Goal: Complete application form: Complete application form

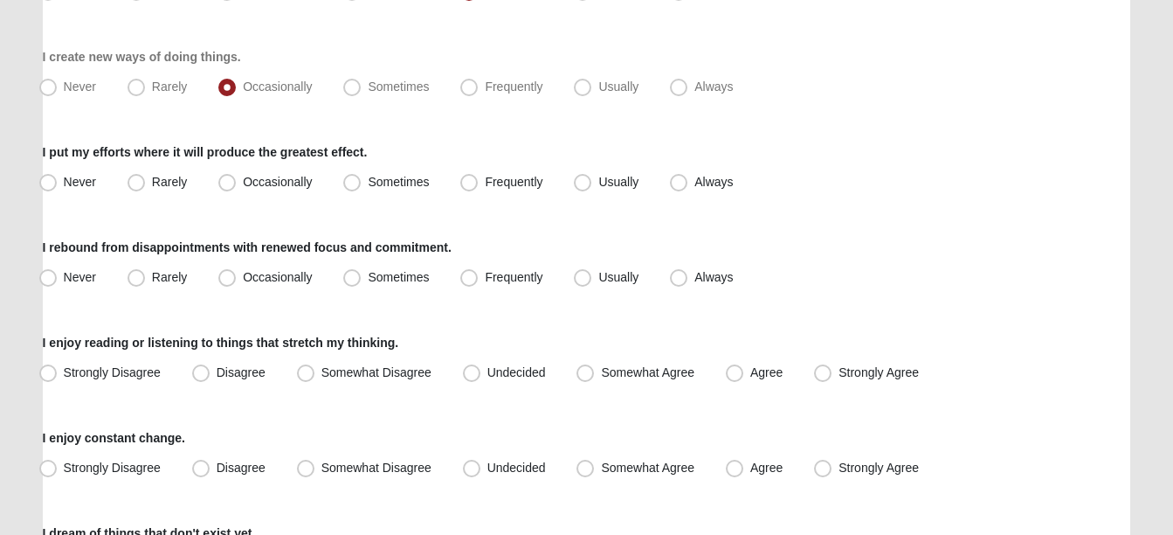
scroll to position [394, 0]
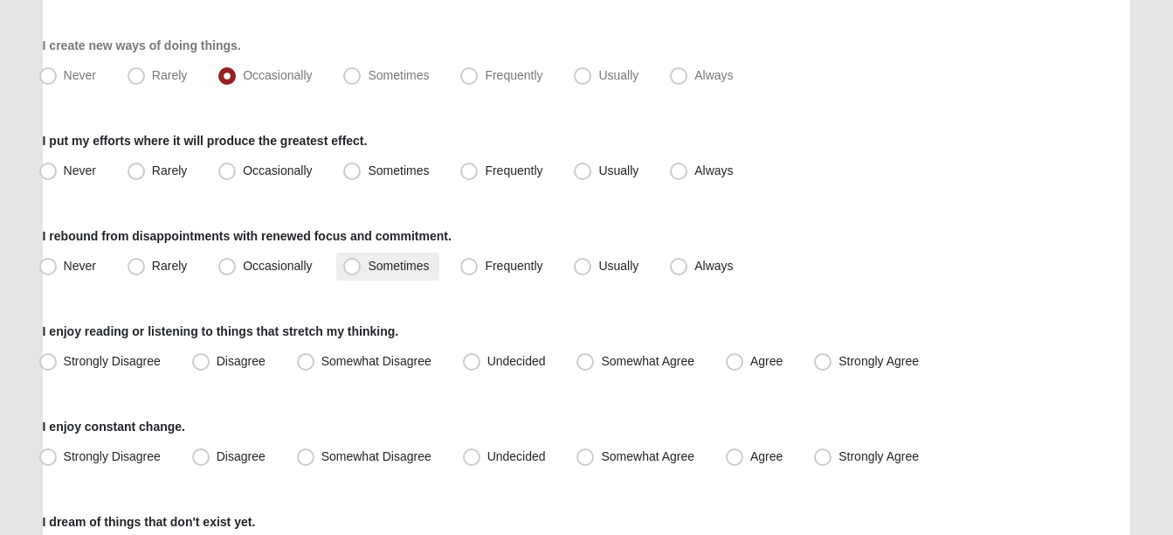
click at [405, 267] on span "Sometimes" at bounding box center [398, 266] width 61 height 14
click at [362, 267] on input "Sometimes" at bounding box center [355, 265] width 11 height 11
radio input "true"
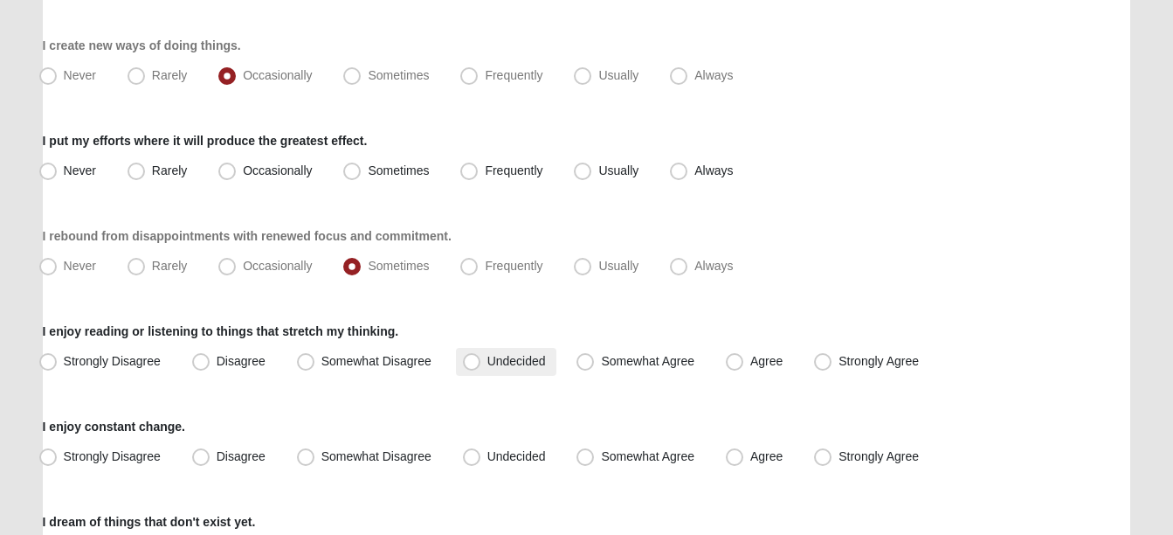
click at [504, 350] on label "Undecided" at bounding box center [506, 362] width 100 height 28
click at [481, 356] on input "Undecided" at bounding box center [475, 361] width 11 height 11
radio input "true"
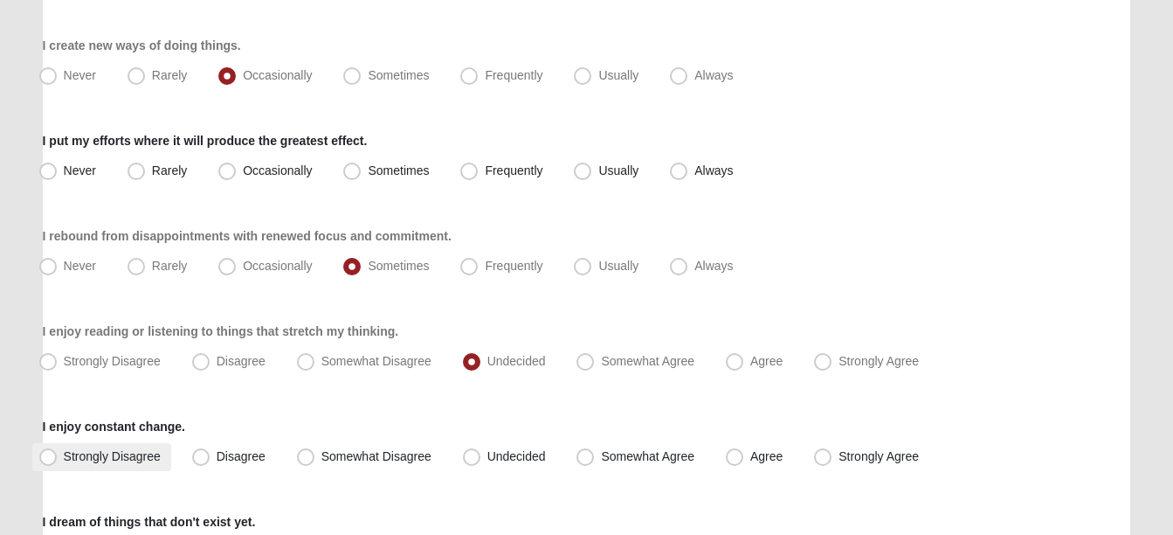
click at [100, 459] on span "Strongly Disagree" at bounding box center [112, 456] width 97 height 14
click at [58, 459] on input "Strongly Disagree" at bounding box center [51, 456] width 11 height 11
radio input "true"
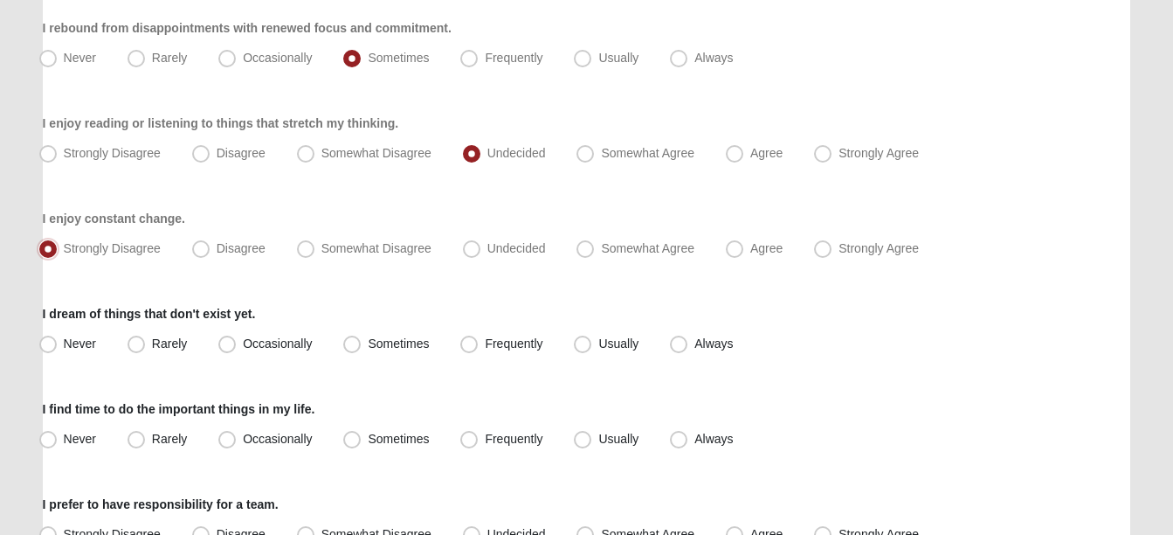
scroll to position [593, 0]
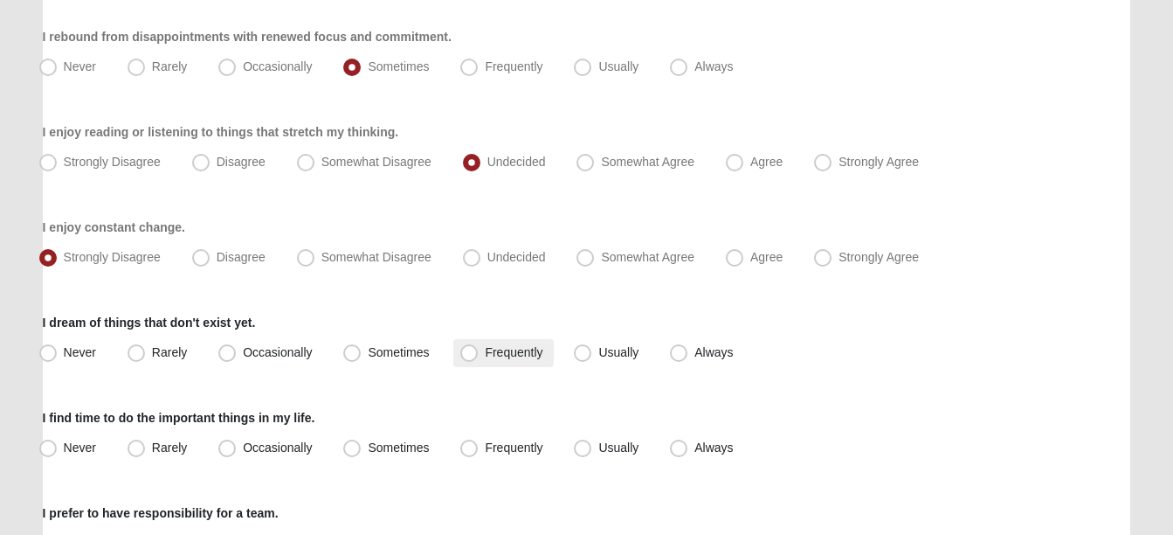
click at [529, 356] on span "Frequently" at bounding box center [514, 352] width 58 height 14
click at [479, 356] on input "Frequently" at bounding box center [472, 352] width 11 height 11
radio input "true"
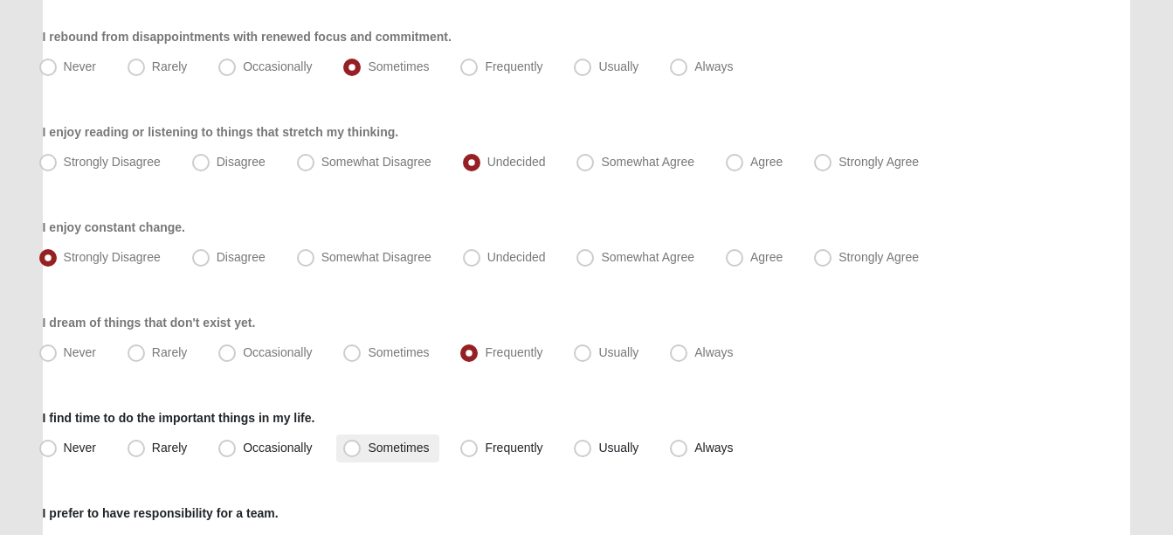
click at [410, 445] on span "Sometimes" at bounding box center [398, 447] width 61 height 14
click at [362, 445] on input "Sometimes" at bounding box center [355, 447] width 11 height 11
radio input "true"
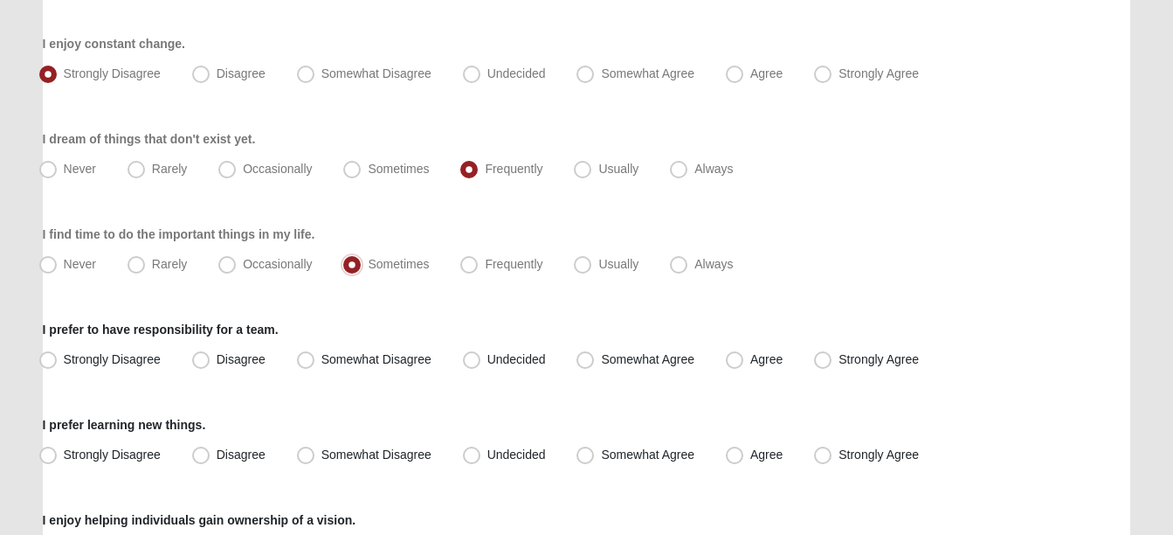
scroll to position [801, 0]
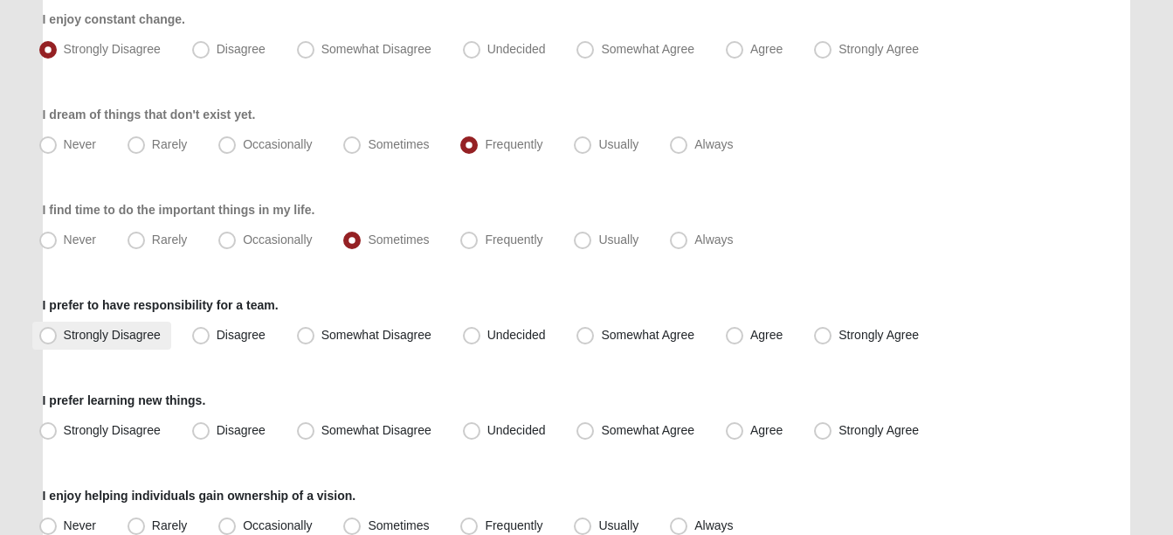
click at [64, 332] on span "Strongly Disagree" at bounding box center [112, 335] width 97 height 14
click at [55, 332] on input "Strongly Disagree" at bounding box center [51, 334] width 11 height 11
radio input "true"
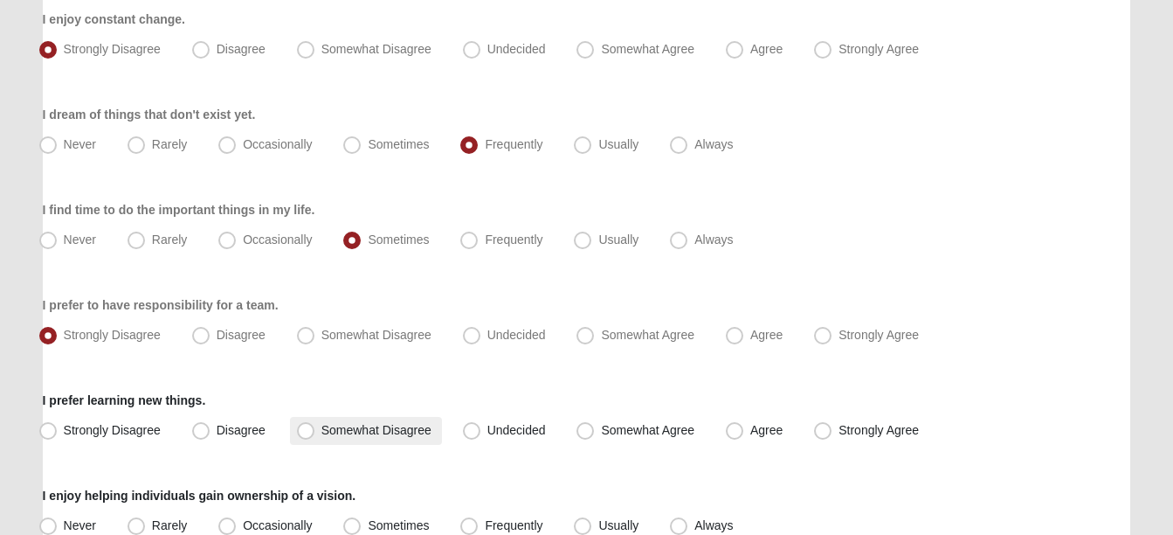
click at [327, 425] on span "Somewhat Disagree" at bounding box center [376, 430] width 110 height 14
click at [315, 425] on input "Somewhat Disagree" at bounding box center [309, 430] width 11 height 11
radio input "true"
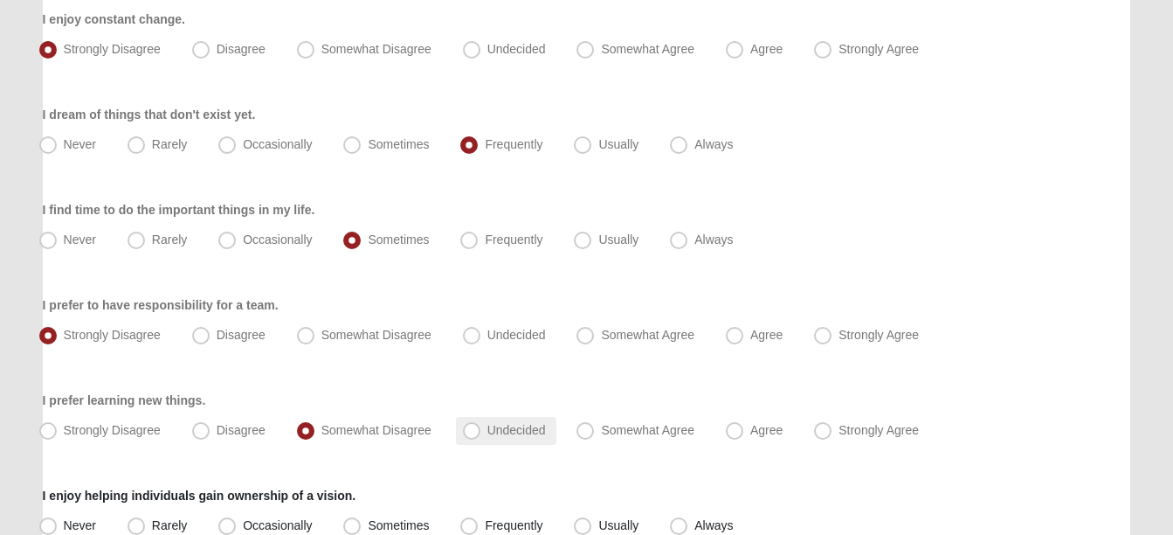
click at [487, 437] on span "Undecided" at bounding box center [516, 430] width 59 height 14
click at [470, 436] on input "Undecided" at bounding box center [475, 430] width 11 height 11
radio input "true"
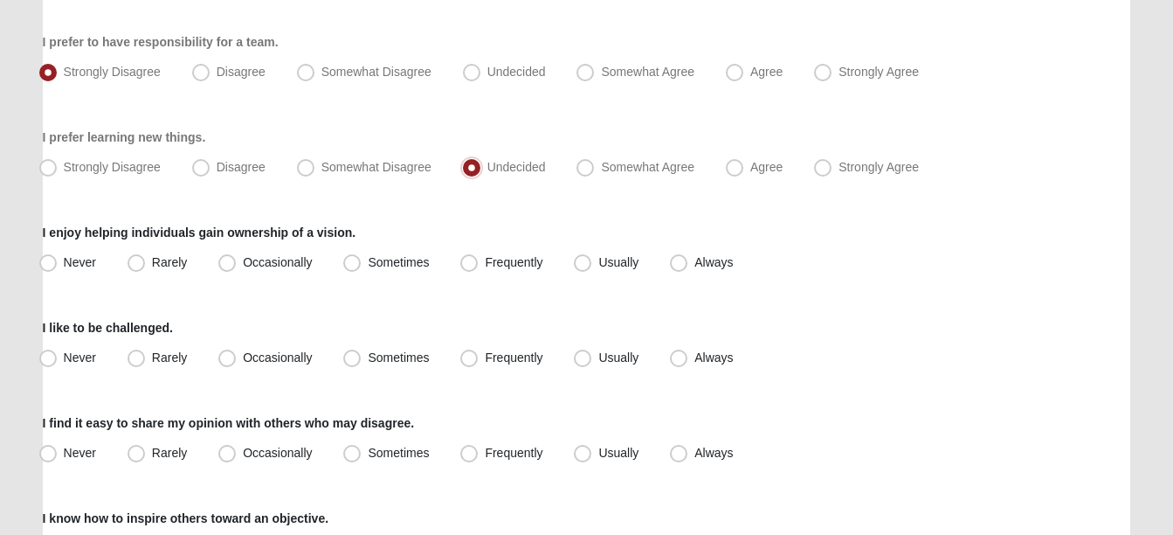
scroll to position [1072, 0]
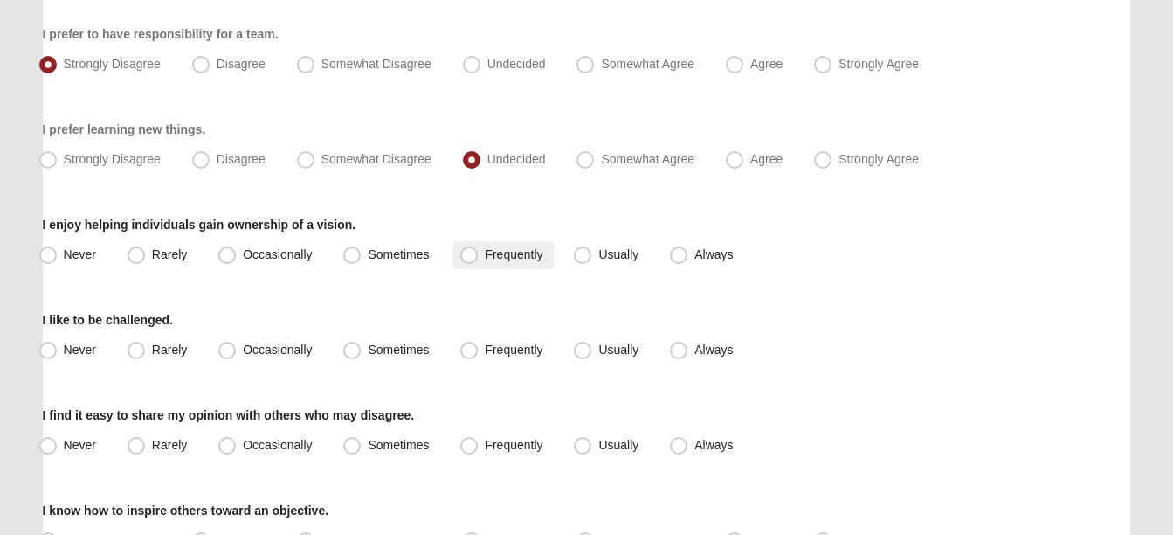
click at [485, 248] on span "Frequently" at bounding box center [514, 254] width 58 height 14
click at [472, 249] on input "Frequently" at bounding box center [472, 254] width 11 height 11
radio input "true"
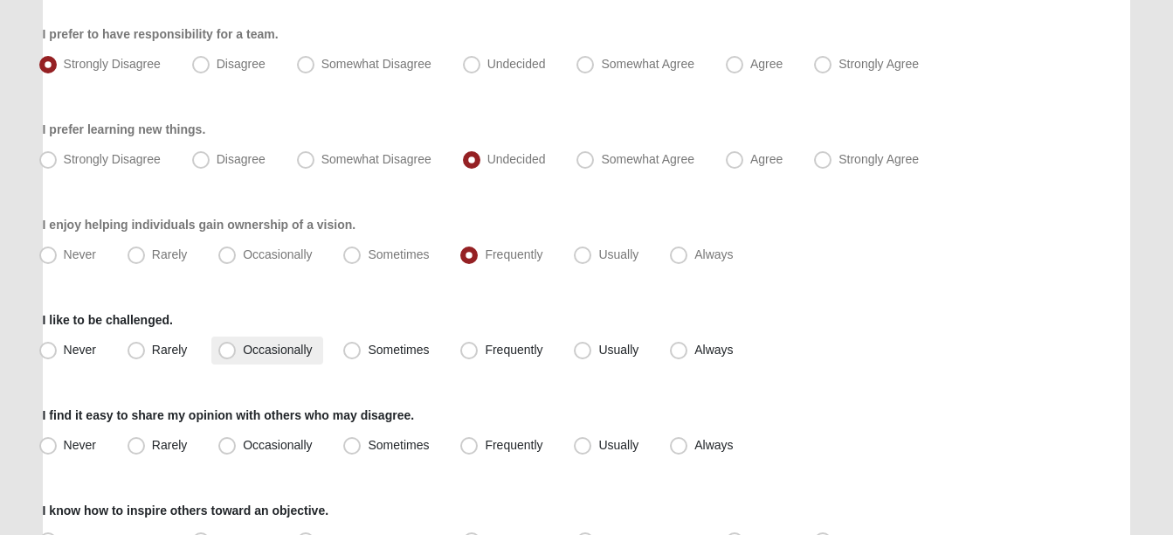
click at [288, 349] on span "Occasionally" at bounding box center [277, 349] width 69 height 14
click at [237, 349] on input "Occasionally" at bounding box center [230, 349] width 11 height 11
radio input "true"
click at [274, 452] on label "Occasionally" at bounding box center [266, 446] width 111 height 28
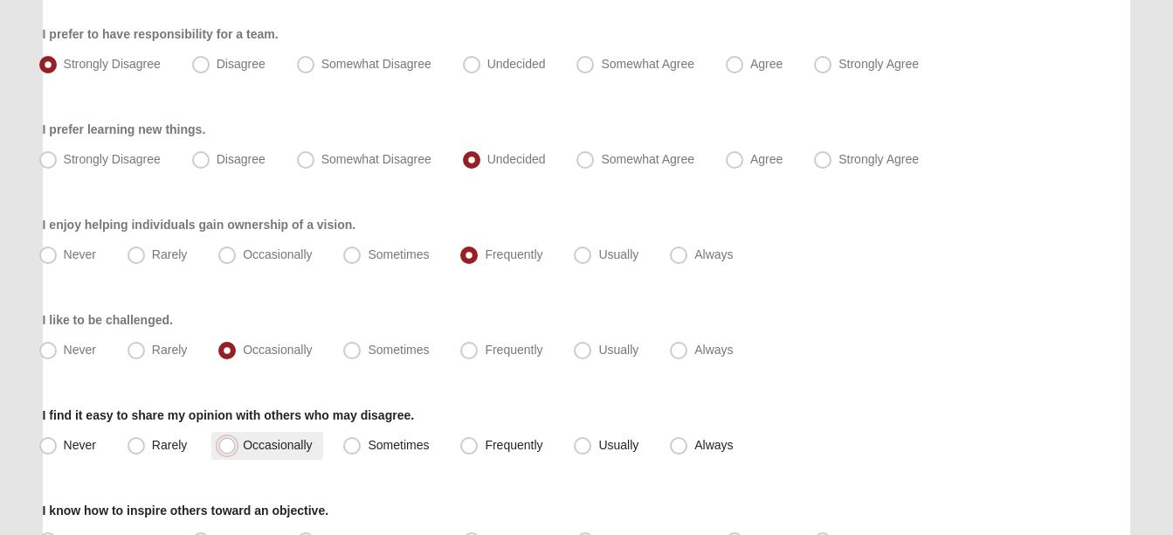
click at [237, 451] on input "Occasionally" at bounding box center [230, 444] width 11 height 11
radio input "true"
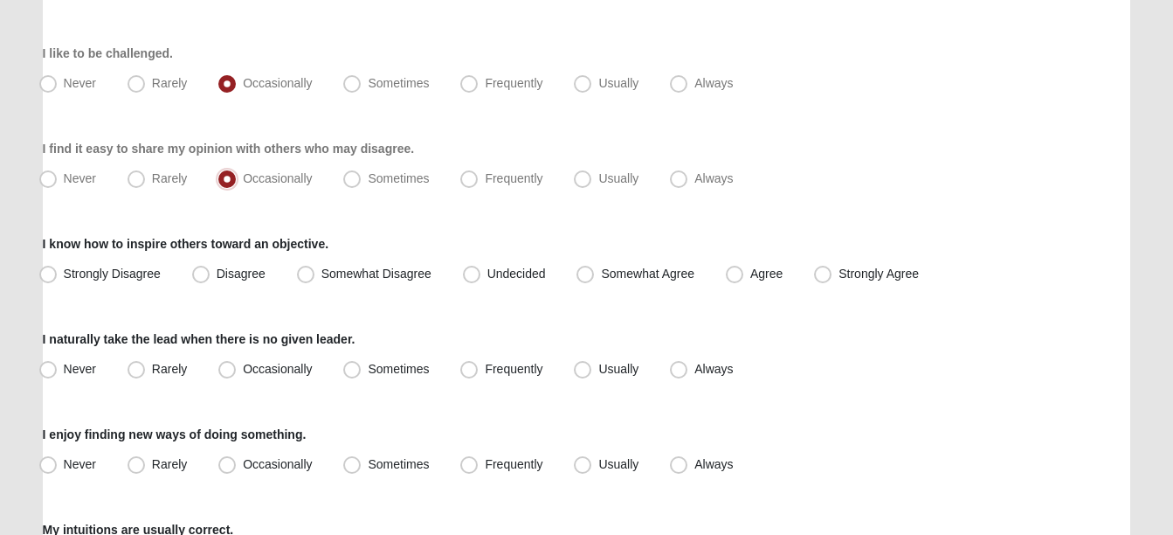
scroll to position [1343, 0]
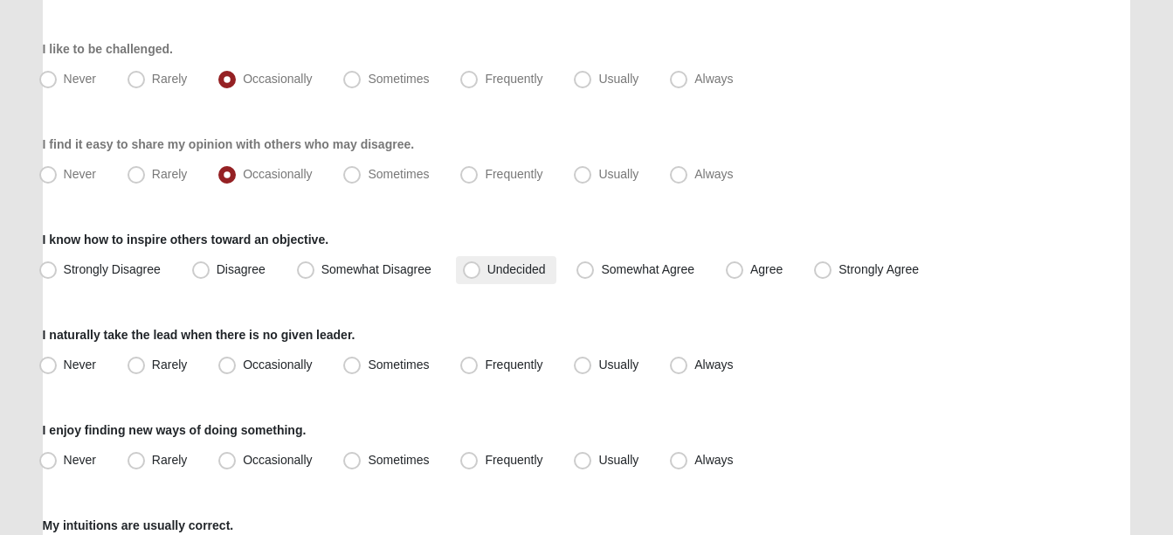
click at [497, 263] on span "Undecided" at bounding box center [516, 269] width 59 height 14
click at [481, 264] on input "Undecided" at bounding box center [475, 269] width 11 height 11
radio input "true"
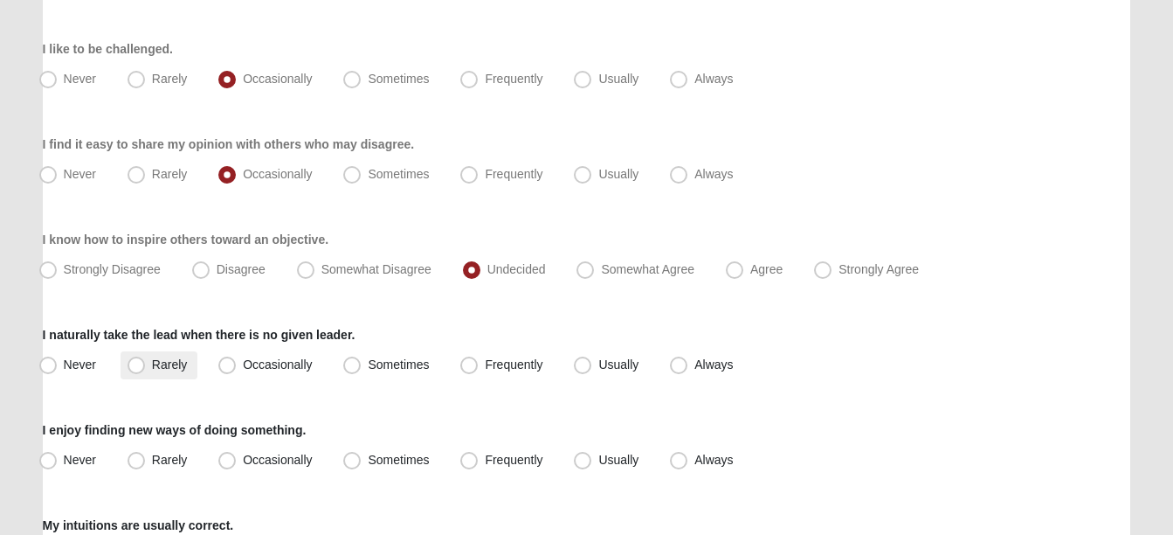
click at [190, 369] on label "Rarely" at bounding box center [159, 365] width 77 height 28
click at [146, 369] on input "Rarely" at bounding box center [140, 364] width 11 height 11
radio input "true"
click at [289, 363] on span "Occasionally" at bounding box center [277, 364] width 69 height 14
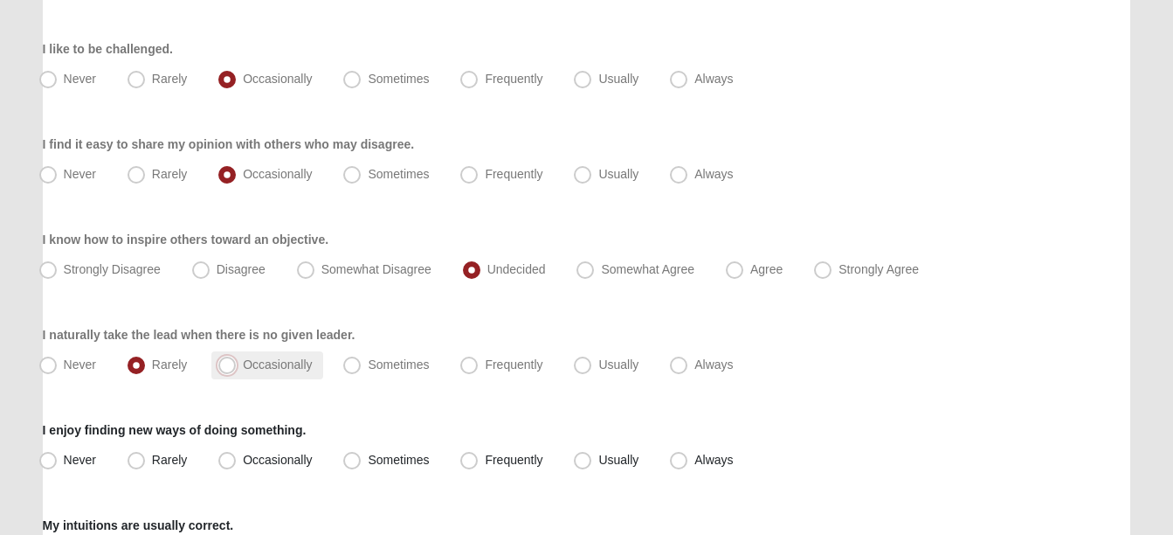
click at [237, 363] on input "Occasionally" at bounding box center [230, 364] width 11 height 11
radio input "true"
click at [407, 455] on span "Sometimes" at bounding box center [398, 459] width 61 height 14
click at [362, 455] on input "Sometimes" at bounding box center [355, 459] width 11 height 11
radio input "true"
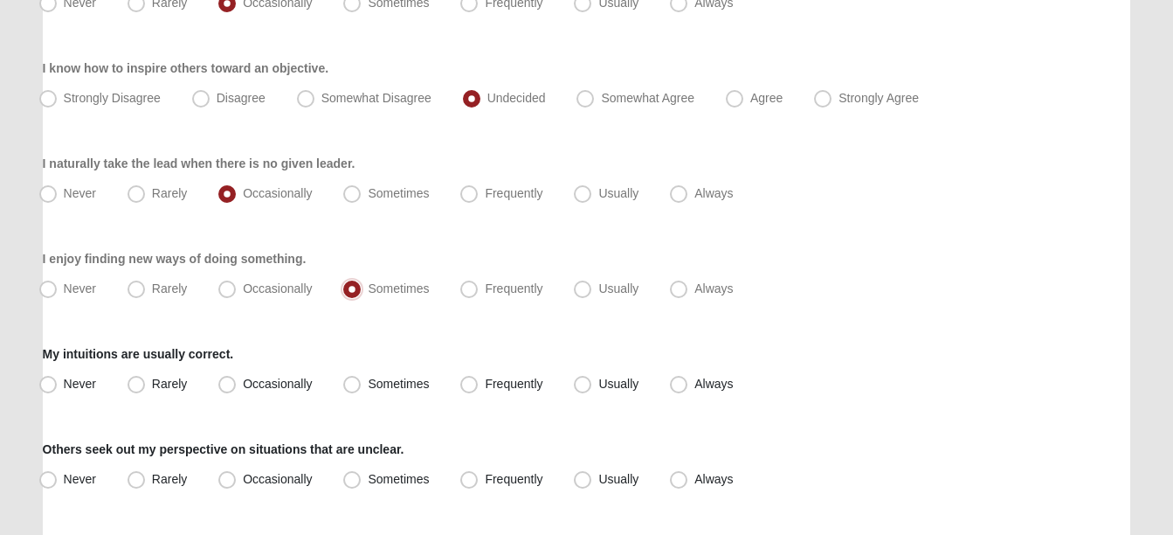
scroll to position [1581, 0]
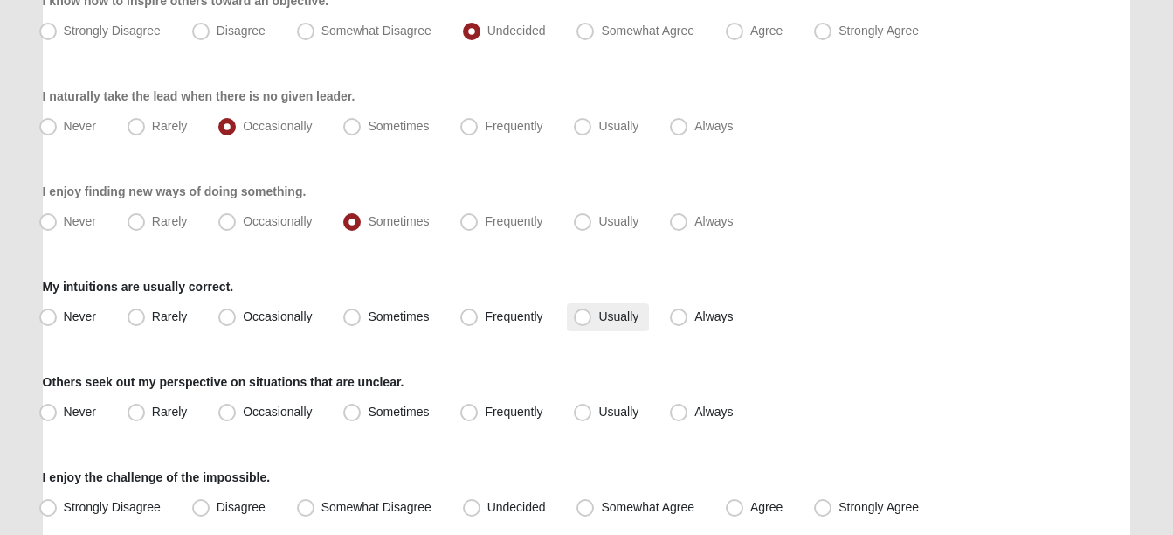
click at [598, 312] on span "Usually" at bounding box center [618, 316] width 40 height 14
click at [587, 312] on input "Usually" at bounding box center [586, 316] width 11 height 11
radio input "true"
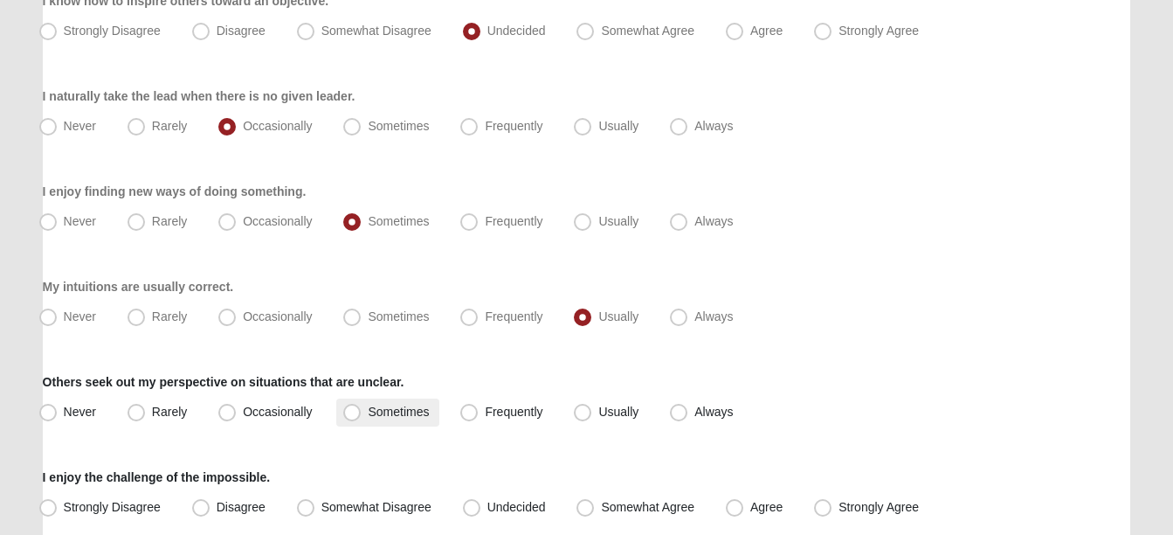
click at [377, 407] on span "Sometimes" at bounding box center [398, 411] width 61 height 14
click at [362, 407] on input "Sometimes" at bounding box center [355, 411] width 11 height 11
radio input "true"
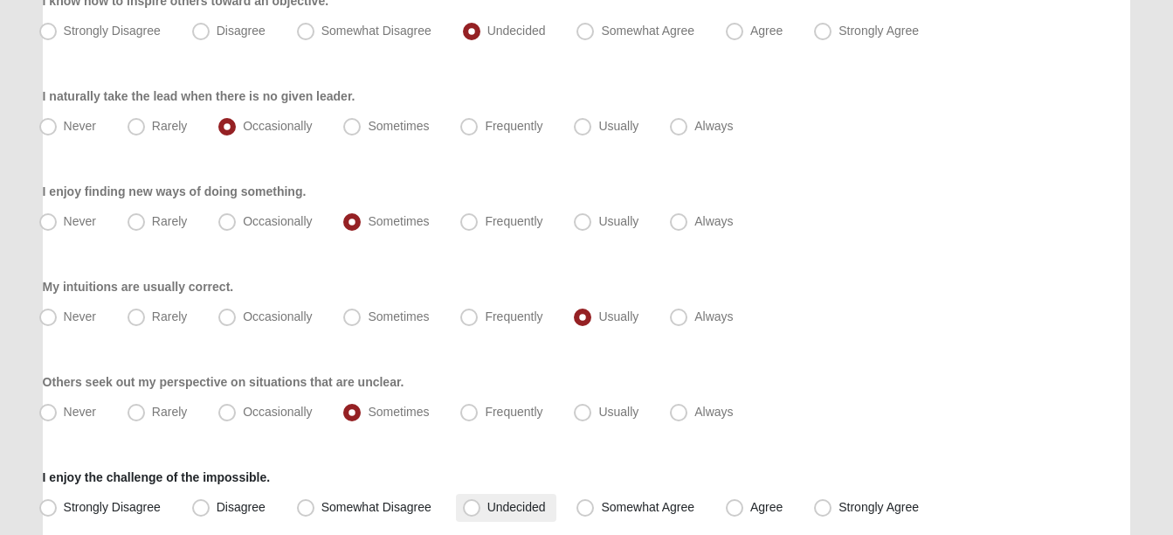
click at [487, 501] on span "Undecided" at bounding box center [516, 507] width 59 height 14
click at [470, 501] on input "Undecided" at bounding box center [475, 506] width 11 height 11
radio input "true"
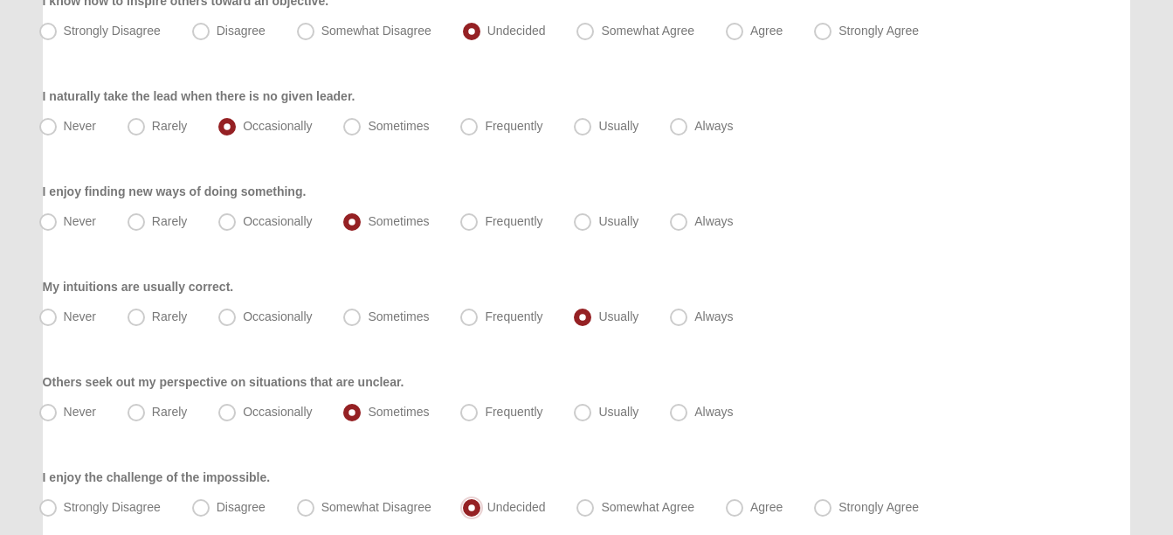
scroll to position [1721, 0]
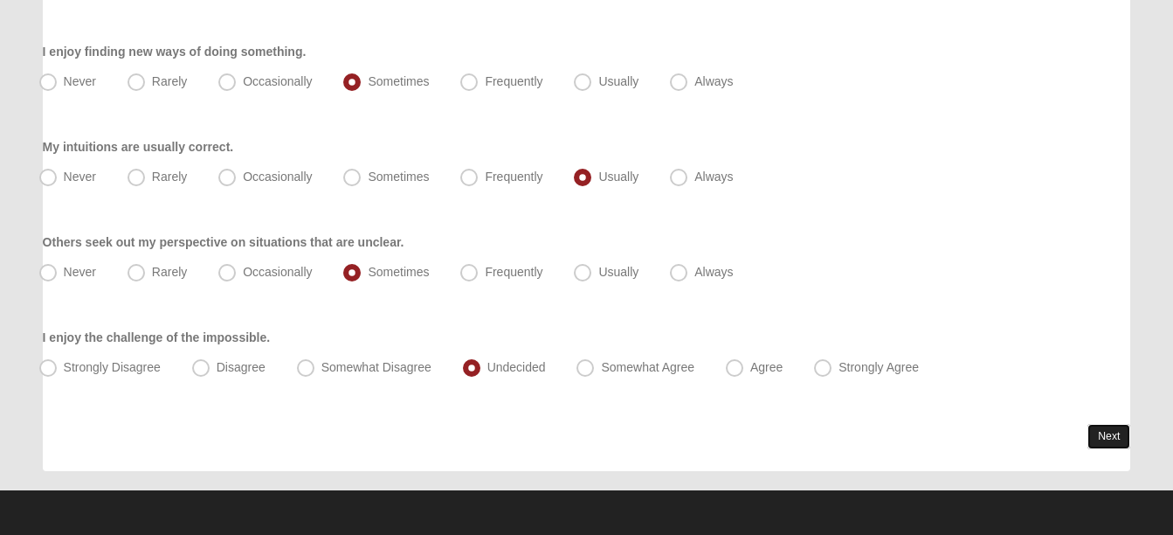
click at [1108, 438] on link "Next" at bounding box center [1109, 436] width 43 height 25
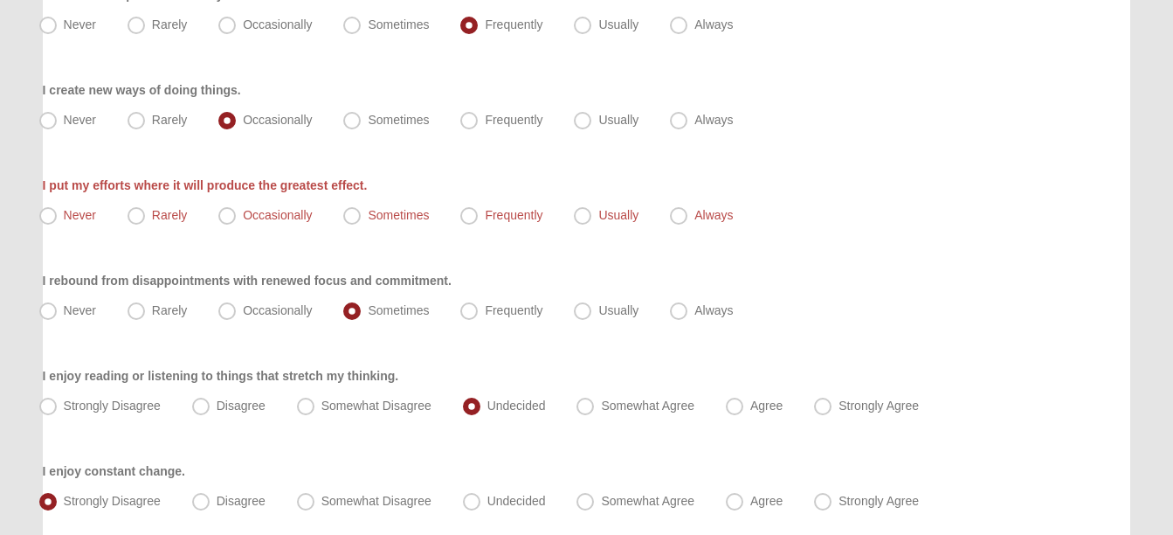
scroll to position [342, 0]
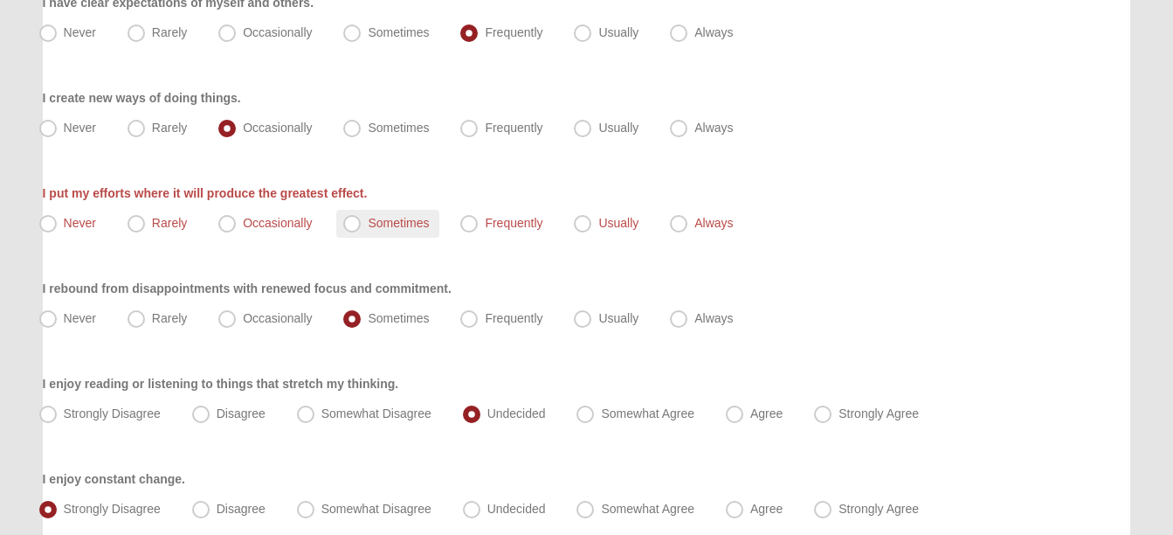
click at [394, 227] on span "Sometimes" at bounding box center [398, 223] width 61 height 14
click at [362, 227] on input "Sometimes" at bounding box center [355, 223] width 11 height 11
radio input "true"
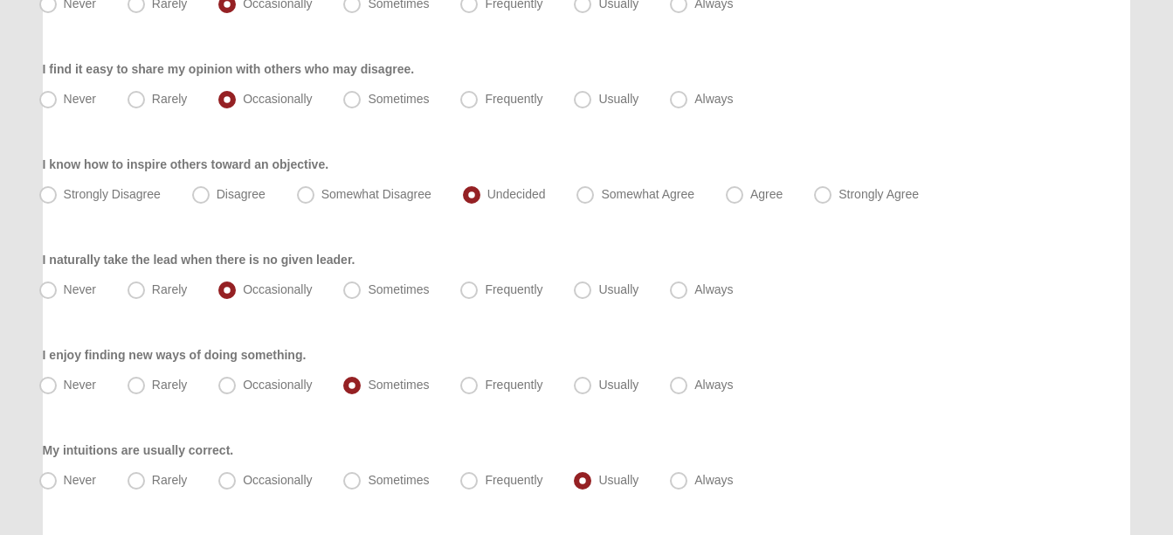
scroll to position [1785, 0]
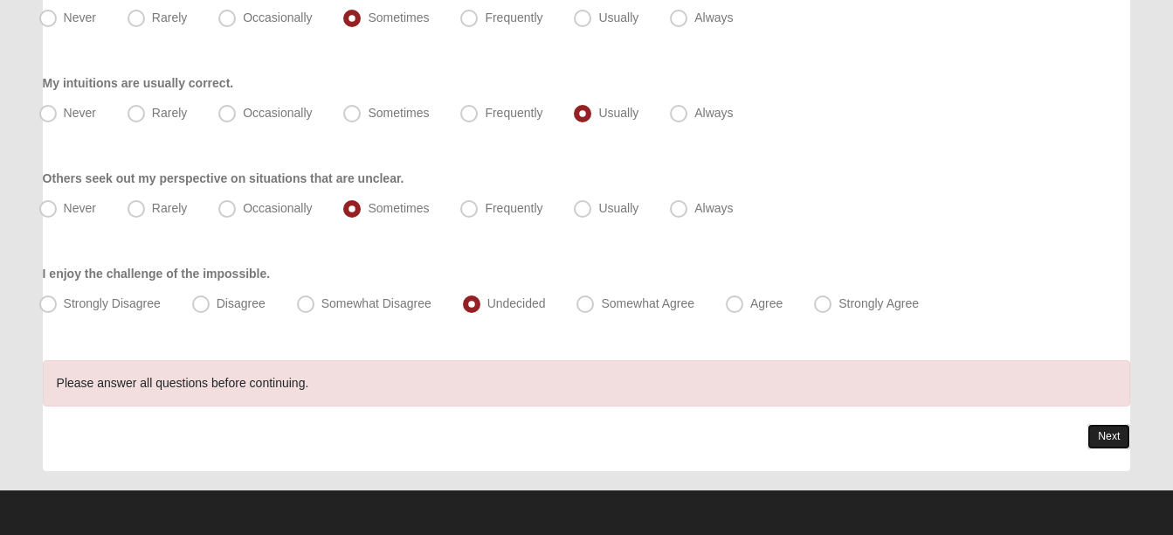
click at [1108, 431] on link "Next" at bounding box center [1109, 436] width 43 height 25
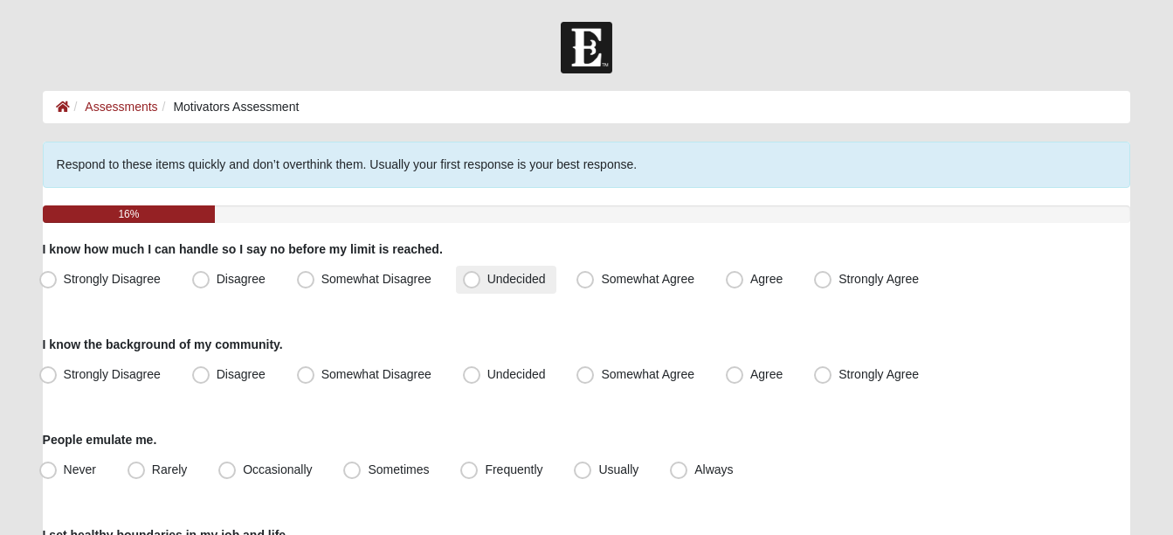
click at [482, 276] on label "Undecided" at bounding box center [506, 280] width 100 height 28
click at [481, 276] on input "Undecided" at bounding box center [475, 278] width 11 height 11
radio input "true"
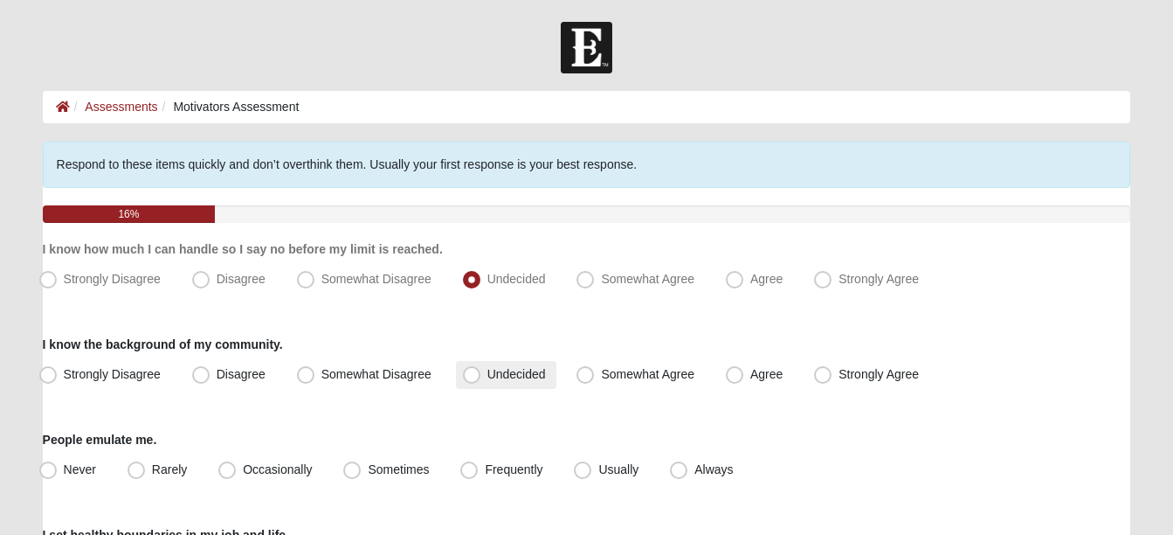
click at [487, 380] on span "Undecided" at bounding box center [516, 374] width 59 height 14
click at [470, 380] on input "Undecided" at bounding box center [475, 374] width 11 height 11
radio input "true"
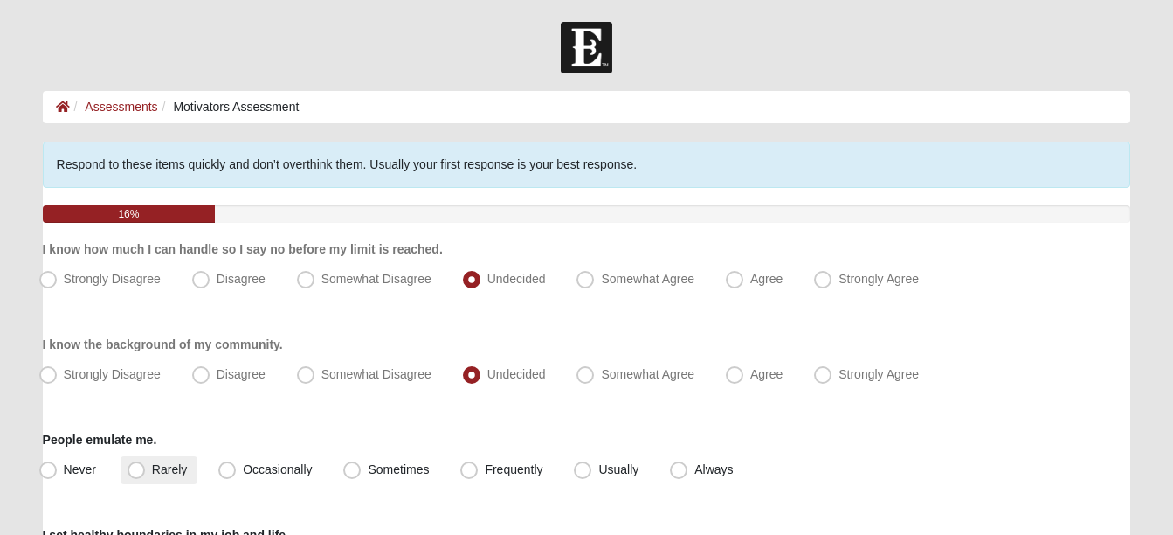
click at [190, 471] on label "Rarely" at bounding box center [159, 470] width 77 height 28
click at [146, 471] on input "Rarely" at bounding box center [140, 469] width 11 height 11
radio input "true"
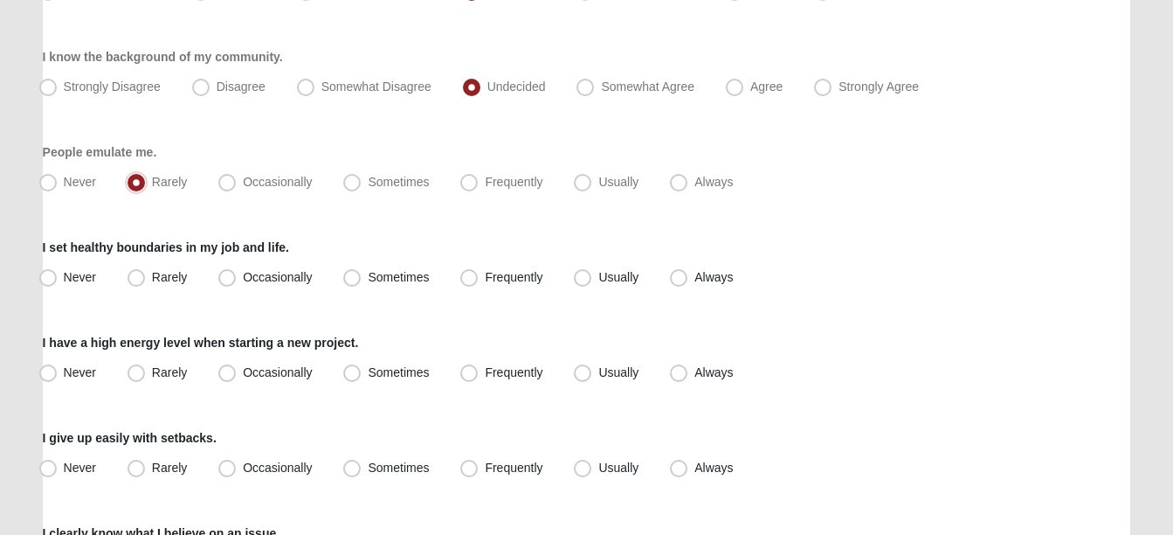
scroll to position [275, 0]
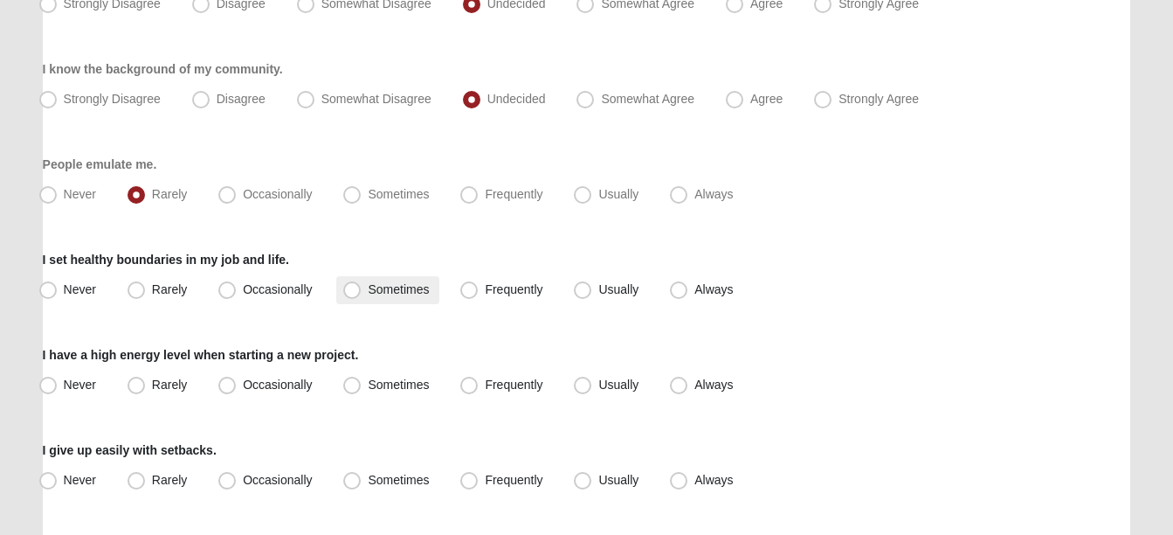
click at [377, 287] on span "Sometimes" at bounding box center [398, 289] width 61 height 14
click at [362, 287] on input "Sometimes" at bounding box center [355, 289] width 11 height 11
radio input "true"
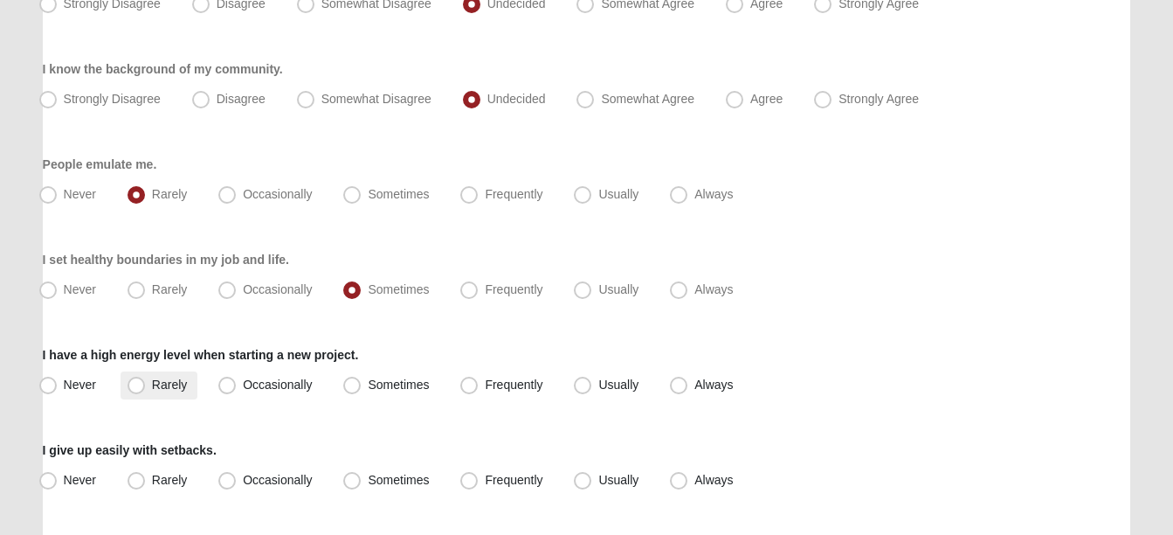
click at [165, 378] on span "Rarely" at bounding box center [169, 384] width 35 height 14
click at [146, 379] on input "Rarely" at bounding box center [140, 384] width 11 height 11
radio input "true"
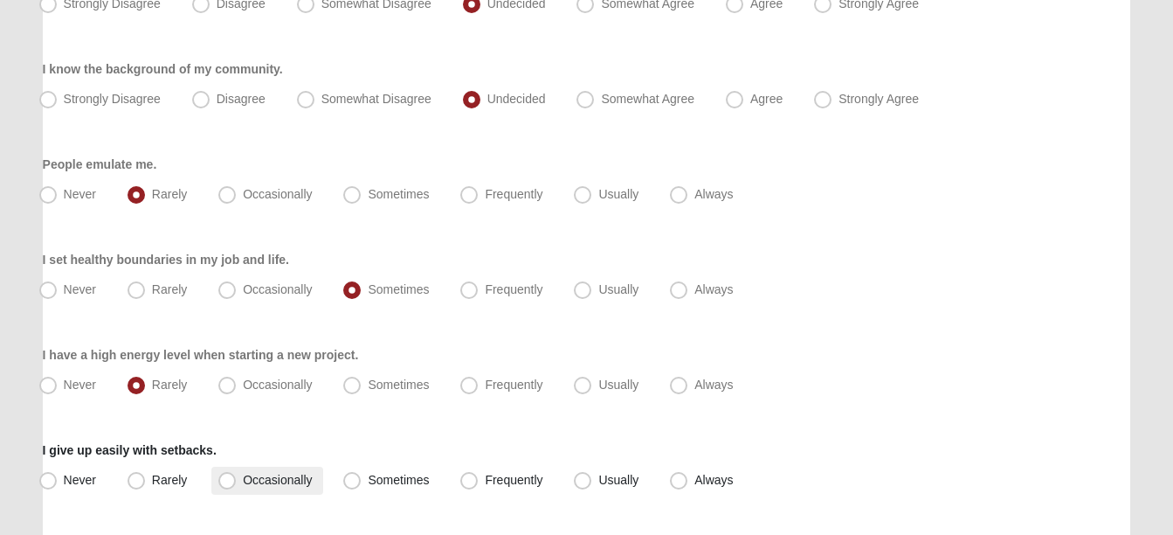
click at [273, 481] on span "Occasionally" at bounding box center [277, 480] width 69 height 14
click at [237, 481] on input "Occasionally" at bounding box center [230, 479] width 11 height 11
radio input "true"
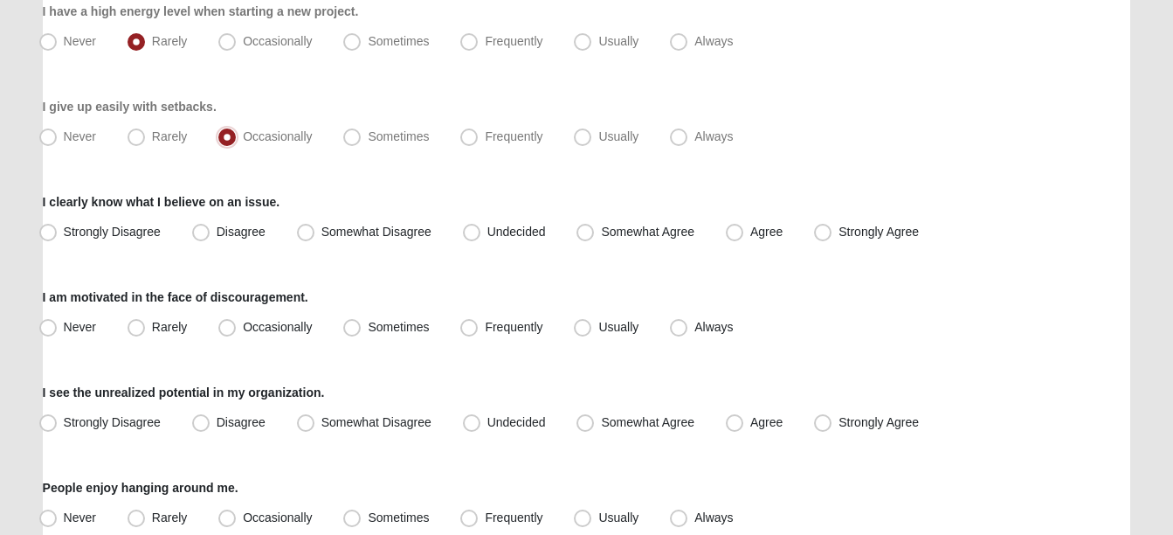
scroll to position [626, 0]
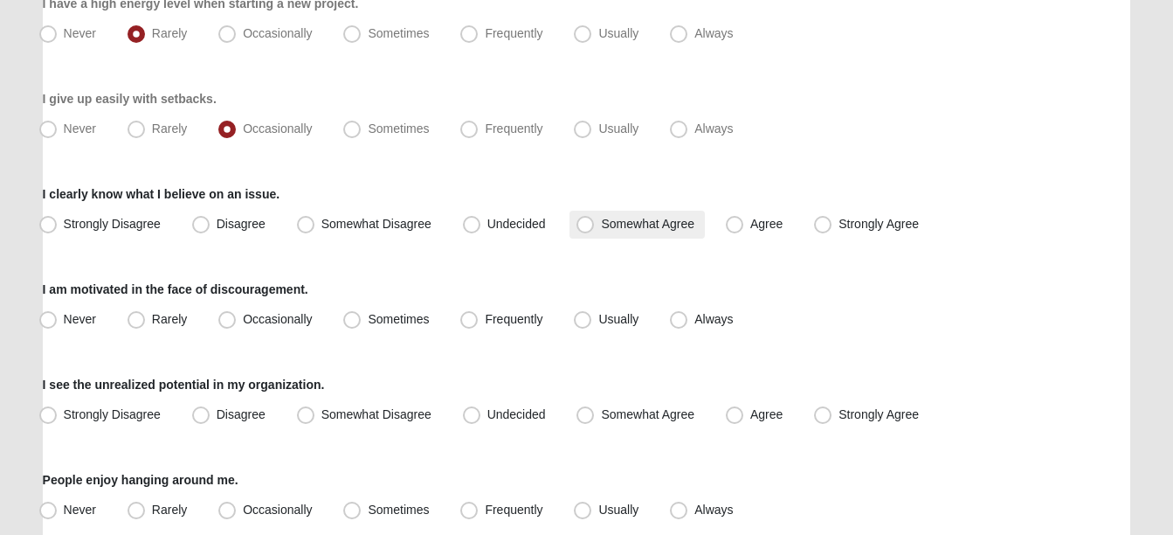
click at [601, 222] on span "Somewhat Agree" at bounding box center [647, 224] width 93 height 14
click at [595, 222] on input "Somewhat Agree" at bounding box center [589, 223] width 11 height 11
radio input "true"
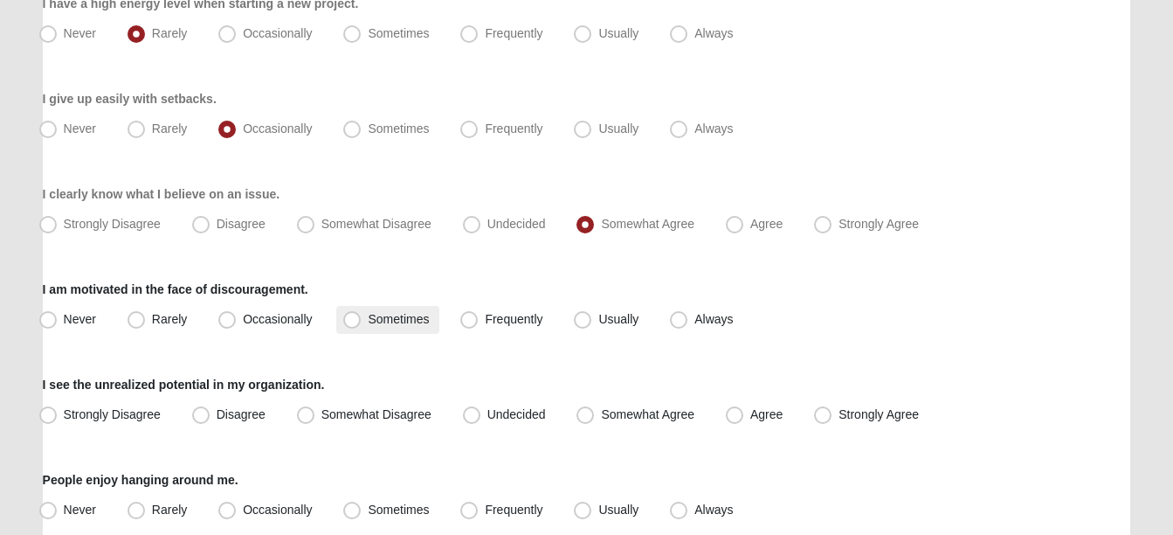
click at [400, 314] on span "Sometimes" at bounding box center [398, 319] width 61 height 14
click at [362, 314] on input "Sometimes" at bounding box center [355, 319] width 11 height 11
radio input "true"
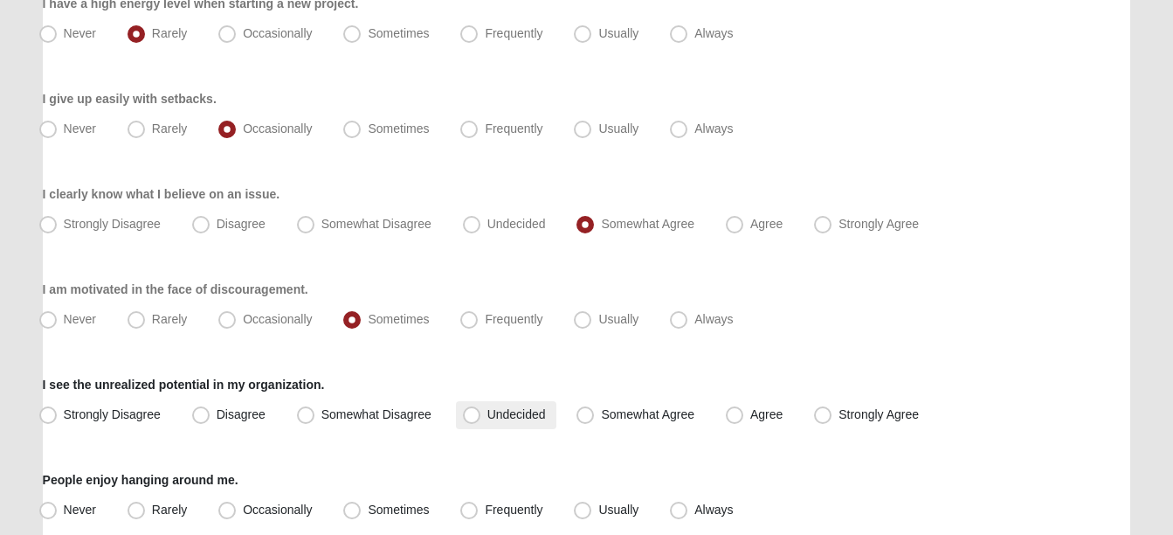
click at [488, 415] on span "Undecided" at bounding box center [516, 414] width 59 height 14
click at [481, 415] on input "Undecided" at bounding box center [475, 414] width 11 height 11
radio input "true"
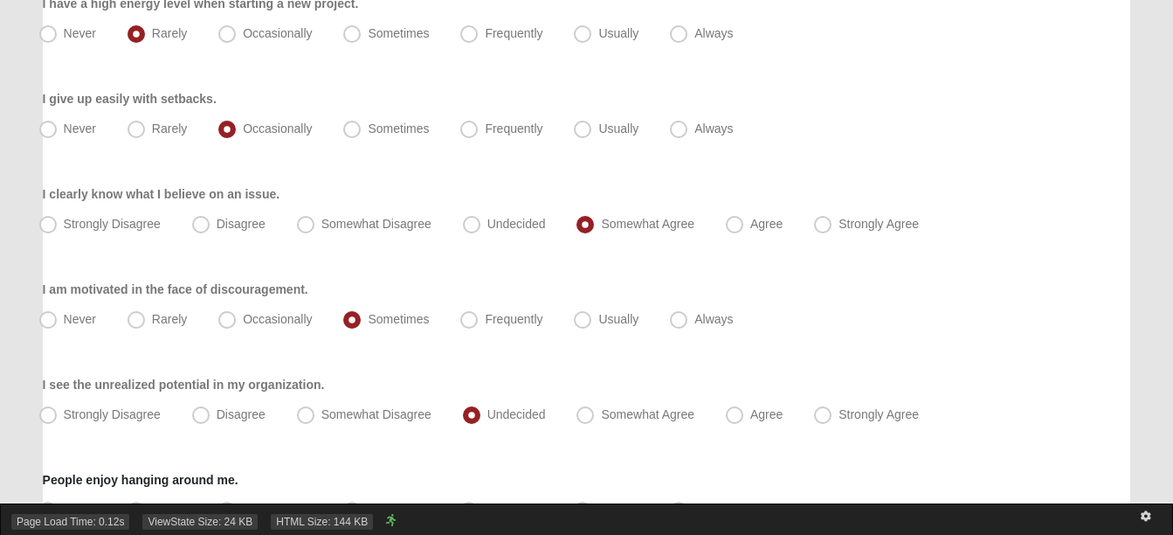
click at [501, 508] on div "Page Load Time: 0.12s ViewState Size: 24 KB HTML Size: 144 KB" at bounding box center [586, 518] width 1173 height 31
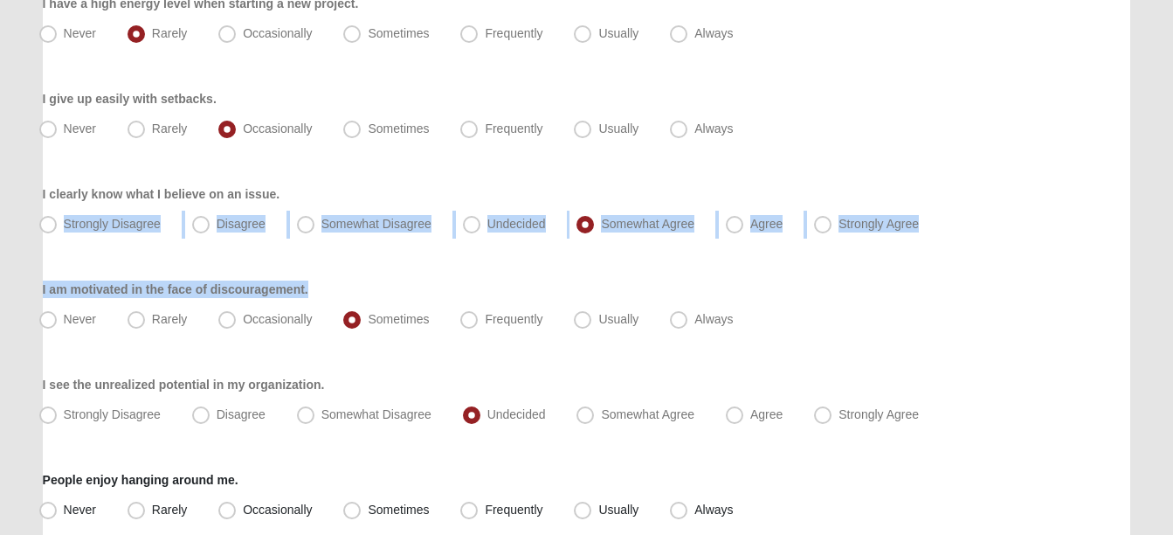
drag, startPoint x: 1170, startPoint y: 204, endPoint x: 1186, endPoint y: 253, distance: 52.2
click at [1172, 253] on html "Hello Tracey My Account Log Out Motivators Assessment Assessments Motivators As…" at bounding box center [586, 502] width 1173 height 2257
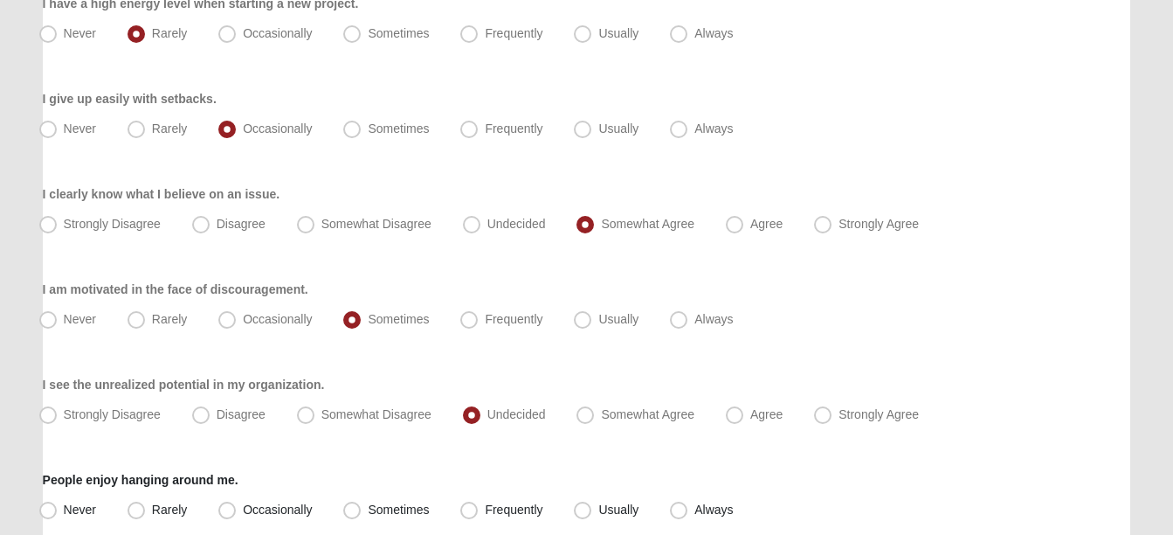
drag, startPoint x: 1186, startPoint y: 253, endPoint x: 1032, endPoint y: 296, distance: 159.6
click at [1032, 296] on div "I am motivated in the face of discouragement. Never Rarely Occasionally Sometim…" at bounding box center [587, 306] width 1088 height 53
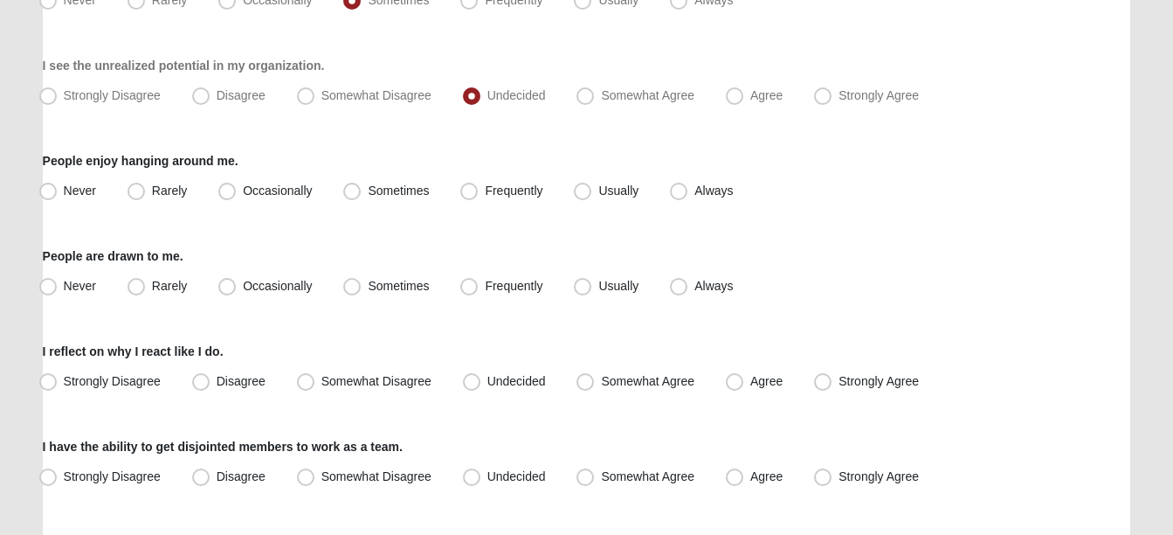
scroll to position [997, 0]
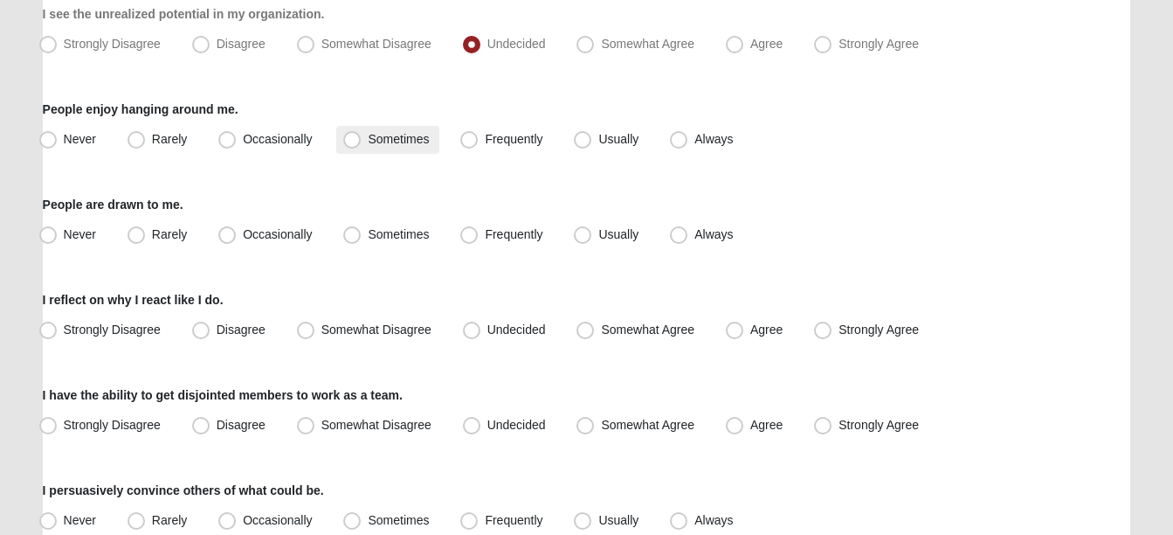
click at [384, 143] on span "Sometimes" at bounding box center [398, 139] width 61 height 14
click at [362, 143] on input "Sometimes" at bounding box center [355, 139] width 11 height 11
radio input "true"
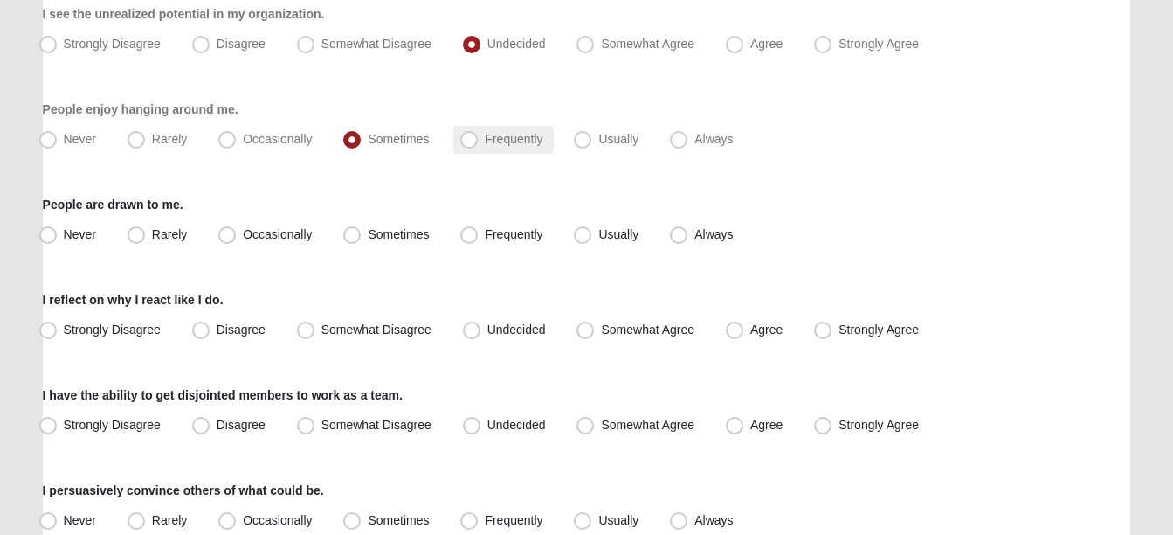
click at [496, 140] on span "Frequently" at bounding box center [514, 139] width 58 height 14
click at [479, 140] on input "Frequently" at bounding box center [472, 139] width 11 height 11
radio input "true"
click at [361, 224] on label "Sometimes" at bounding box center [387, 235] width 103 height 28
click at [361, 229] on input "Sometimes" at bounding box center [355, 234] width 11 height 11
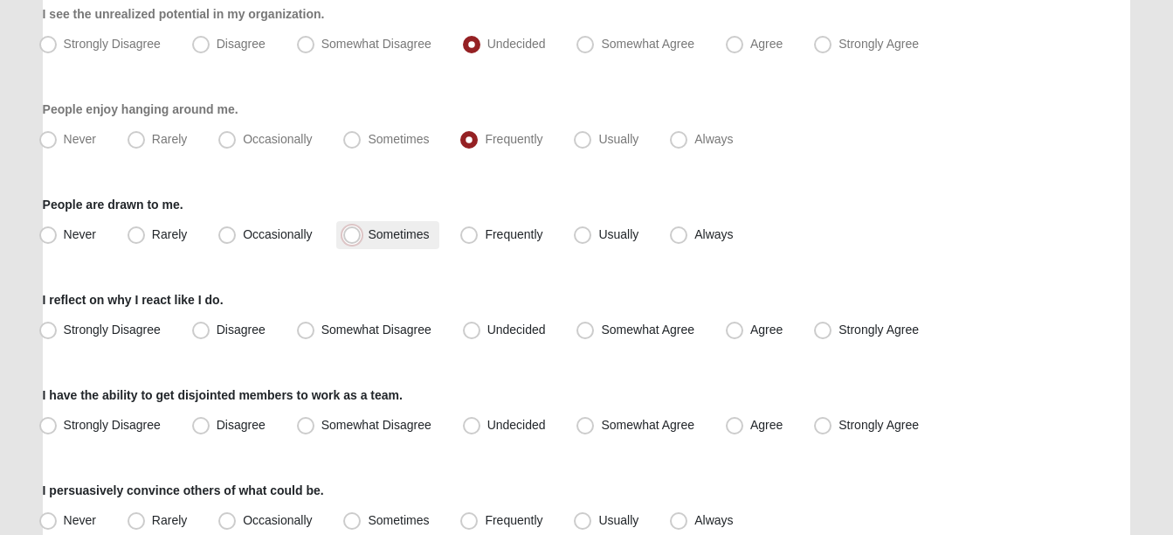
radio input "true"
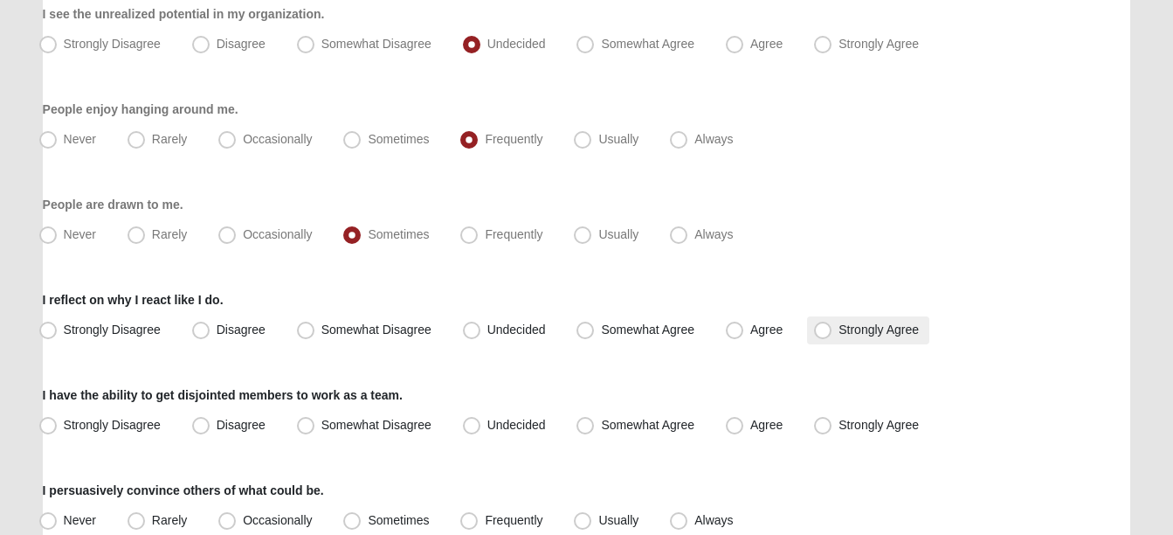
click at [839, 329] on span "Strongly Agree" at bounding box center [879, 329] width 80 height 14
click at [827, 329] on input "Strongly Agree" at bounding box center [826, 329] width 11 height 11
radio input "true"
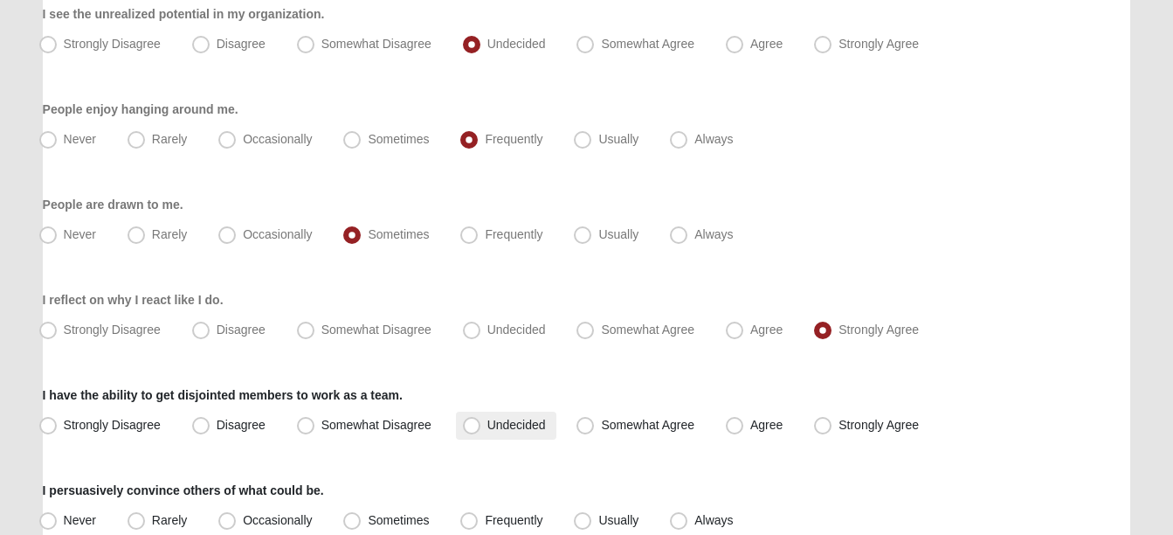
click at [512, 428] on span "Undecided" at bounding box center [516, 425] width 59 height 14
click at [481, 428] on input "Undecided" at bounding box center [475, 424] width 11 height 11
radio input "true"
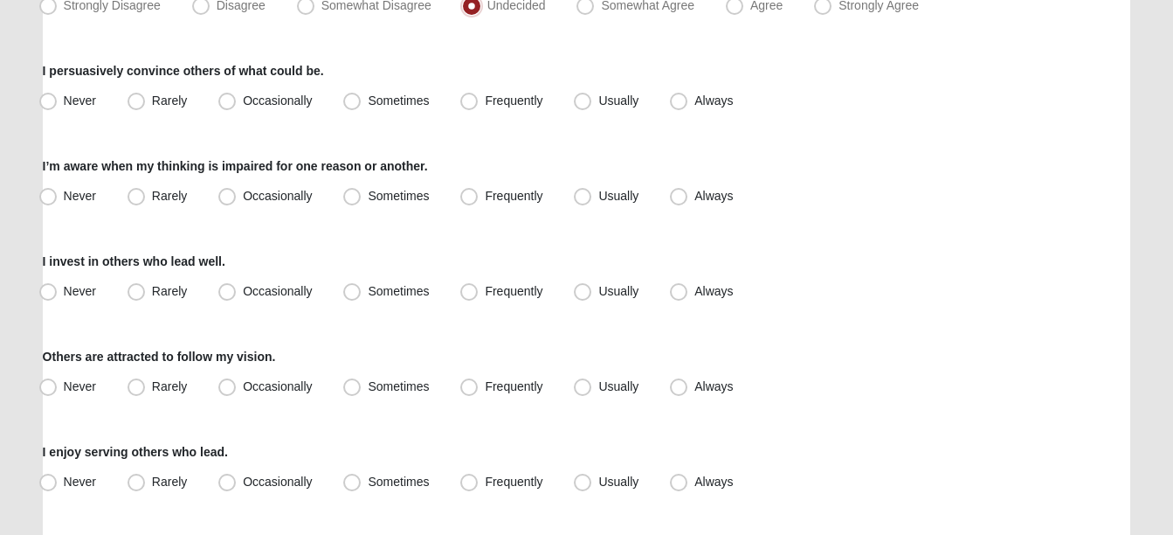
scroll to position [1399, 0]
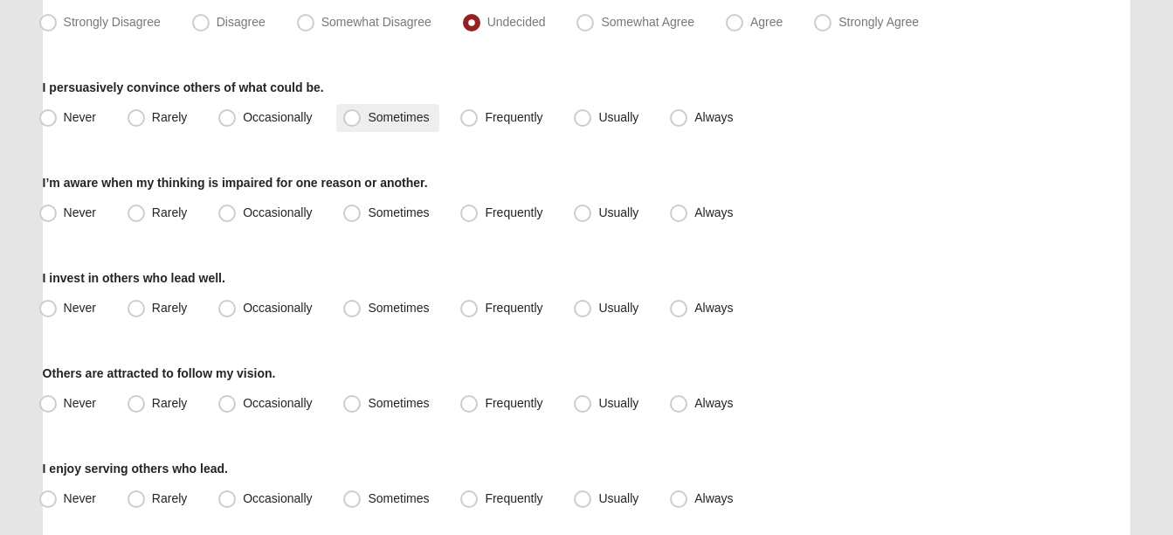
click at [363, 114] on label "Sometimes" at bounding box center [387, 118] width 103 height 28
click at [362, 114] on input "Sometimes" at bounding box center [355, 117] width 11 height 11
radio input "true"
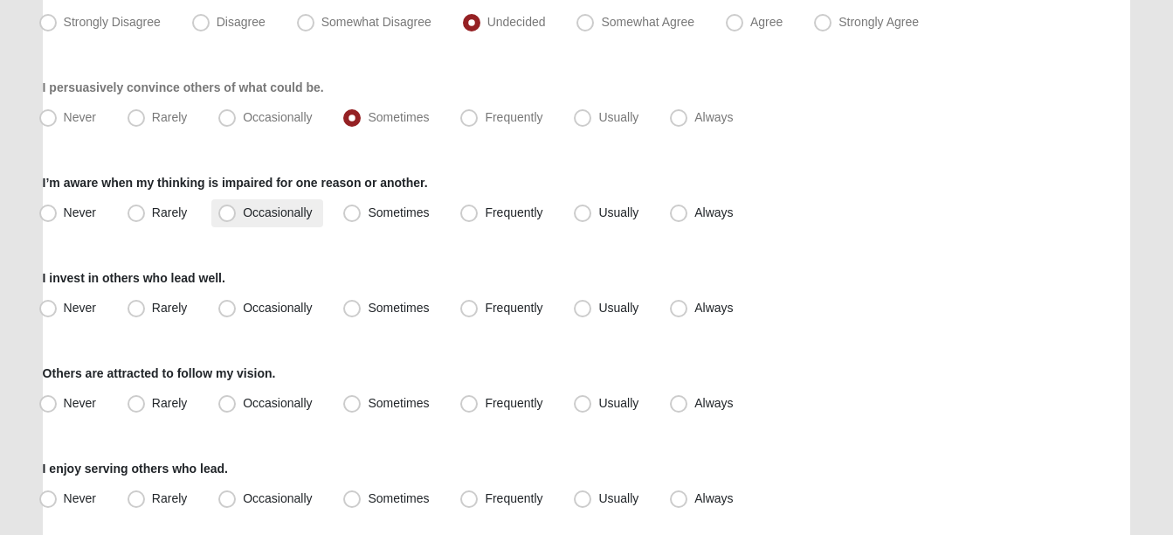
click at [290, 223] on label "Occasionally" at bounding box center [266, 213] width 111 height 28
click at [237, 218] on input "Occasionally" at bounding box center [230, 212] width 11 height 11
radio input "true"
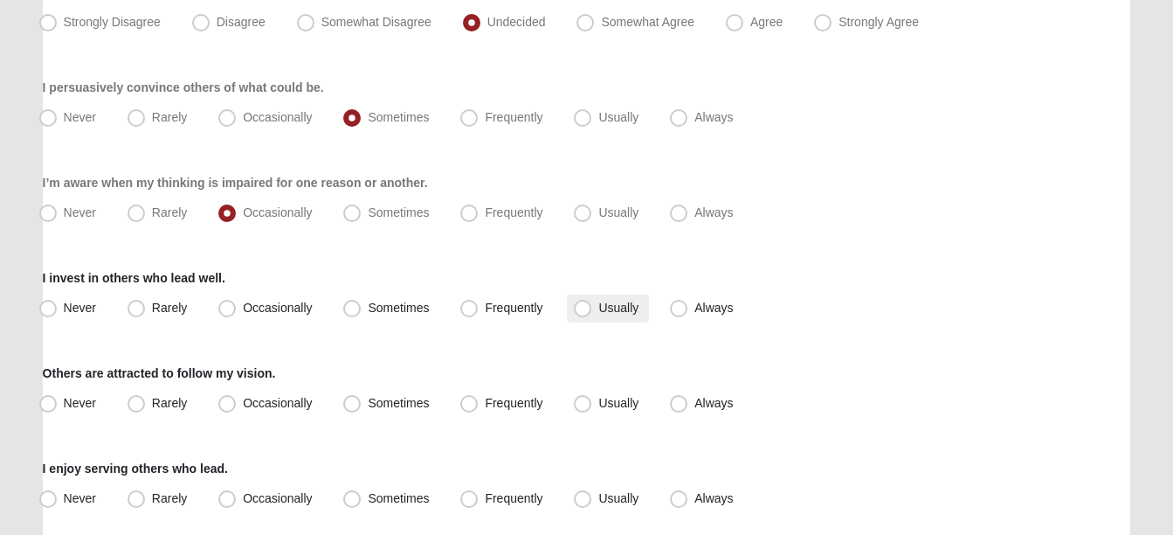
click at [598, 314] on span "Usually" at bounding box center [618, 307] width 40 height 14
click at [584, 314] on input "Usually" at bounding box center [586, 307] width 11 height 11
radio input "true"
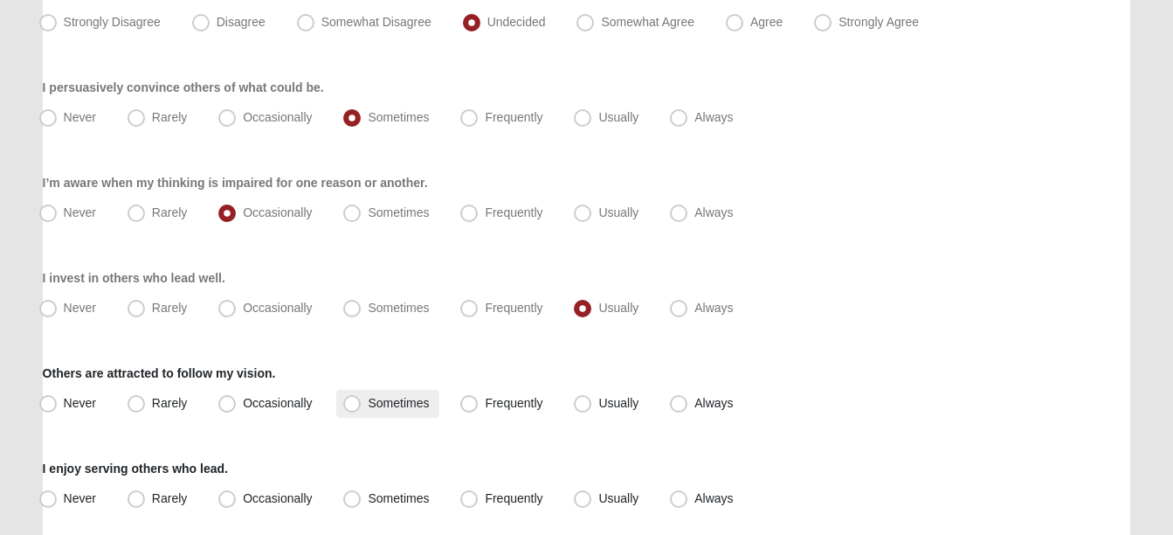
click at [389, 397] on span "Sometimes" at bounding box center [398, 403] width 61 height 14
click at [362, 397] on input "Sometimes" at bounding box center [355, 402] width 11 height 11
radio input "true"
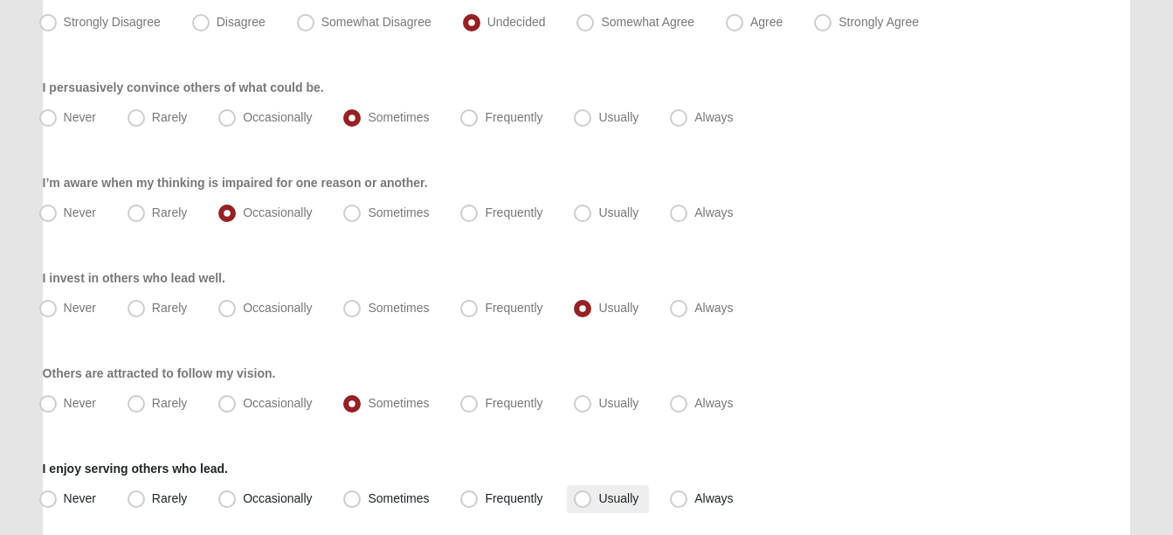
click at [598, 494] on span "Usually" at bounding box center [618, 498] width 40 height 14
click at [584, 494] on input "Usually" at bounding box center [586, 498] width 11 height 11
radio input "true"
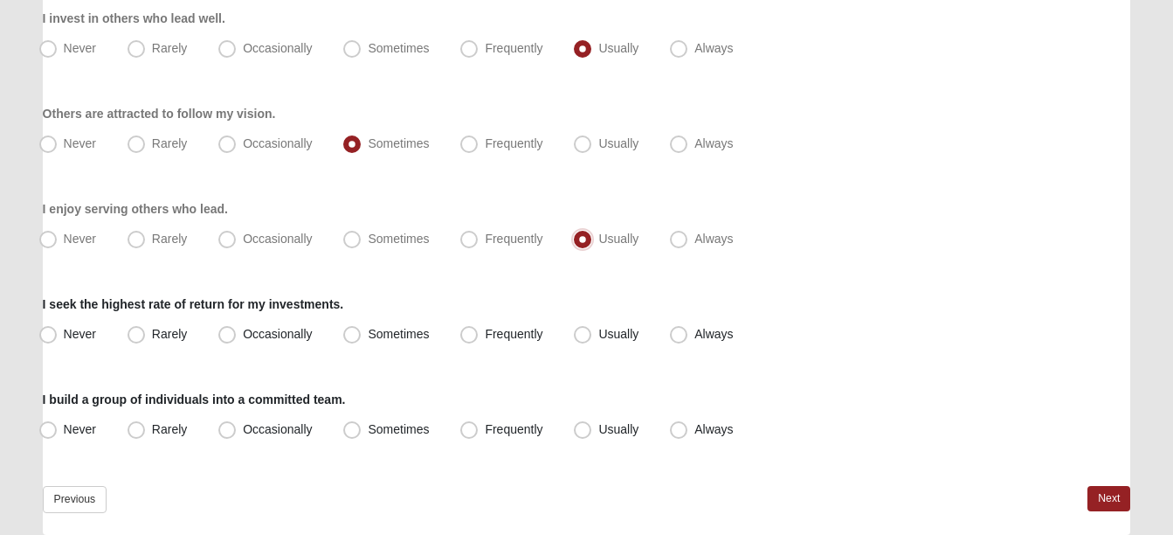
scroll to position [1702, 0]
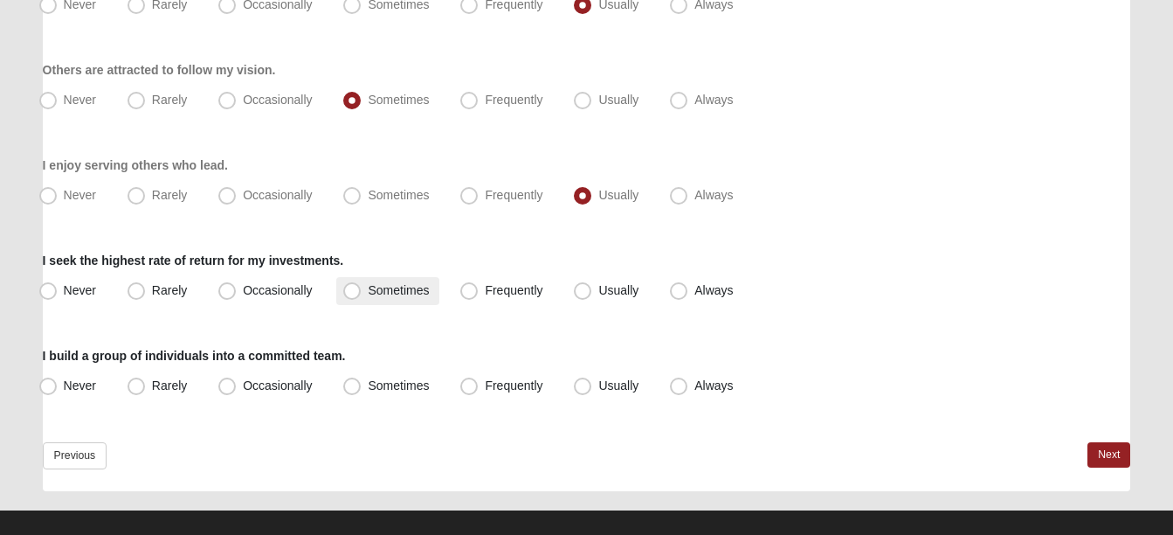
click at [394, 289] on span "Sometimes" at bounding box center [398, 290] width 61 height 14
click at [362, 289] on input "Sometimes" at bounding box center [355, 290] width 11 height 11
radio input "true"
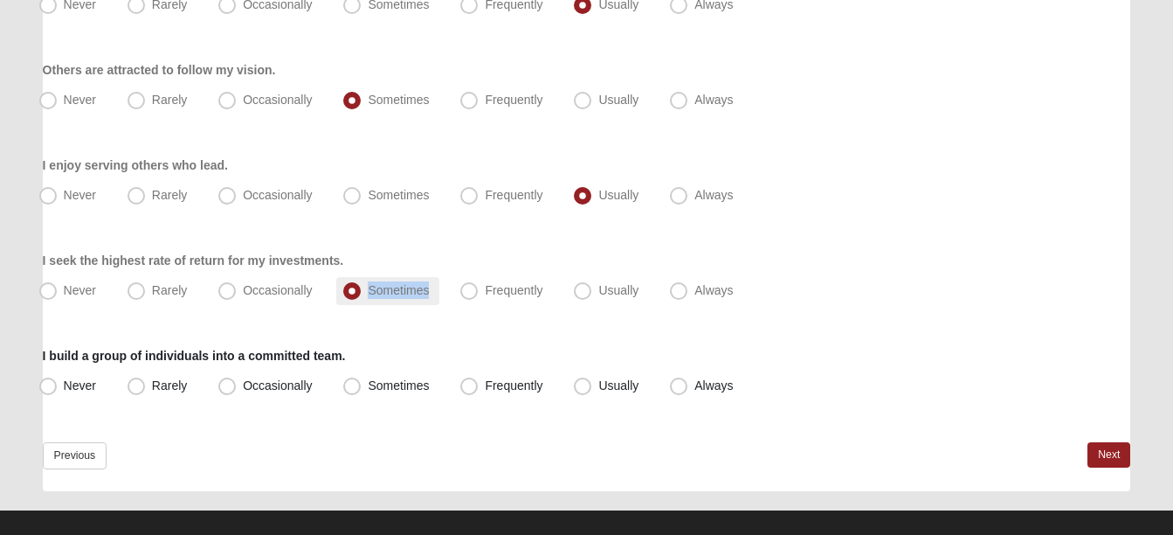
click at [394, 289] on span "Sometimes" at bounding box center [398, 290] width 61 height 14
click at [362, 289] on input "Sometimes" at bounding box center [355, 290] width 11 height 11
drag, startPoint x: 394, startPoint y: 289, endPoint x: 516, endPoint y: 349, distance: 136.0
click at [516, 349] on div "I build a group of individuals into a committed team. Never Rarely Occasionally…" at bounding box center [587, 373] width 1088 height 53
click at [152, 373] on label "Rarely" at bounding box center [159, 386] width 77 height 28
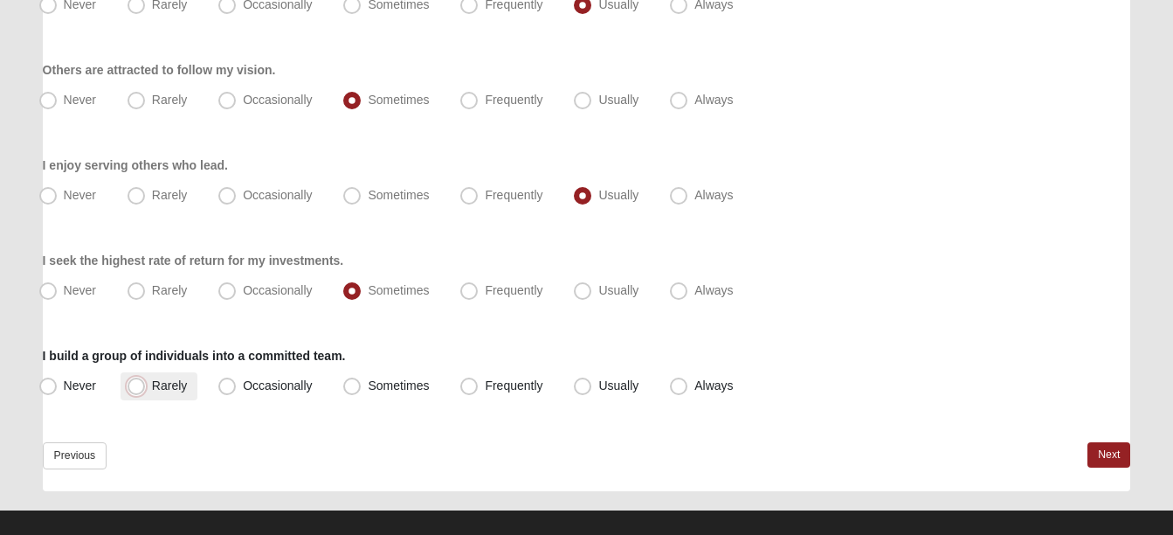
click at [146, 380] on input "Rarely" at bounding box center [140, 385] width 11 height 11
radio input "true"
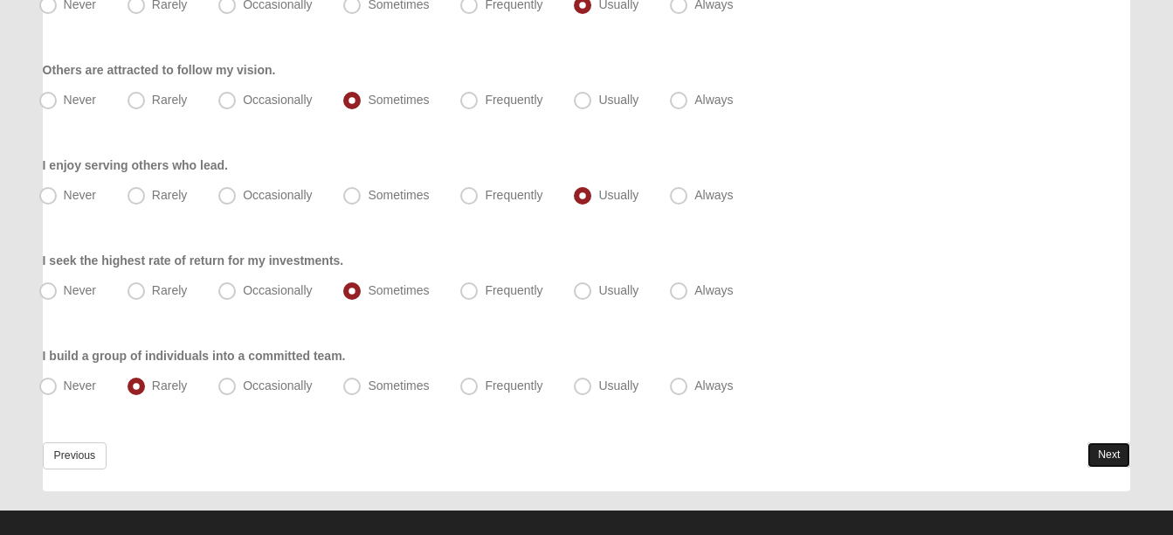
click at [1107, 452] on link "Next" at bounding box center [1109, 454] width 43 height 25
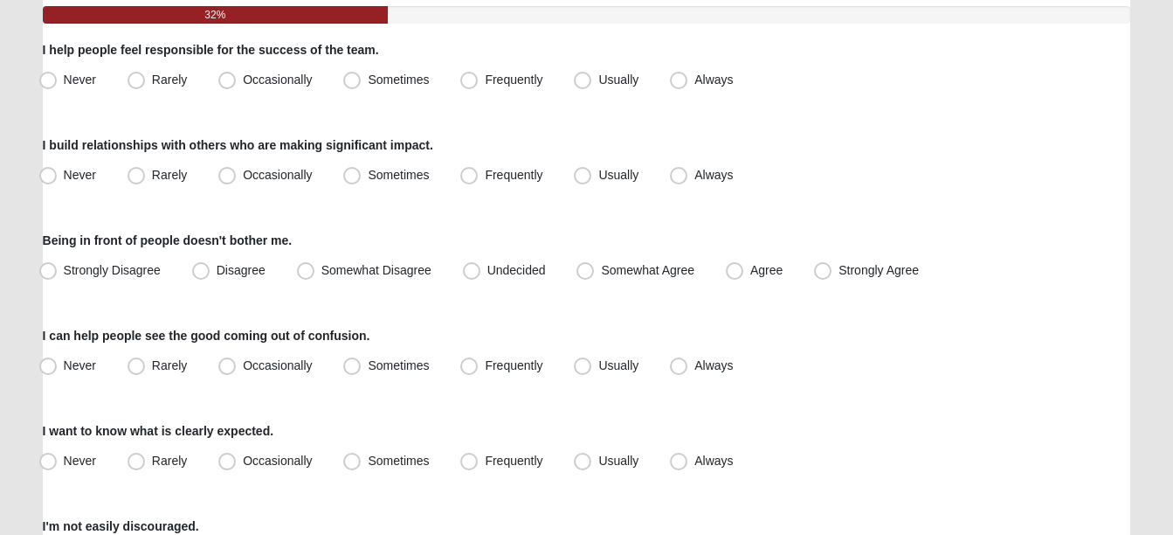
scroll to position [204, 0]
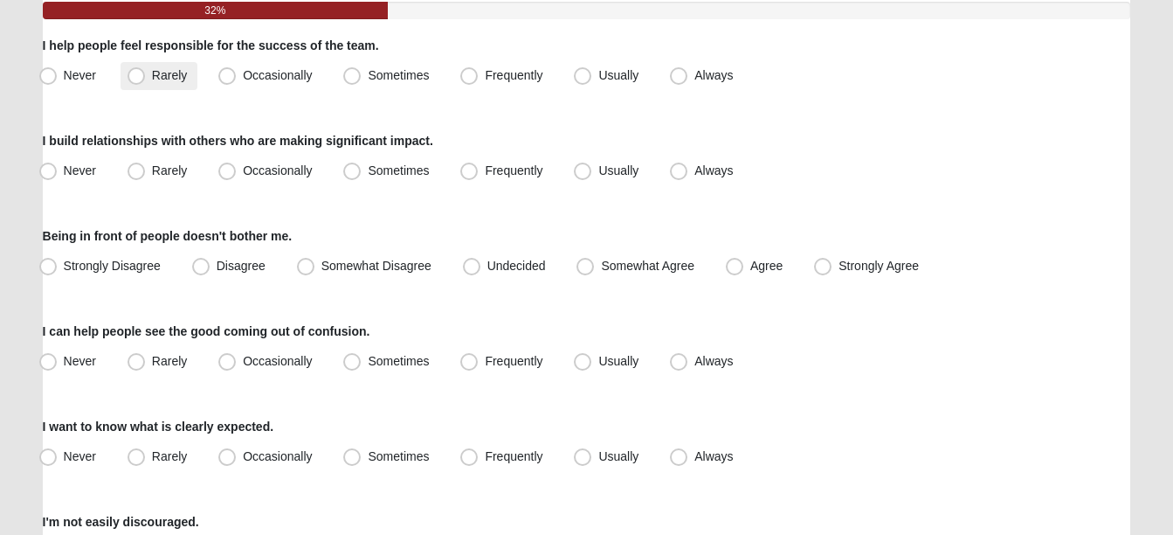
click at [154, 74] on span "Rarely" at bounding box center [169, 75] width 35 height 14
click at [146, 74] on input "Rarely" at bounding box center [140, 75] width 11 height 11
radio input "true"
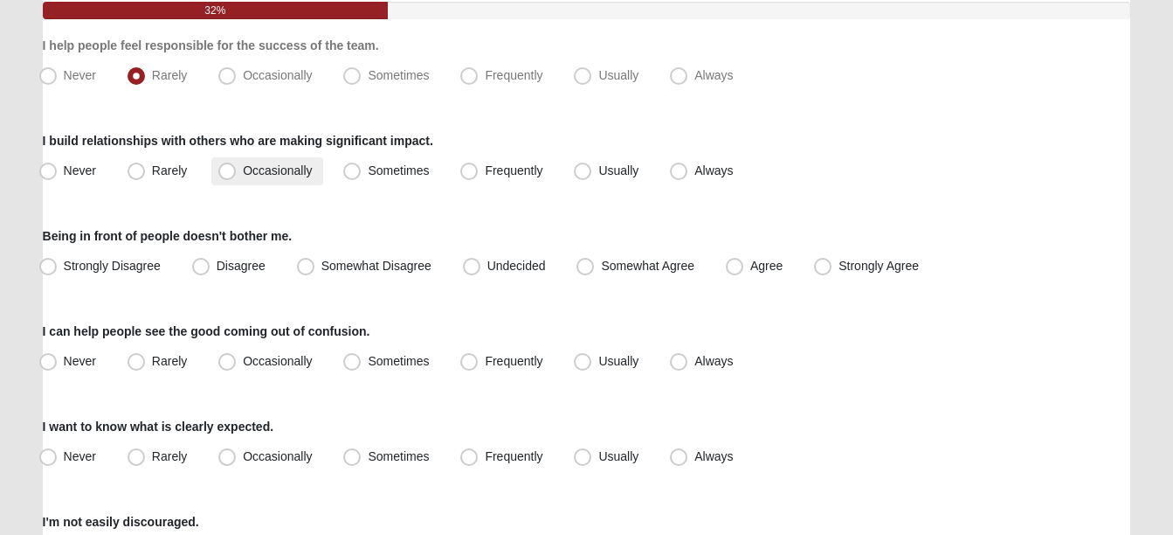
click at [269, 163] on span "Occasionally" at bounding box center [277, 170] width 69 height 14
click at [237, 165] on input "Occasionally" at bounding box center [230, 170] width 11 height 11
radio input "true"
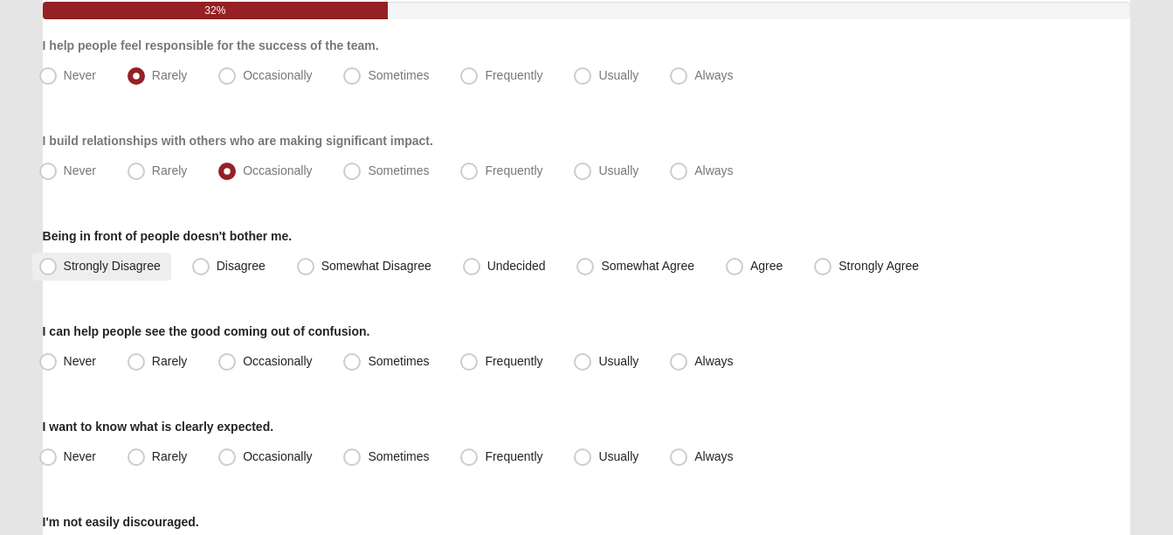
click at [121, 263] on span "Strongly Disagree" at bounding box center [112, 266] width 97 height 14
click at [58, 263] on input "Strongly Disagree" at bounding box center [51, 265] width 11 height 11
radio input "true"
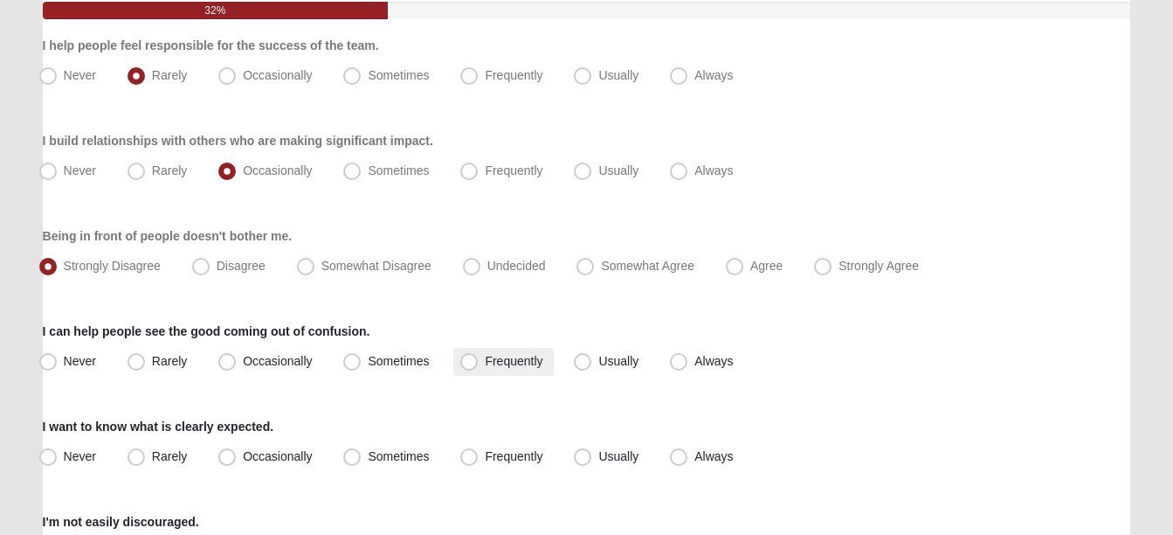
click at [490, 357] on span "Frequently" at bounding box center [514, 361] width 58 height 14
click at [479, 357] on input "Frequently" at bounding box center [472, 361] width 11 height 11
radio input "true"
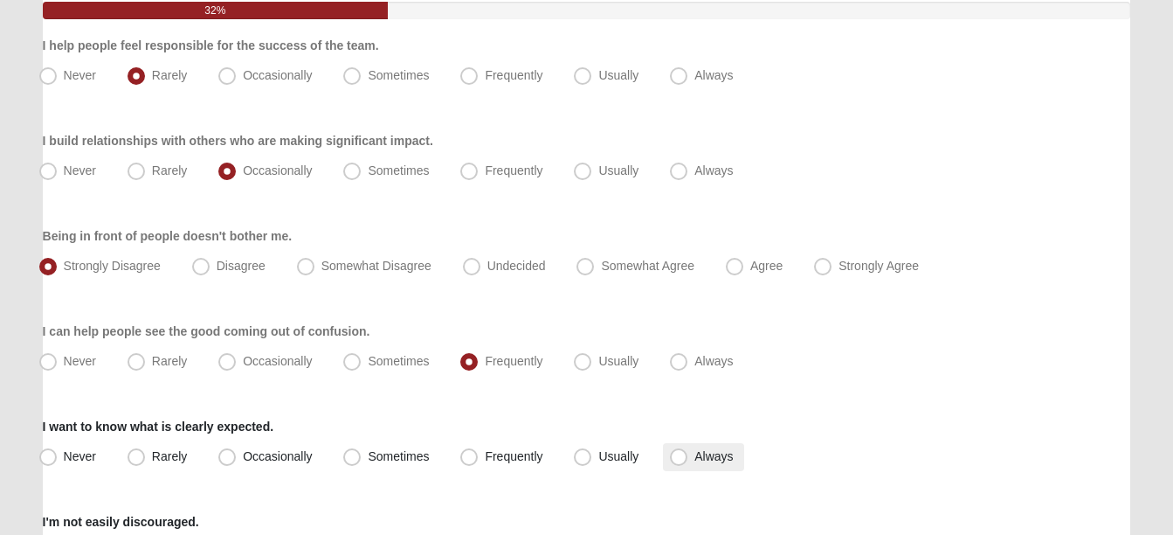
click at [694, 461] on span "Always" at bounding box center [713, 456] width 38 height 14
click at [680, 461] on input "Always" at bounding box center [682, 456] width 11 height 11
radio input "true"
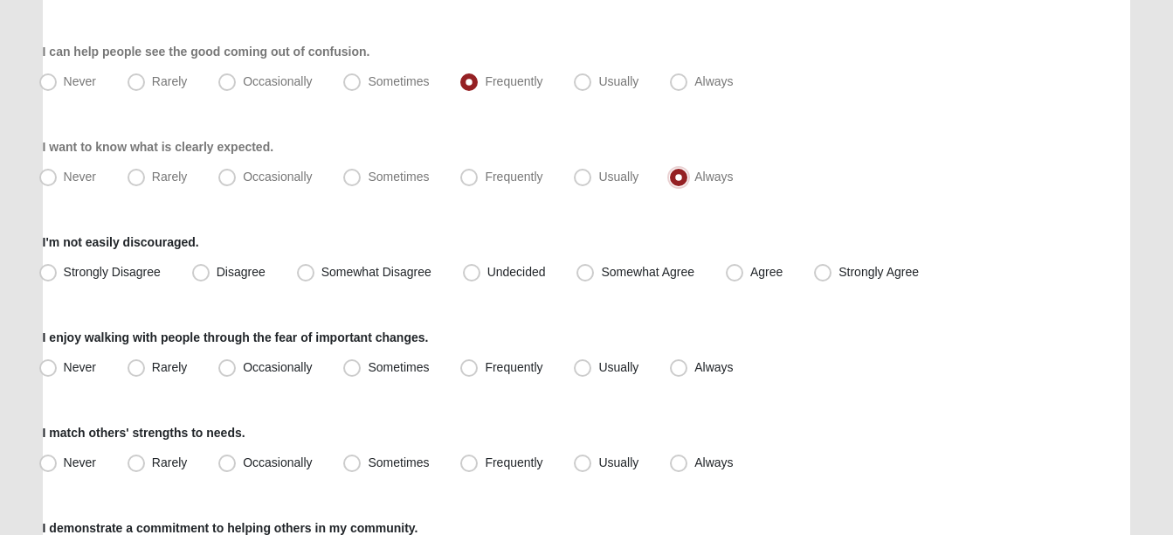
scroll to position [502, 0]
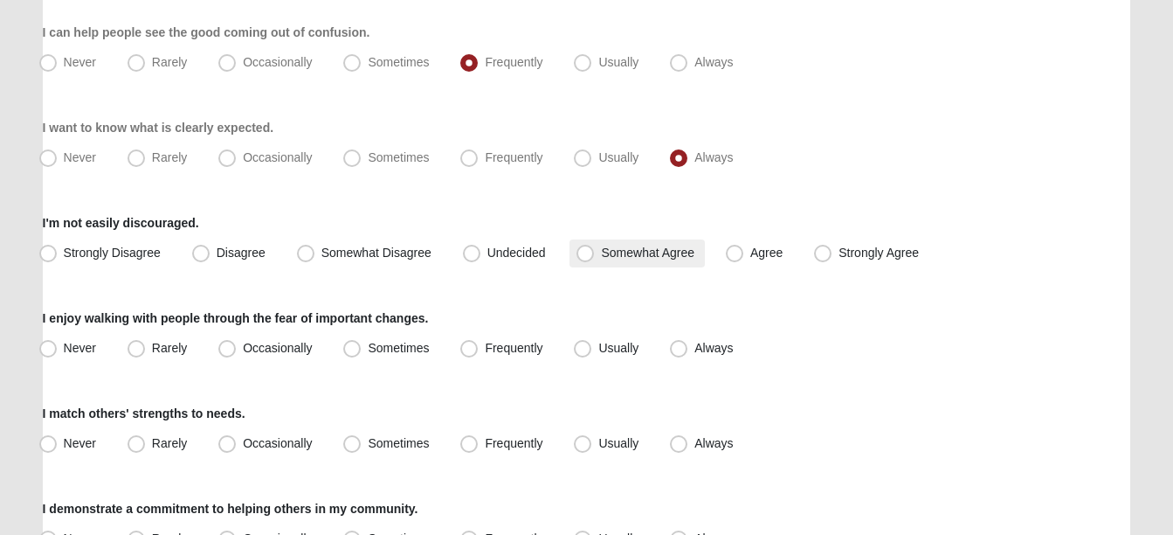
click at [629, 258] on span "Somewhat Agree" at bounding box center [647, 252] width 93 height 14
click at [595, 258] on input "Somewhat Agree" at bounding box center [589, 252] width 11 height 11
radio input "true"
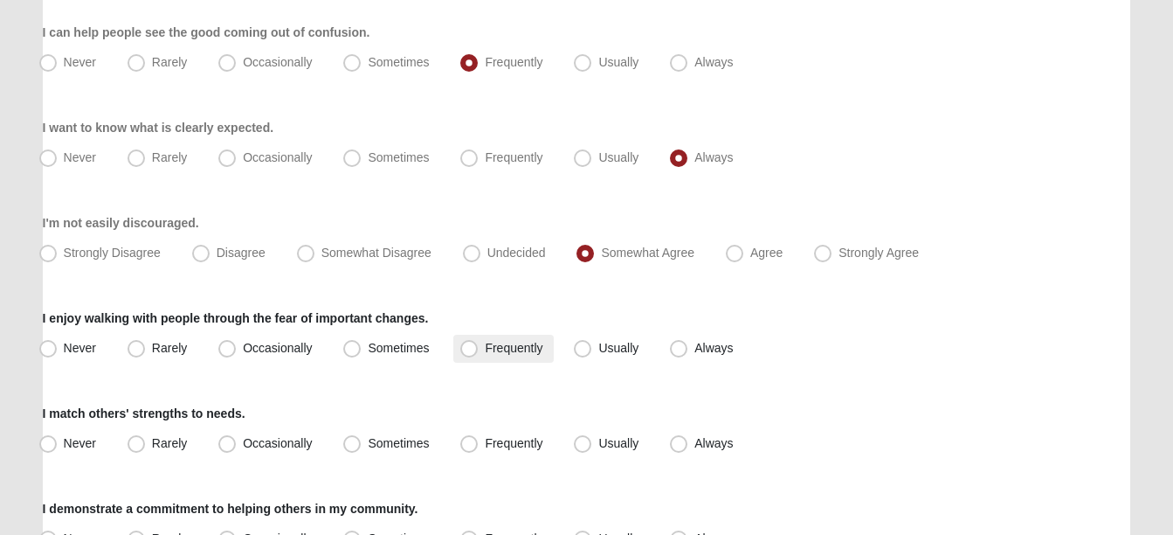
click at [491, 346] on span "Frequently" at bounding box center [514, 348] width 58 height 14
click at [479, 346] on input "Frequently" at bounding box center [472, 347] width 11 height 11
radio input "true"
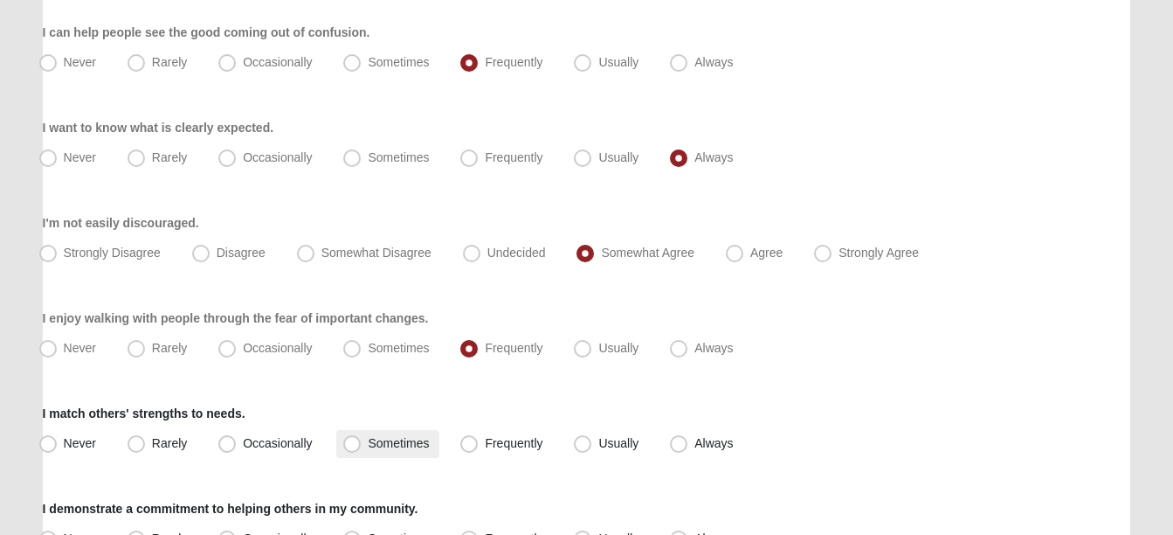
click at [393, 445] on span "Sometimes" at bounding box center [398, 443] width 61 height 14
click at [362, 445] on input "Sometimes" at bounding box center [355, 443] width 11 height 11
radio input "true"
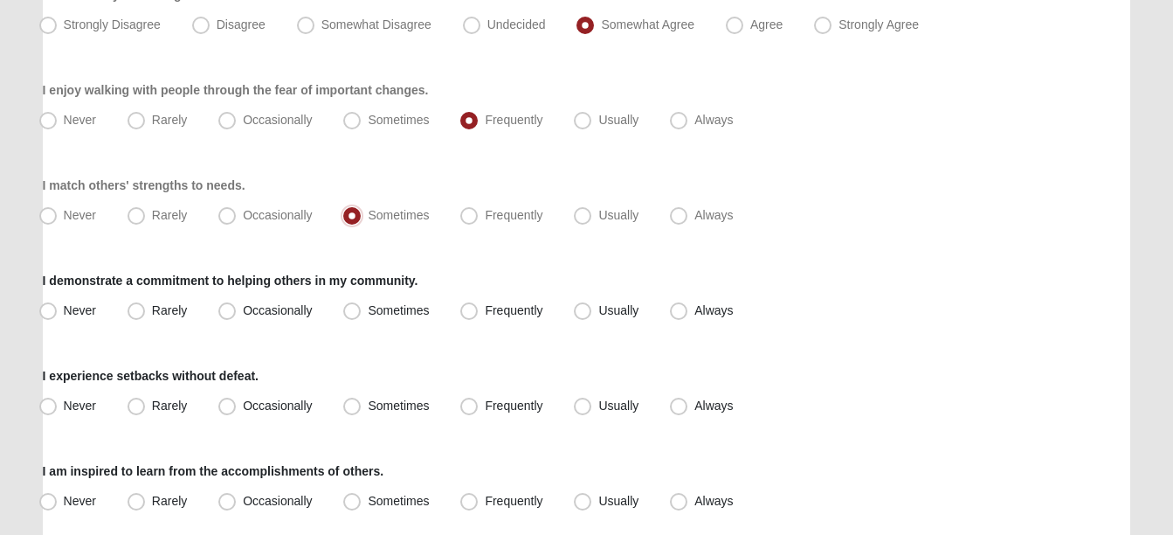
scroll to position [734, 0]
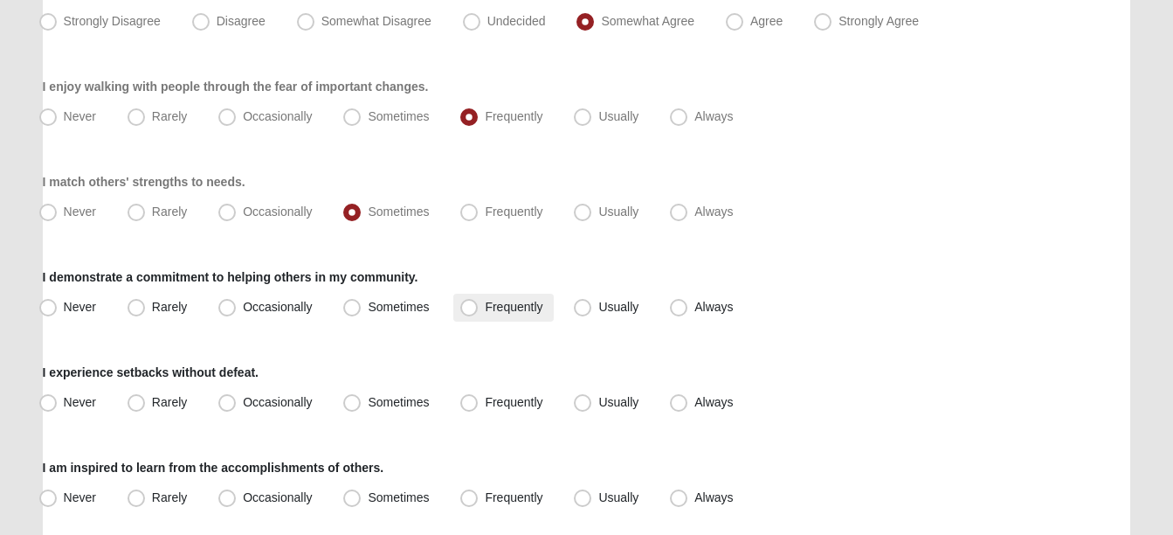
click at [489, 321] on label "Frequently" at bounding box center [503, 307] width 100 height 28
click at [479, 313] on input "Frequently" at bounding box center [472, 306] width 11 height 11
radio input "true"
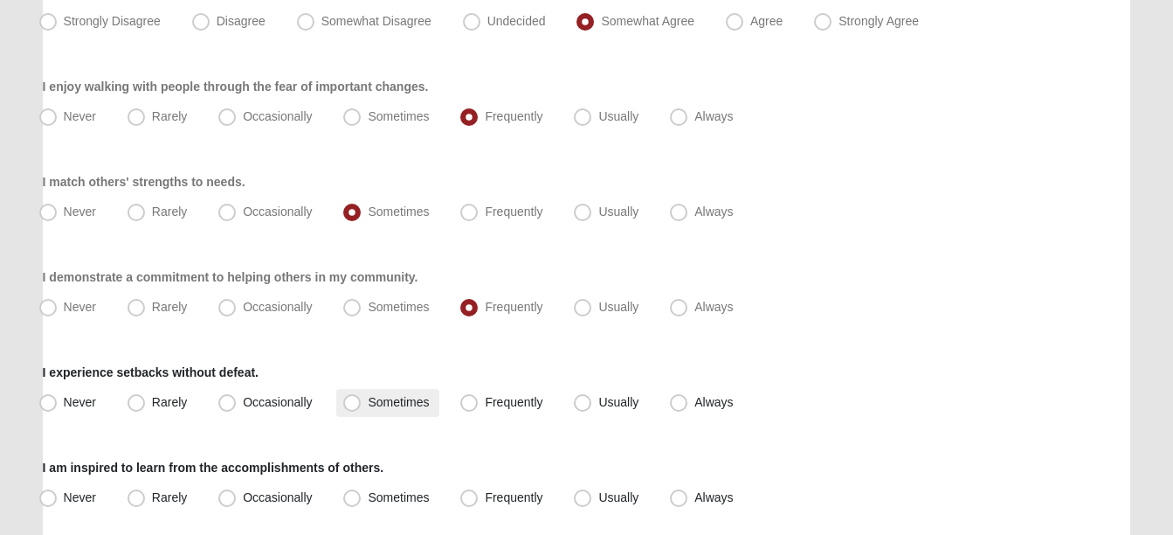
click at [397, 398] on span "Sometimes" at bounding box center [398, 402] width 61 height 14
click at [362, 398] on input "Sometimes" at bounding box center [355, 402] width 11 height 11
radio input "true"
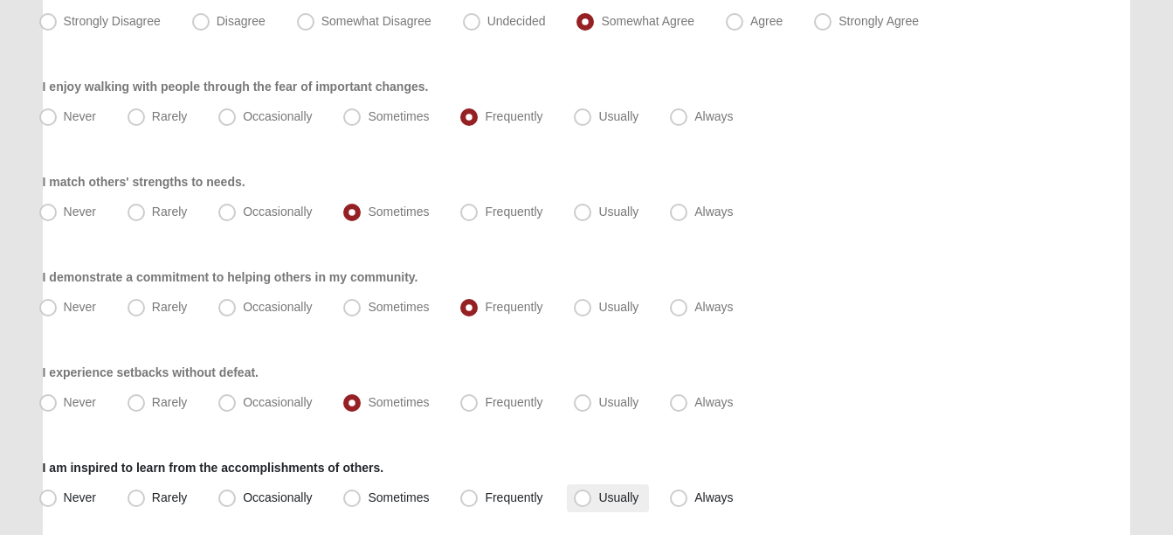
click at [596, 486] on label "Usually" at bounding box center [608, 498] width 82 height 28
click at [592, 492] on input "Usually" at bounding box center [586, 497] width 11 height 11
radio input "true"
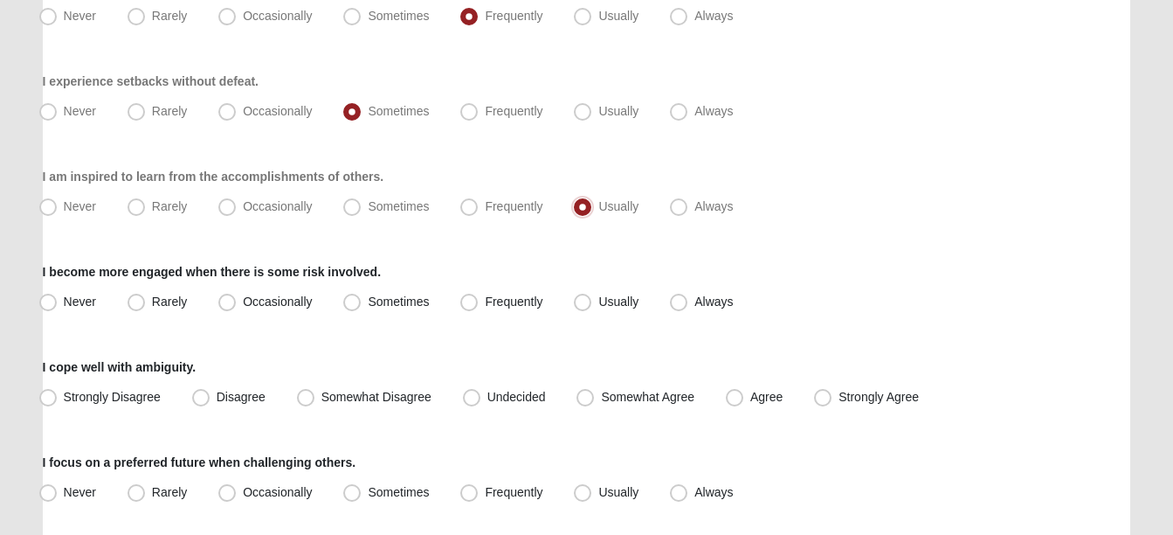
scroll to position [1005, 0]
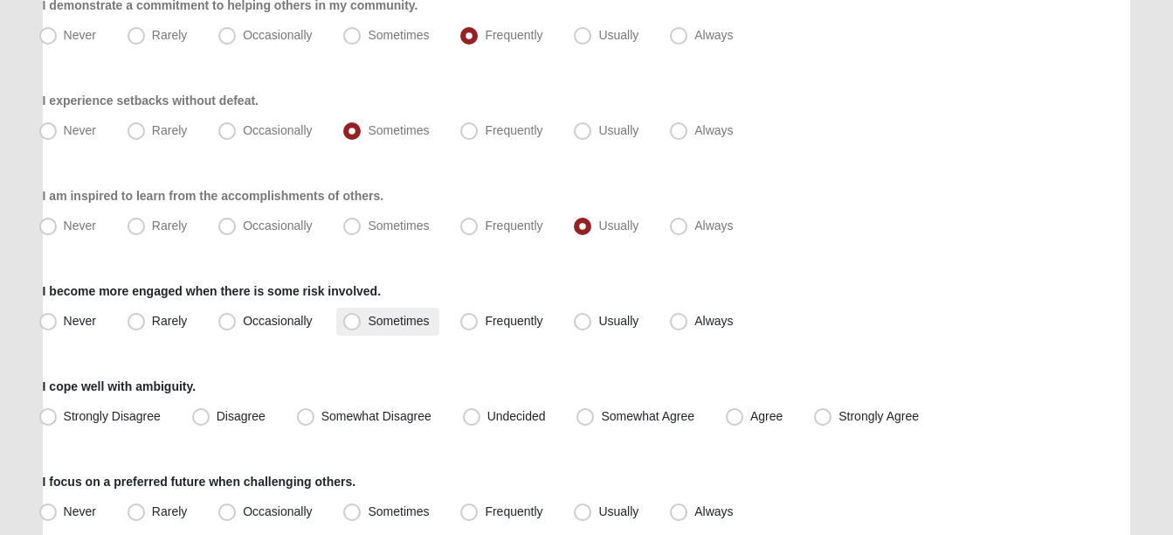
click at [390, 324] on span "Sometimes" at bounding box center [398, 321] width 61 height 14
click at [362, 324] on input "Sometimes" at bounding box center [355, 320] width 11 height 11
radio input "true"
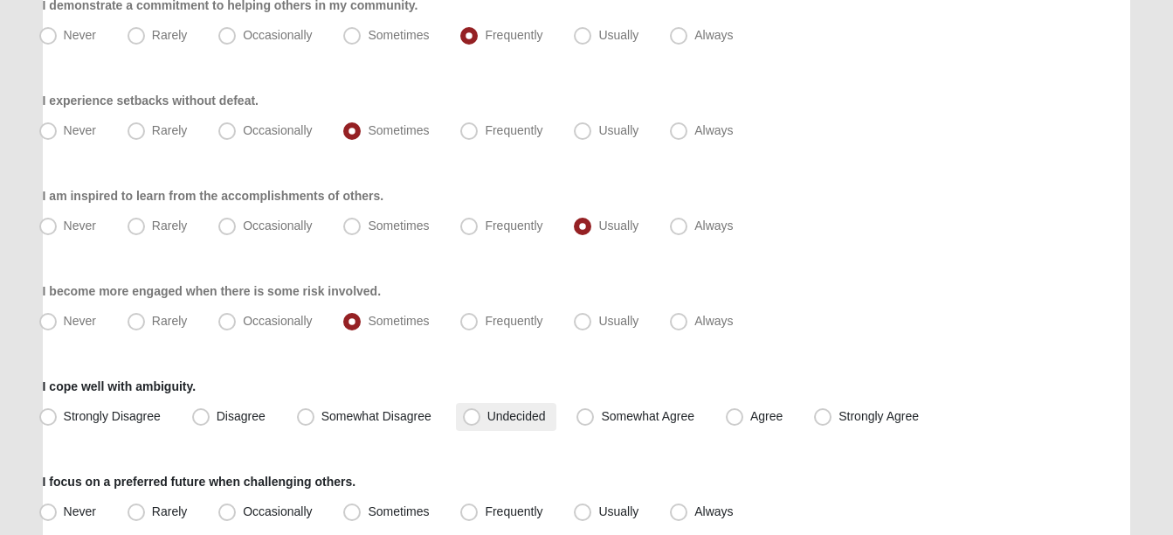
click at [514, 413] on span "Undecided" at bounding box center [516, 416] width 59 height 14
click at [481, 413] on input "Undecided" at bounding box center [475, 416] width 11 height 11
radio input "true"
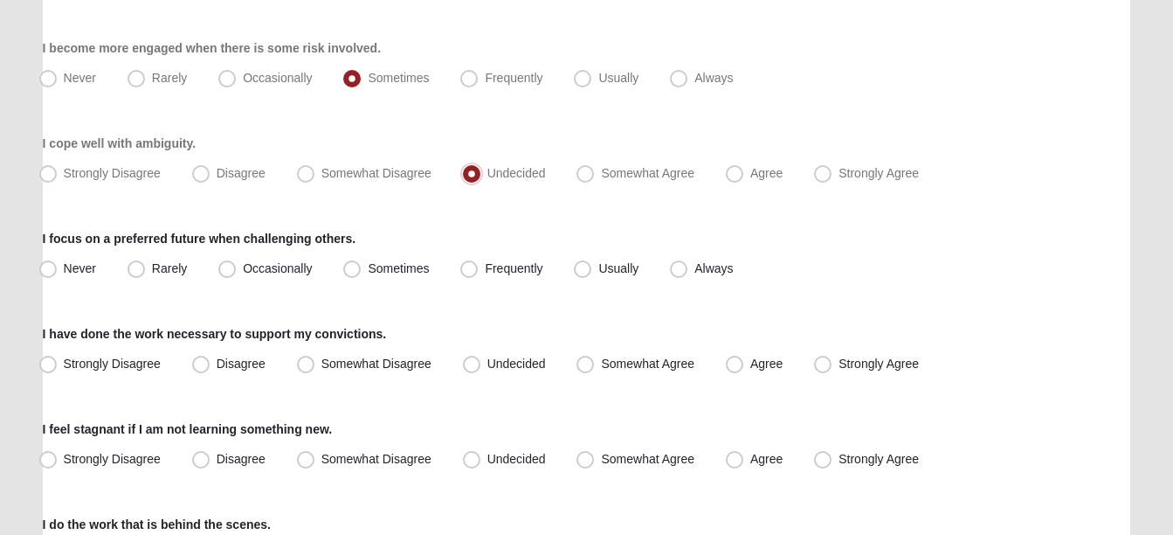
scroll to position [1264, 0]
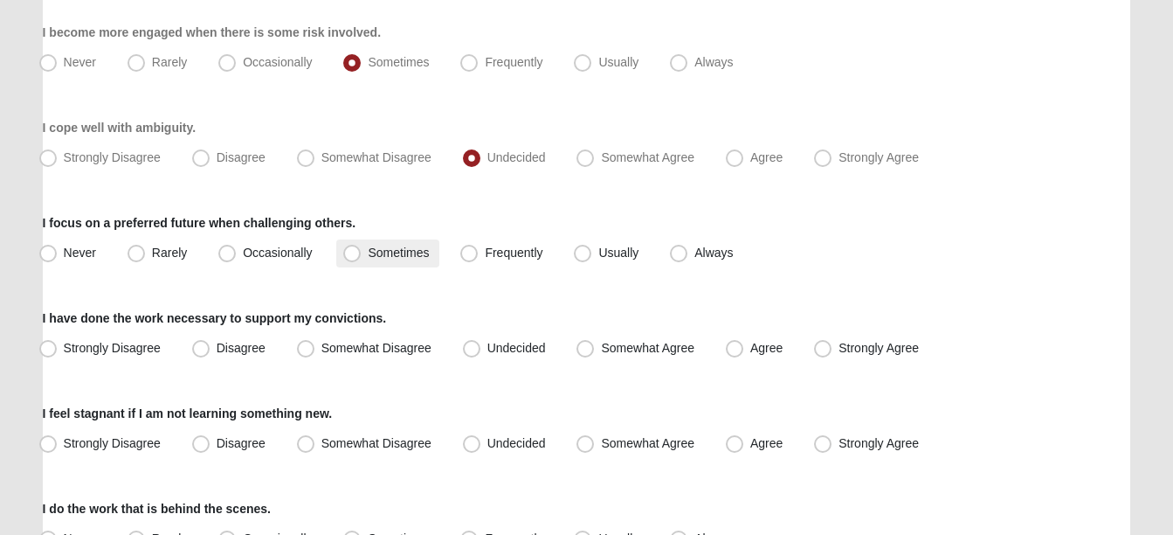
click at [421, 247] on span "Sometimes" at bounding box center [398, 252] width 61 height 14
click at [362, 247] on input "Sometimes" at bounding box center [355, 252] width 11 height 11
radio input "true"
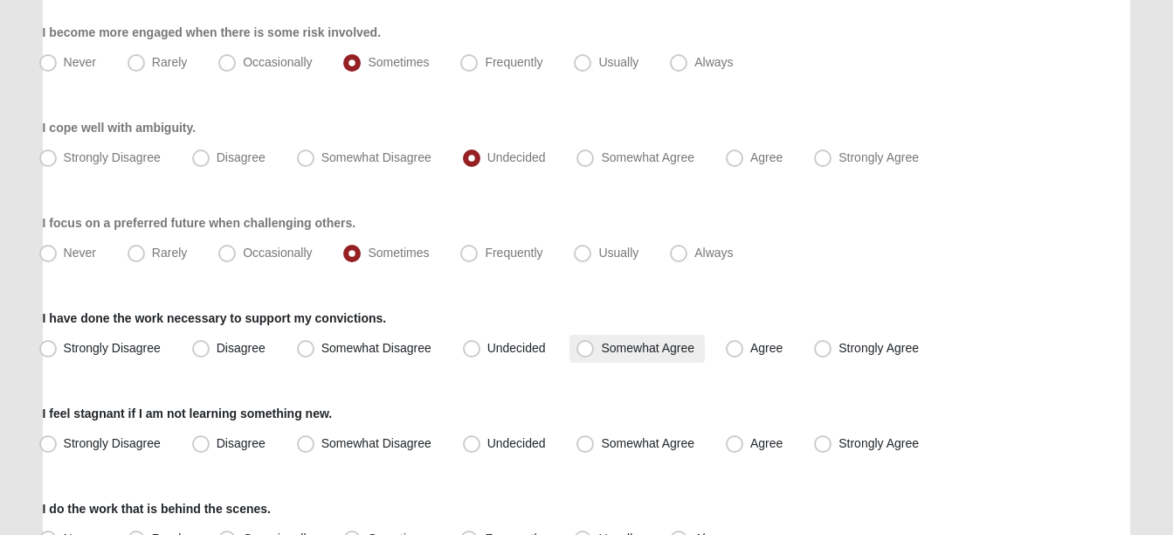
click at [611, 348] on span "Somewhat Agree" at bounding box center [647, 348] width 93 height 14
click at [595, 348] on input "Somewhat Agree" at bounding box center [589, 347] width 11 height 11
radio input "true"
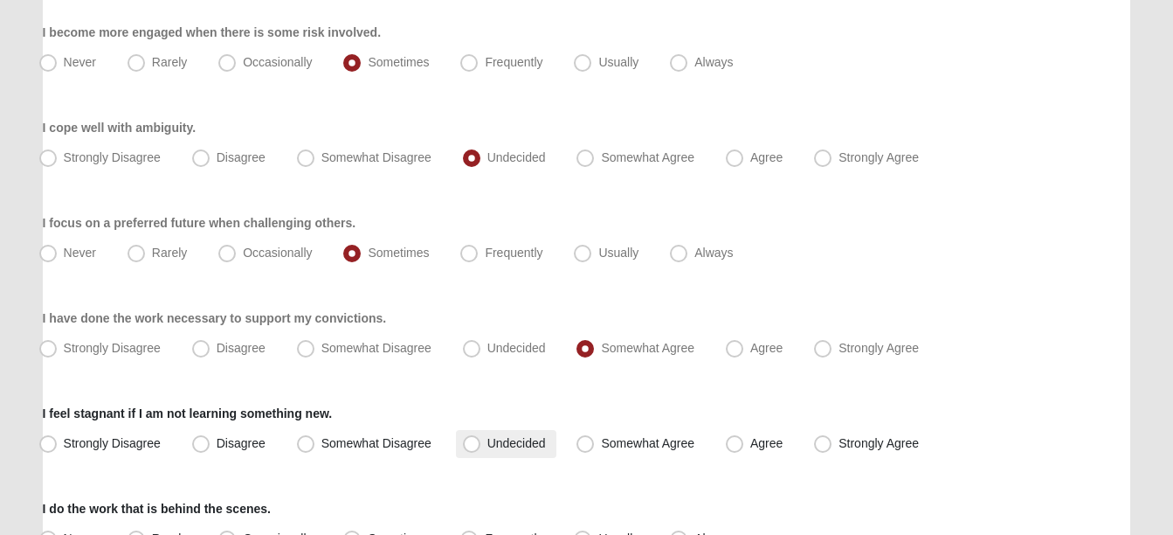
click at [485, 439] on label "Undecided" at bounding box center [506, 444] width 100 height 28
click at [481, 439] on input "Undecided" at bounding box center [475, 443] width 11 height 11
radio input "true"
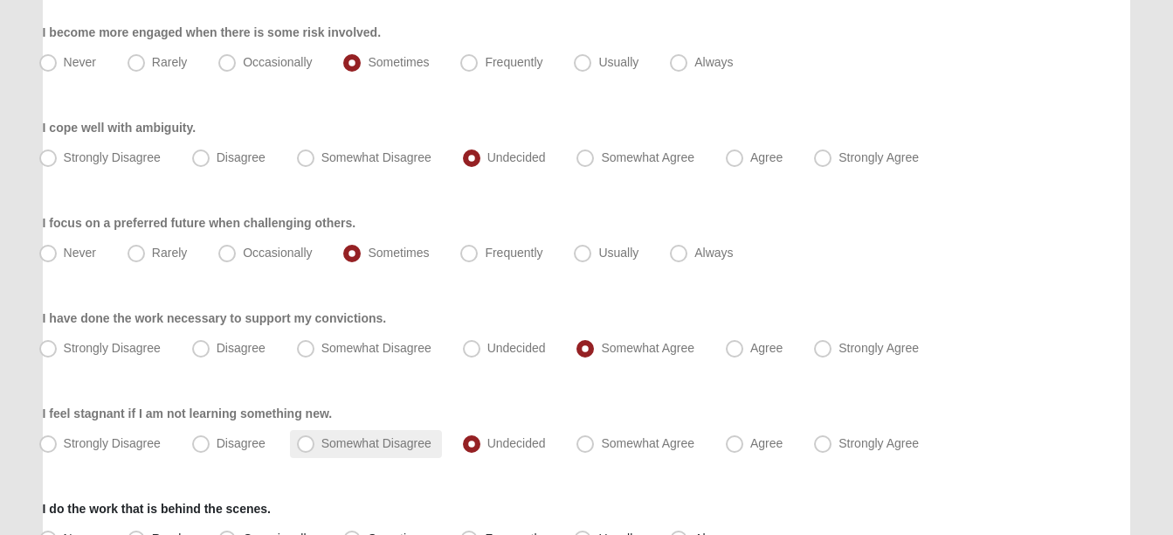
click at [376, 449] on span "Somewhat Disagree" at bounding box center [376, 443] width 110 height 14
click at [315, 449] on input "Somewhat Disagree" at bounding box center [309, 443] width 11 height 11
radio input "true"
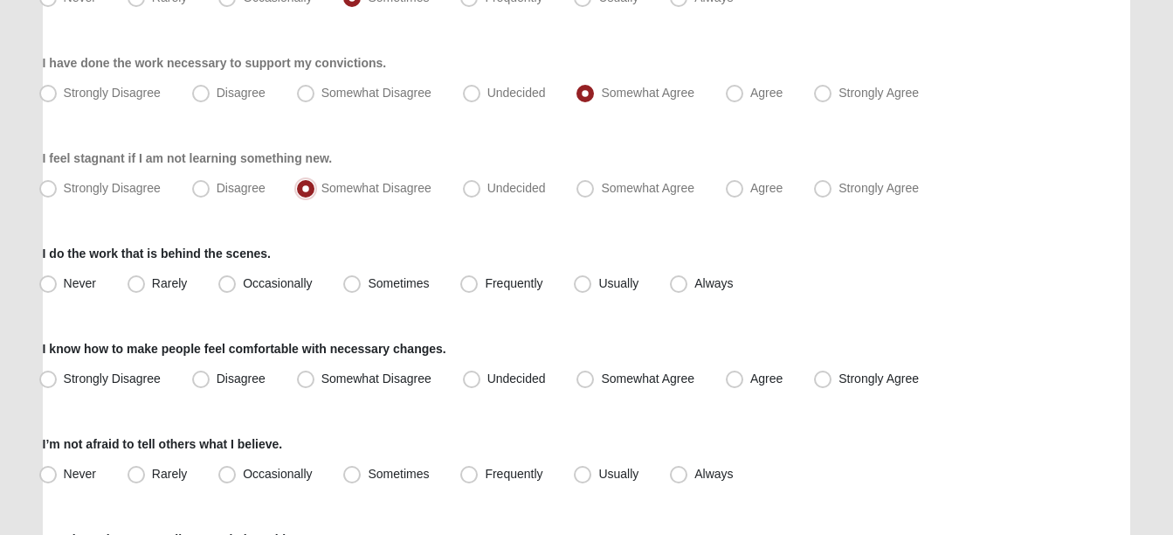
scroll to position [1555, 0]
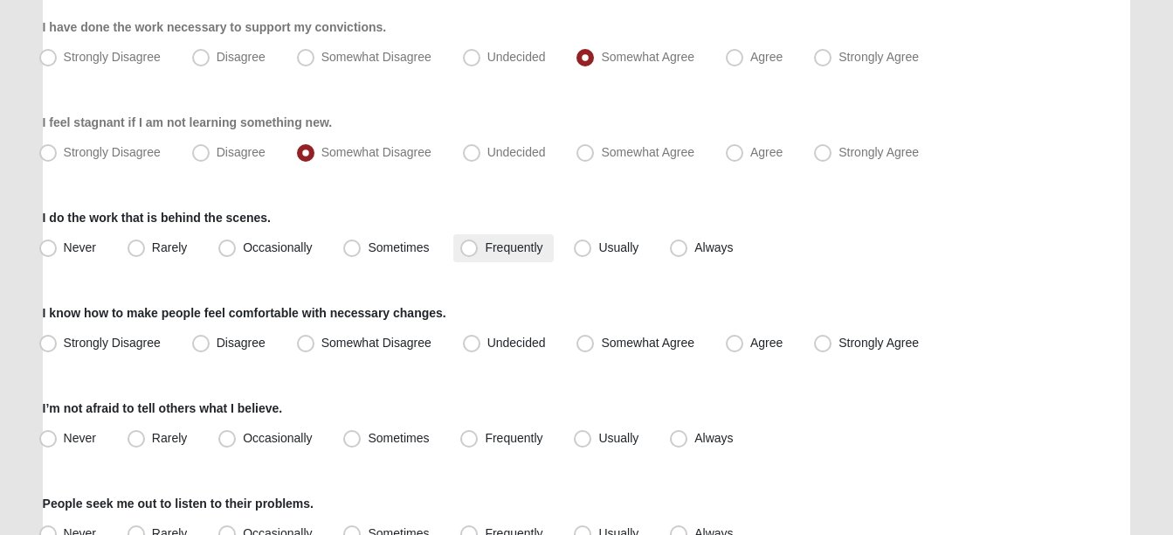
click at [524, 244] on span "Frequently" at bounding box center [514, 247] width 58 height 14
click at [479, 244] on input "Frequently" at bounding box center [472, 247] width 11 height 11
radio input "true"
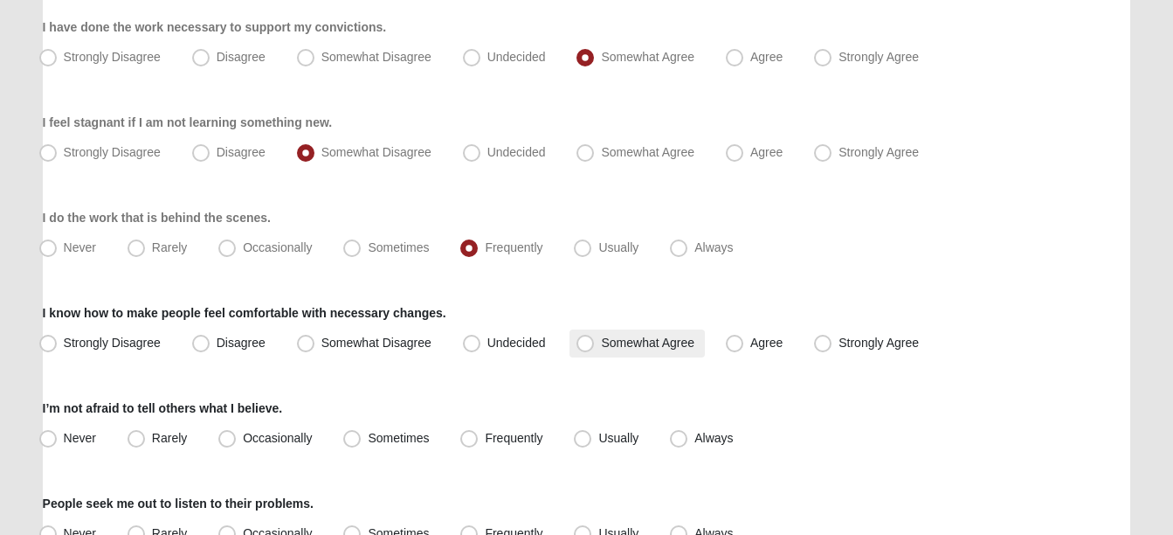
click at [638, 335] on span "Somewhat Agree" at bounding box center [647, 342] width 93 height 14
click at [595, 337] on input "Somewhat Agree" at bounding box center [589, 342] width 11 height 11
radio input "true"
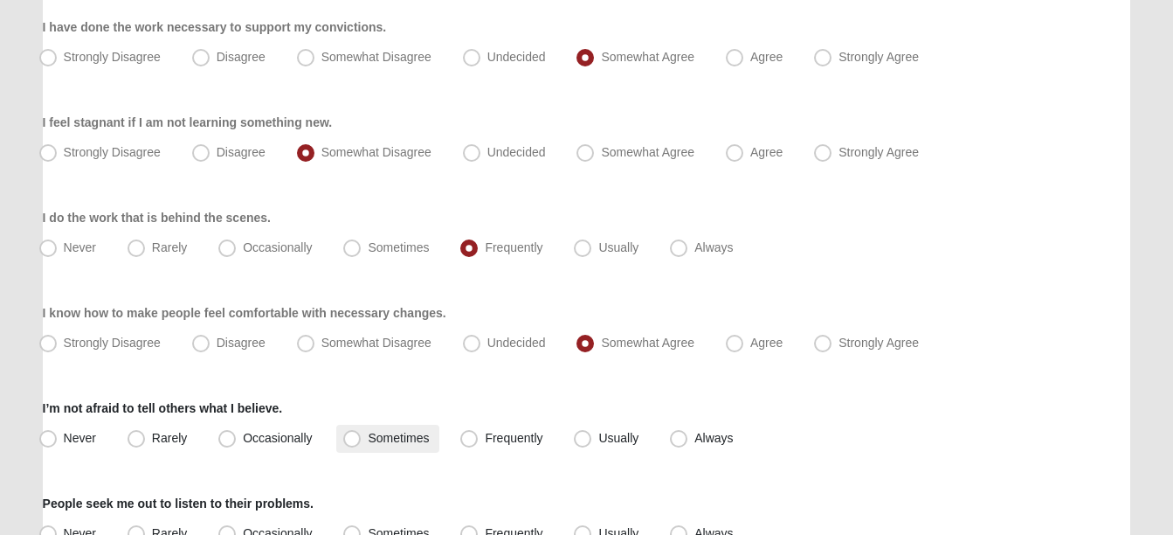
click at [410, 439] on span "Sometimes" at bounding box center [398, 438] width 61 height 14
click at [362, 439] on input "Sometimes" at bounding box center [355, 437] width 11 height 11
radio input "true"
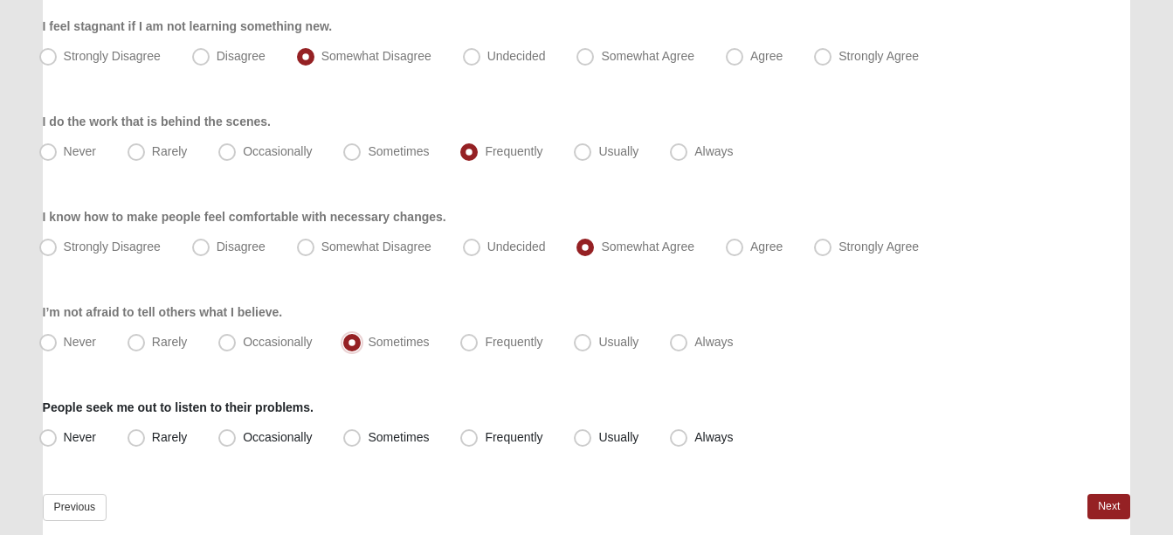
scroll to position [1675, 0]
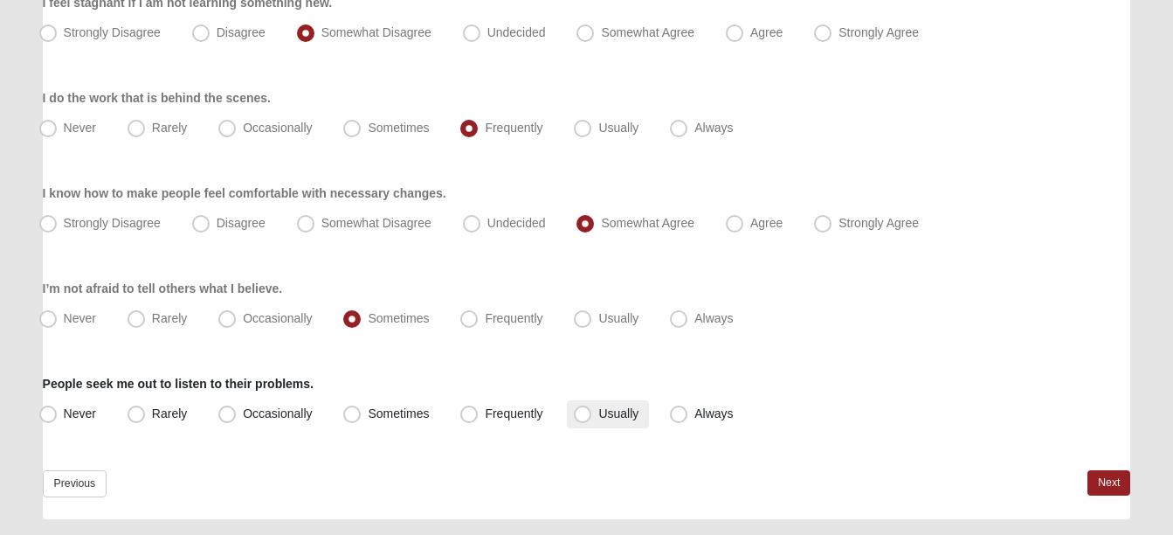
click at [598, 406] on span "Usually" at bounding box center [618, 413] width 40 height 14
click at [590, 408] on input "Usually" at bounding box center [586, 413] width 11 height 11
radio input "true"
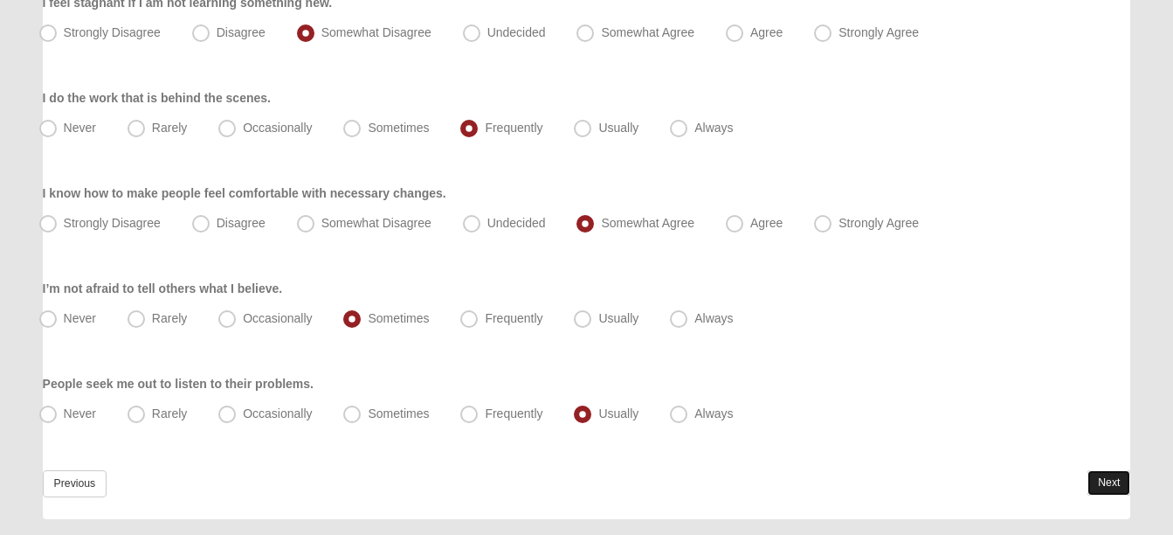
click at [1106, 479] on link "Next" at bounding box center [1109, 482] width 43 height 25
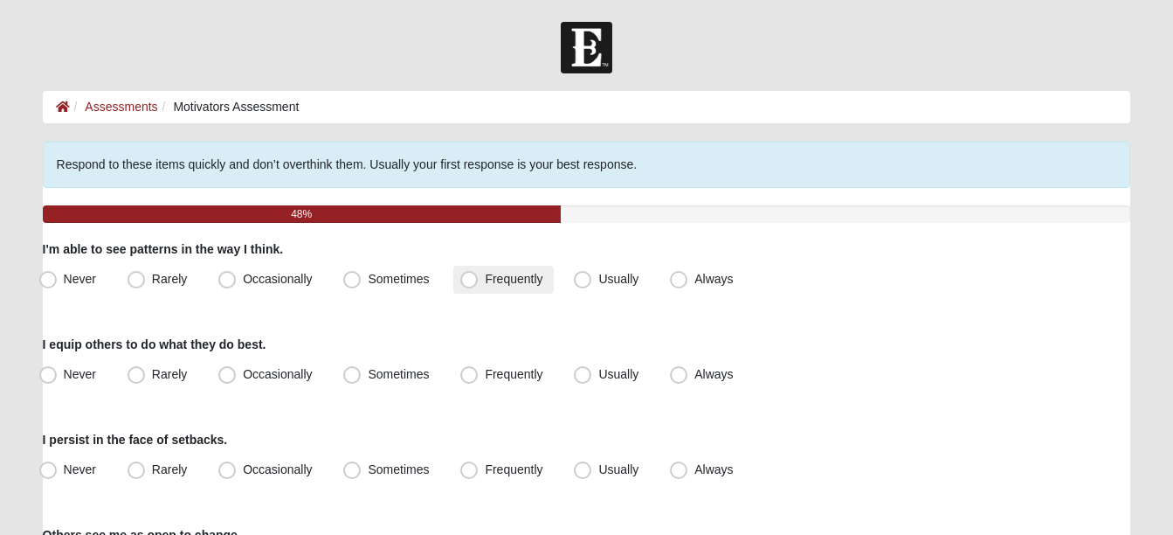
click at [524, 276] on span "Frequently" at bounding box center [514, 279] width 58 height 14
click at [479, 276] on input "Frequently" at bounding box center [472, 278] width 11 height 11
radio input "true"
click at [524, 276] on span "Frequently" at bounding box center [514, 279] width 58 height 14
click at [479, 276] on input "Frequently" at bounding box center [472, 278] width 11 height 11
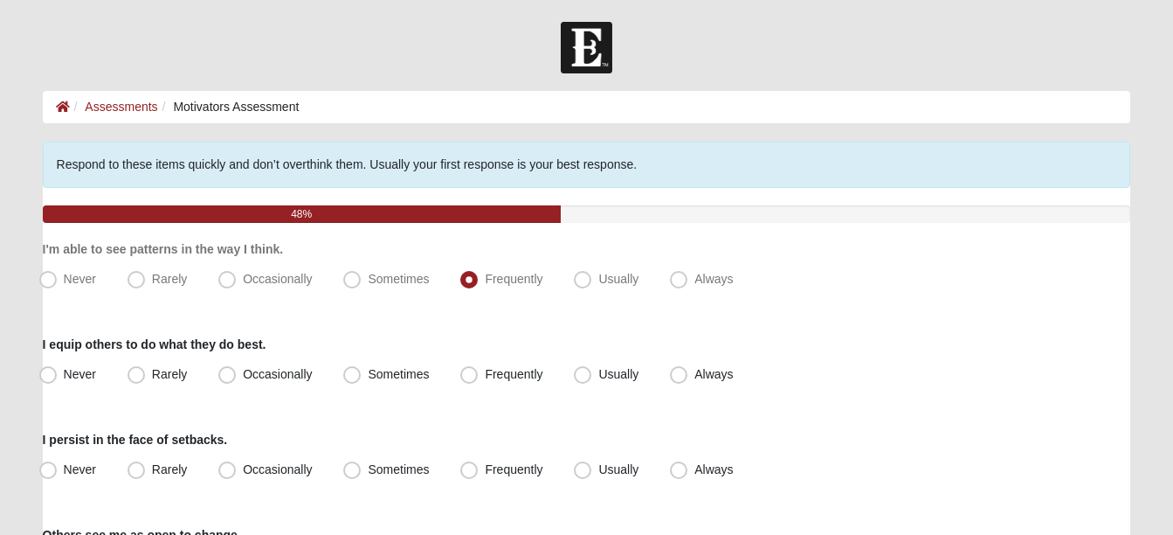
drag, startPoint x: 524, startPoint y: 276, endPoint x: 468, endPoint y: 326, distance: 74.9
click at [530, 383] on label "Frequently" at bounding box center [503, 375] width 100 height 28
click at [479, 380] on input "Frequently" at bounding box center [472, 374] width 11 height 11
radio input "true"
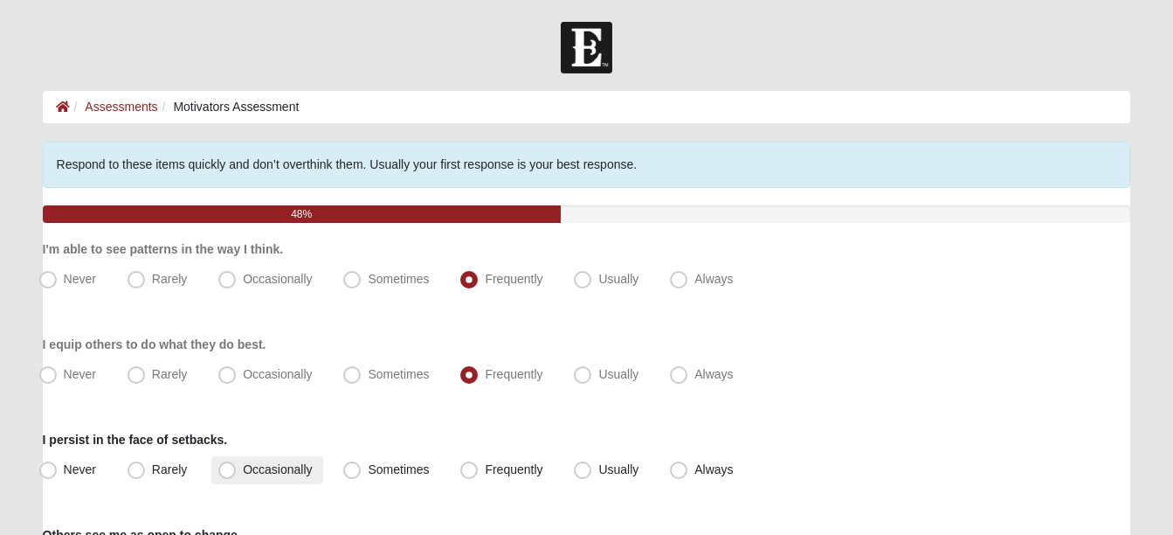
click at [275, 472] on span "Occasionally" at bounding box center [277, 469] width 69 height 14
click at [237, 472] on input "Occasionally" at bounding box center [230, 469] width 11 height 11
radio input "true"
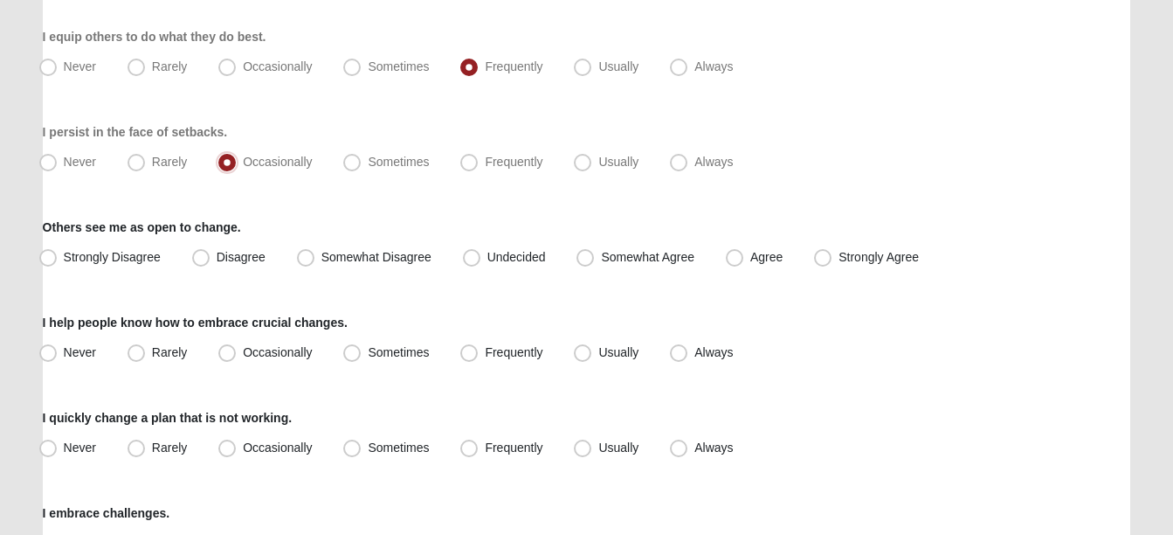
scroll to position [315, 0]
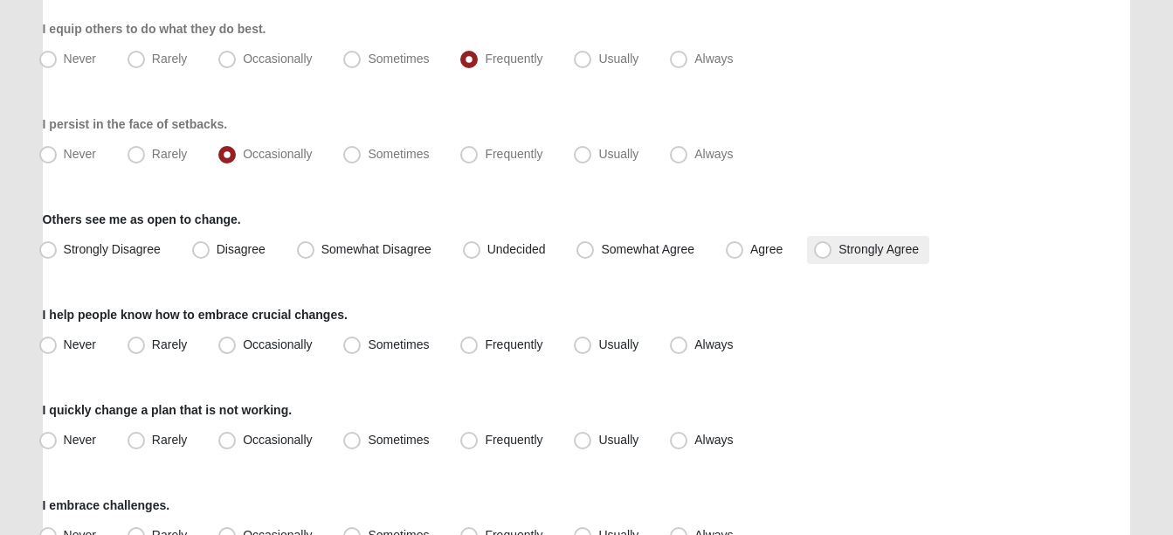
click at [871, 242] on span "Strongly Agree" at bounding box center [879, 249] width 80 height 14
click at [832, 244] on input "Strongly Agree" at bounding box center [826, 249] width 11 height 11
radio input "true"
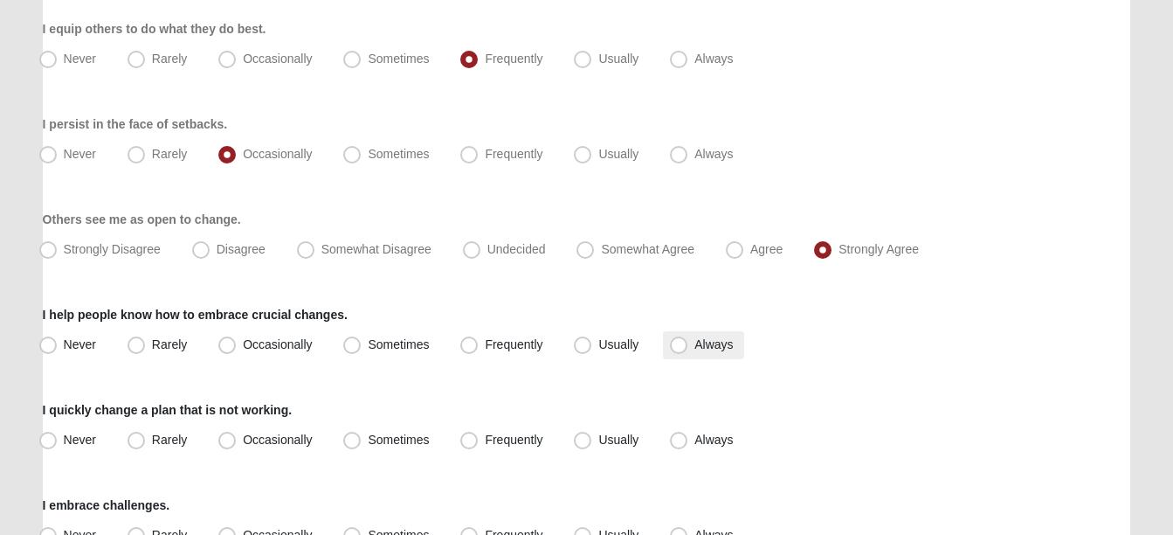
click at [704, 335] on label "Always" at bounding box center [703, 345] width 80 height 28
click at [688, 339] on input "Always" at bounding box center [682, 344] width 11 height 11
radio input "true"
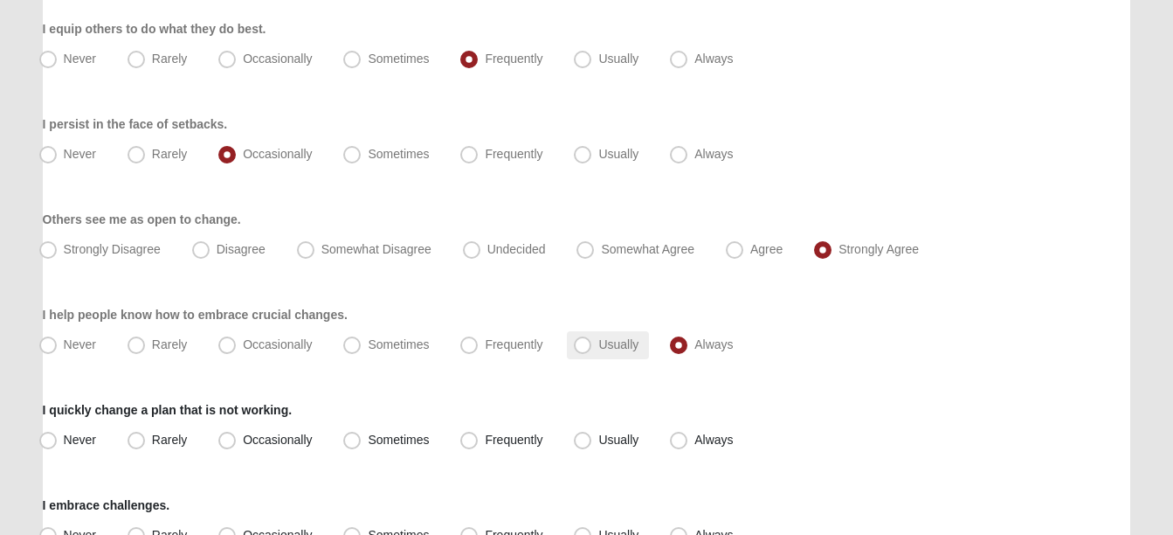
click at [596, 336] on label "Usually" at bounding box center [608, 345] width 82 height 28
click at [592, 339] on input "Usually" at bounding box center [586, 344] width 11 height 11
radio input "true"
click at [388, 445] on span "Sometimes" at bounding box center [398, 439] width 61 height 14
click at [362, 445] on input "Sometimes" at bounding box center [355, 439] width 11 height 11
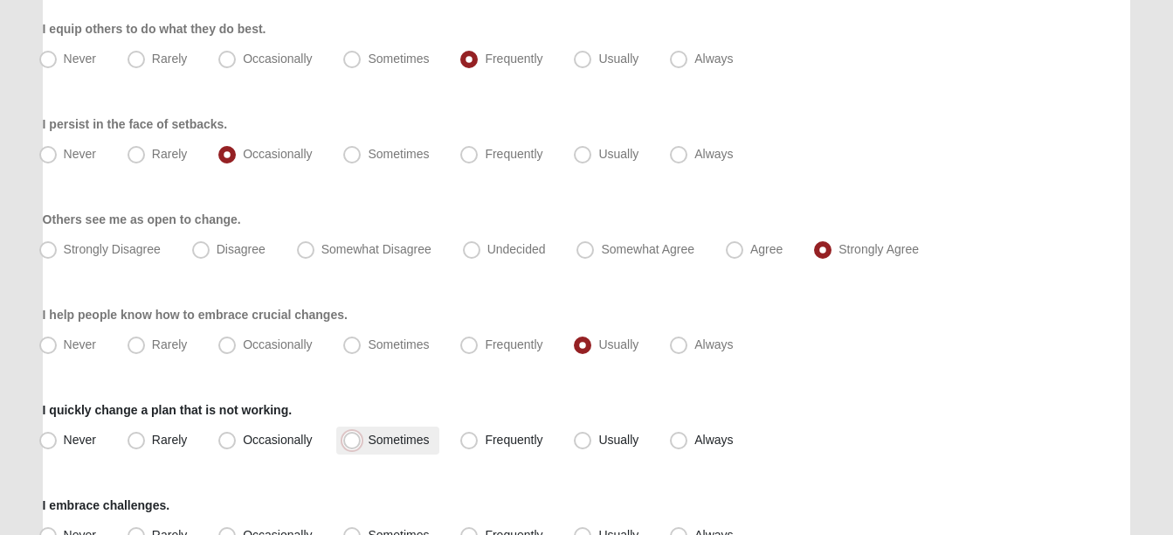
radio input "true"
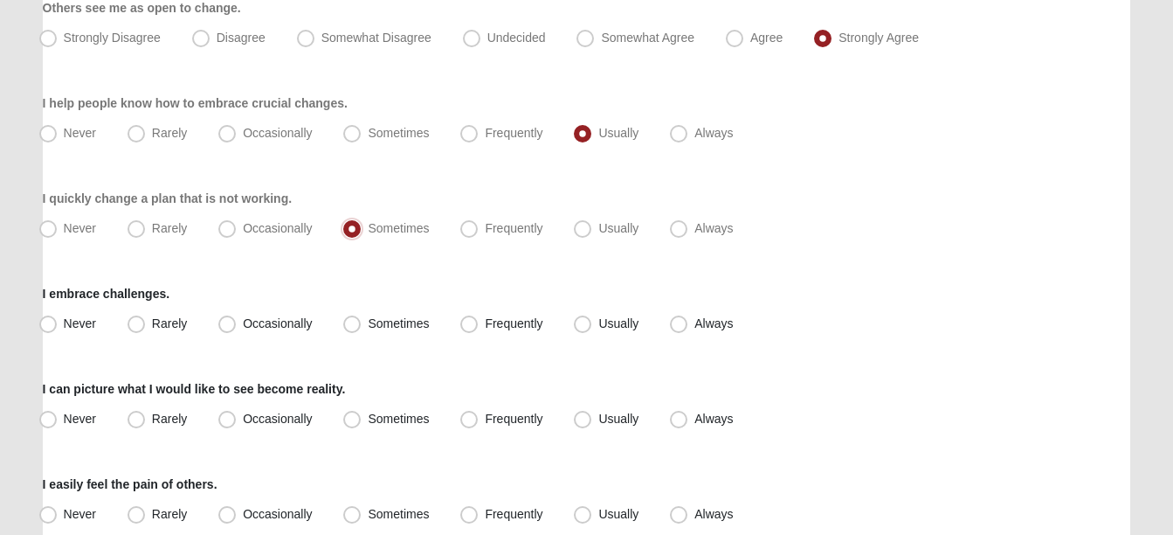
scroll to position [539, 0]
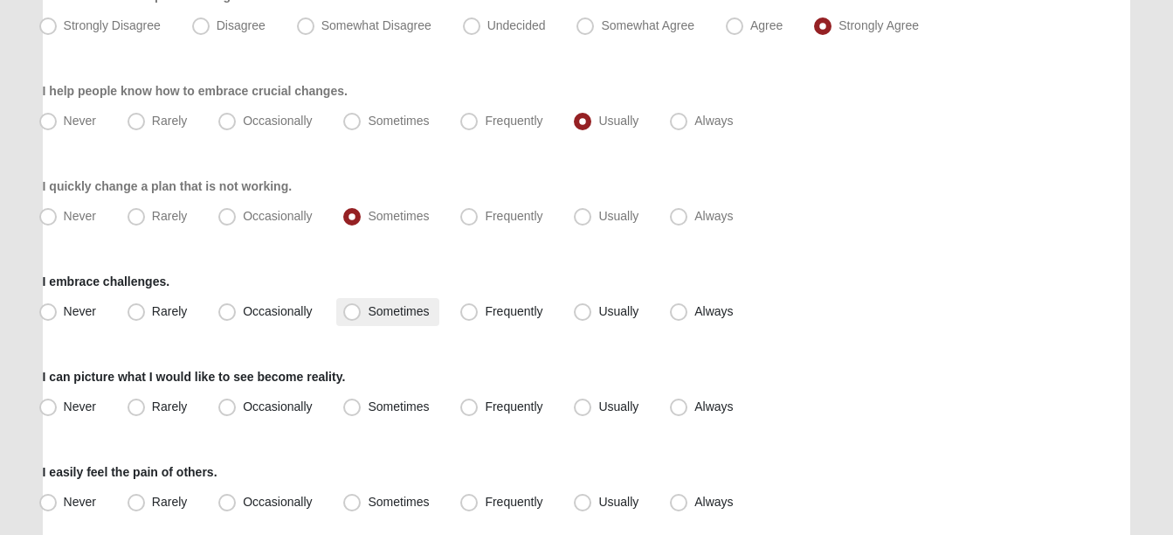
click at [380, 317] on span "Sometimes" at bounding box center [398, 311] width 61 height 14
click at [362, 317] on input "Sometimes" at bounding box center [355, 311] width 11 height 11
radio input "true"
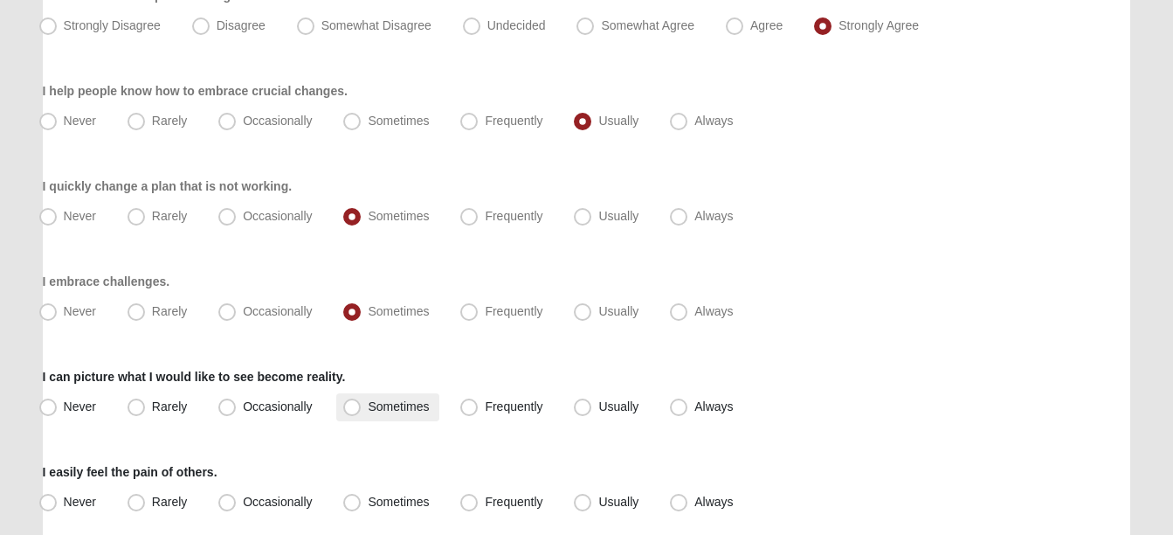
click at [370, 404] on span "Sometimes" at bounding box center [398, 406] width 61 height 14
click at [362, 404] on input "Sometimes" at bounding box center [355, 406] width 11 height 11
radio input "true"
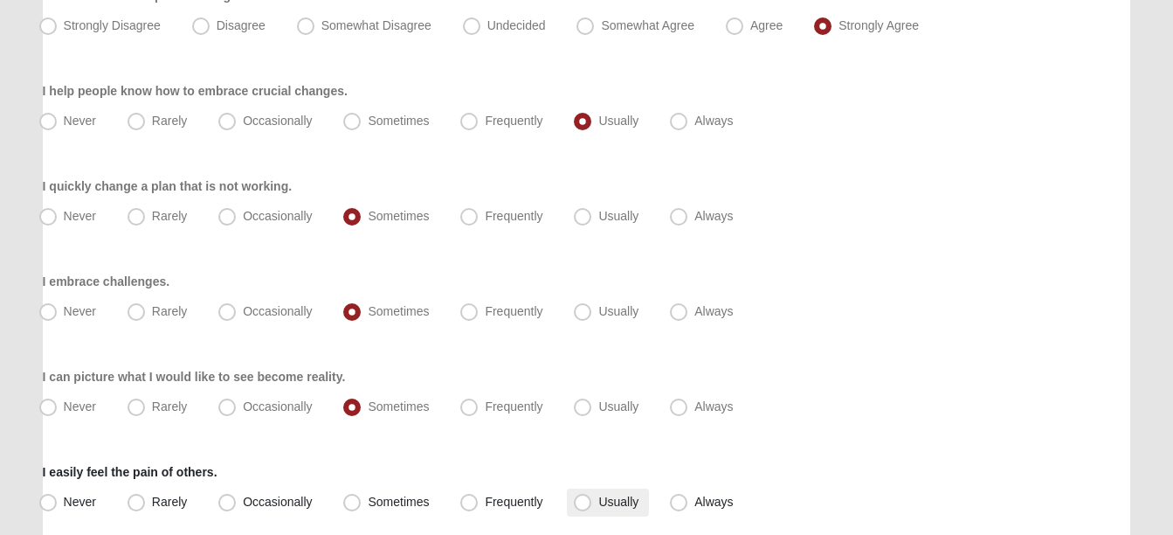
click at [638, 502] on span "Usually" at bounding box center [618, 501] width 40 height 14
click at [592, 502] on input "Usually" at bounding box center [586, 501] width 11 height 11
radio input "true"
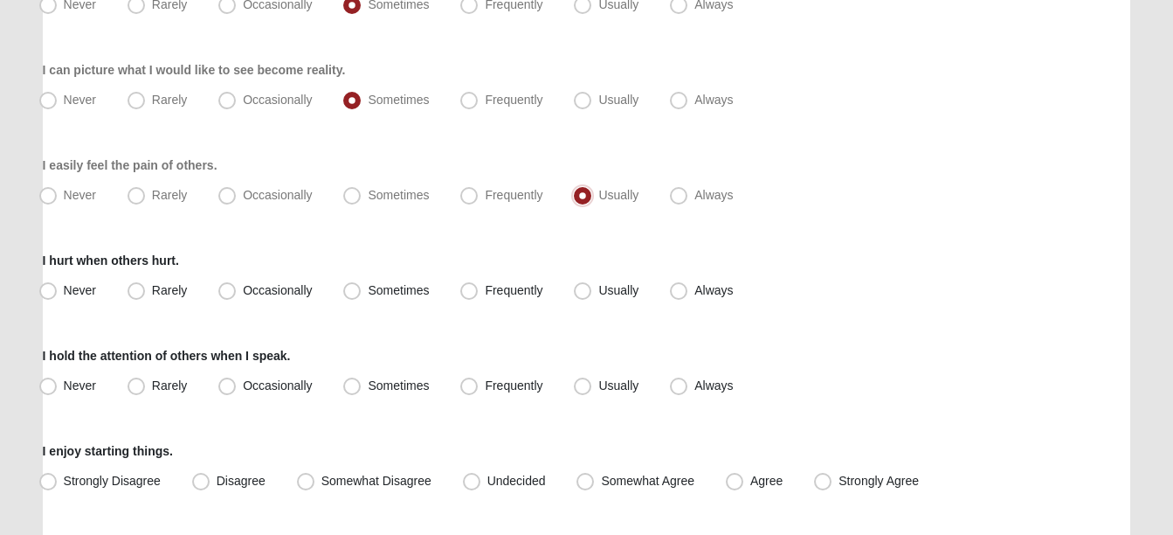
scroll to position [850, 0]
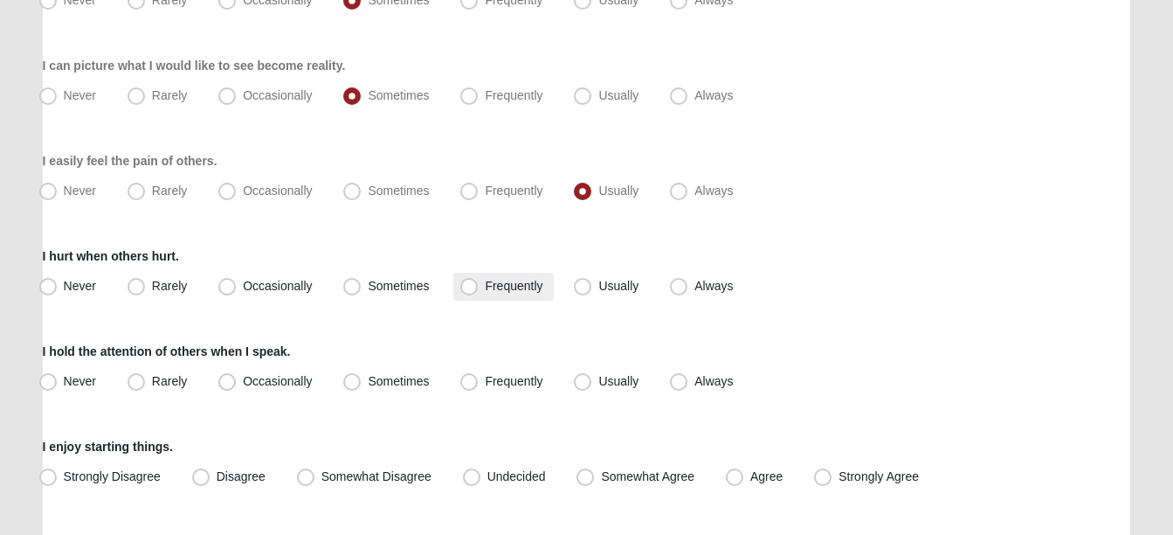
click at [518, 293] on label "Frequently" at bounding box center [503, 287] width 100 height 28
click at [479, 292] on input "Frequently" at bounding box center [472, 285] width 11 height 11
radio input "true"
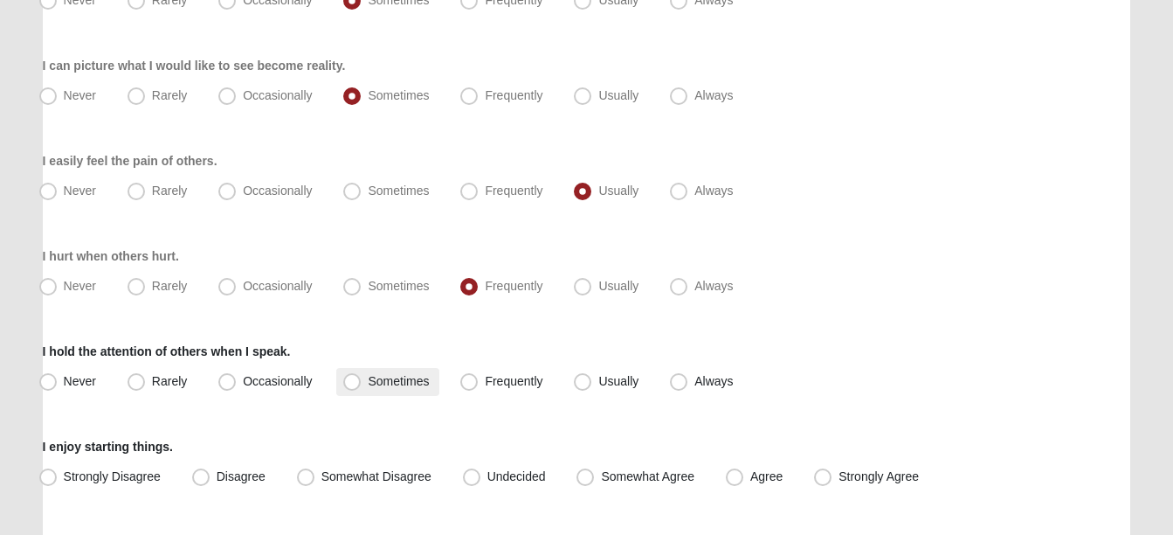
click at [406, 382] on span "Sometimes" at bounding box center [398, 381] width 61 height 14
click at [362, 382] on input "Sometimes" at bounding box center [355, 381] width 11 height 11
radio input "true"
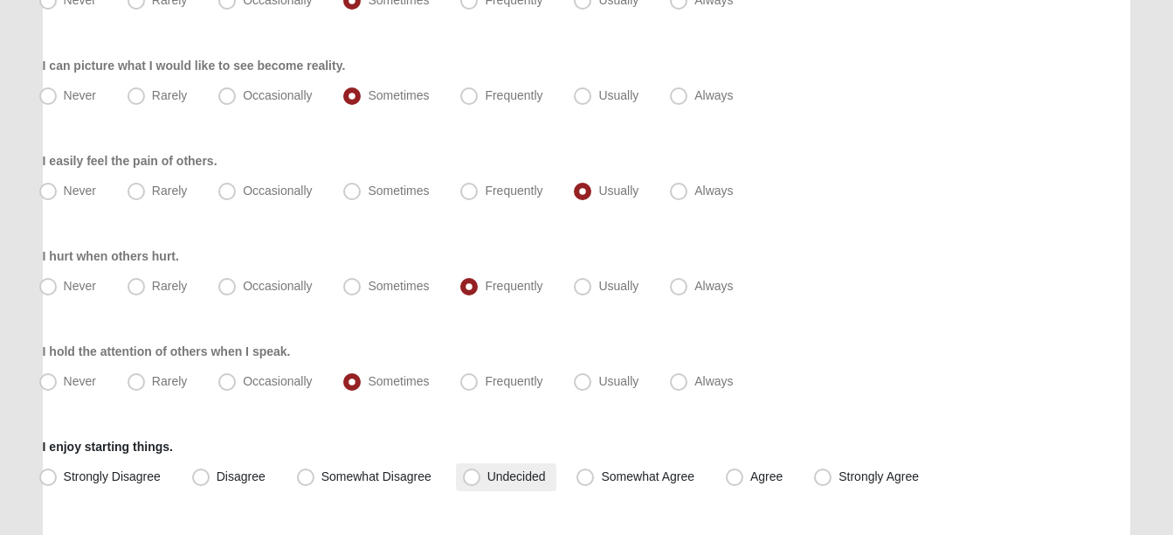
click at [527, 473] on span "Undecided" at bounding box center [516, 476] width 59 height 14
click at [481, 473] on input "Undecided" at bounding box center [475, 476] width 11 height 11
radio input "true"
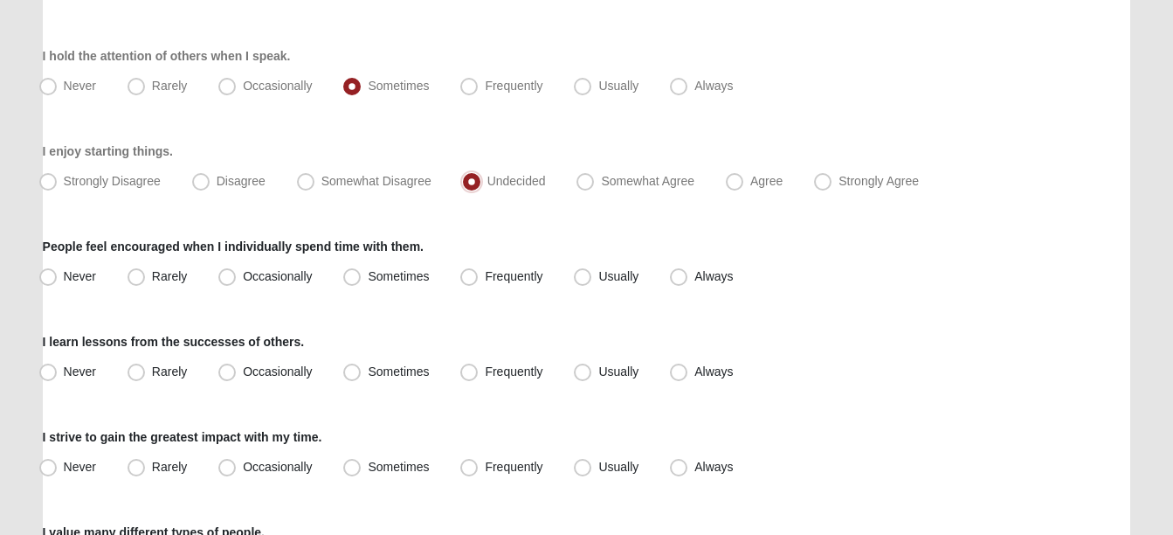
scroll to position [1149, 0]
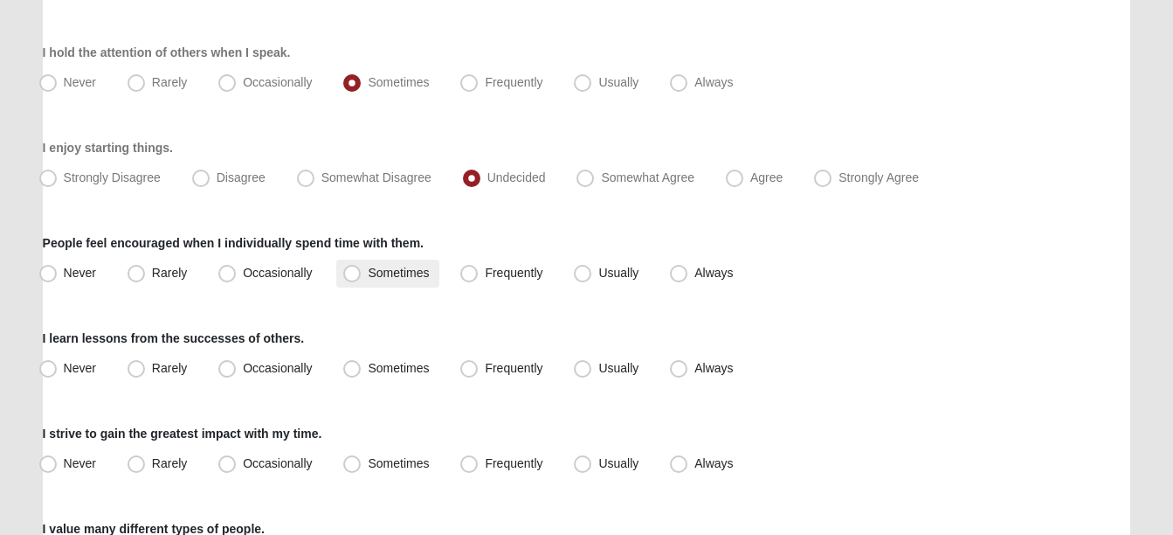
click at [414, 264] on label "Sometimes" at bounding box center [387, 273] width 103 height 28
click at [362, 267] on input "Sometimes" at bounding box center [355, 272] width 11 height 11
radio input "true"
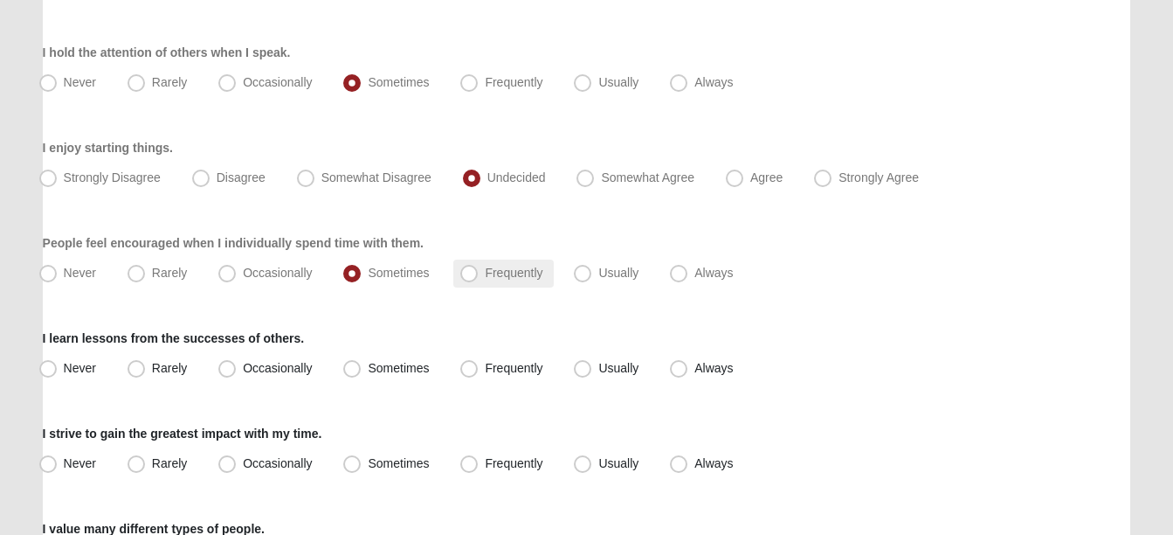
click at [499, 278] on span "Frequently" at bounding box center [514, 273] width 58 height 14
click at [479, 278] on input "Frequently" at bounding box center [472, 272] width 11 height 11
radio input "true"
click at [608, 353] on div "I learn lessons from the successes of others. Never Rarely Occasionally Sometim…" at bounding box center [587, 355] width 1088 height 53
click at [599, 371] on span "Usually" at bounding box center [618, 368] width 40 height 14
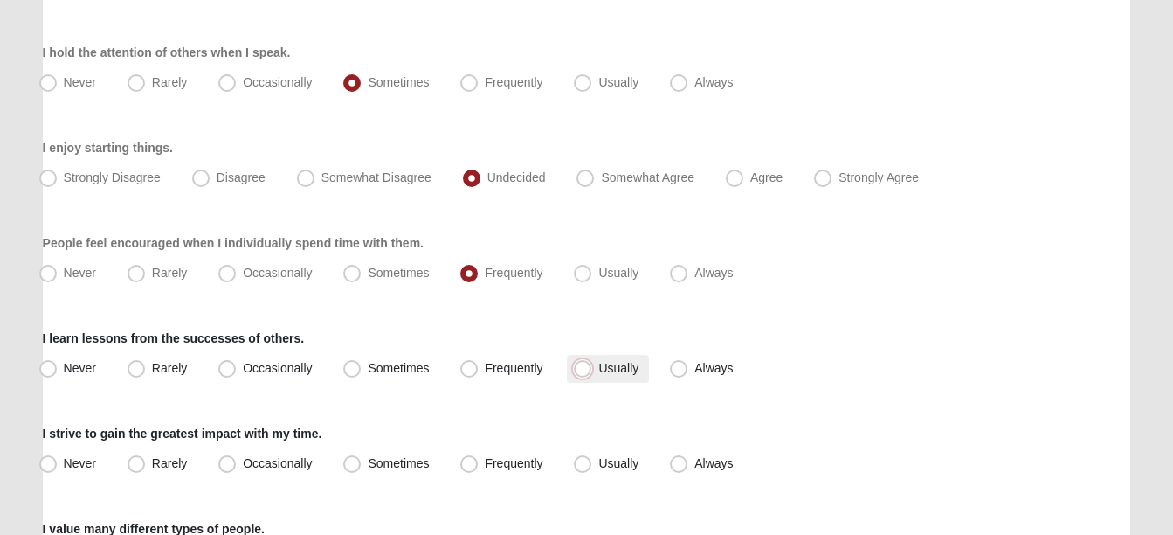
click at [592, 371] on input "Usually" at bounding box center [586, 368] width 11 height 11
radio input "true"
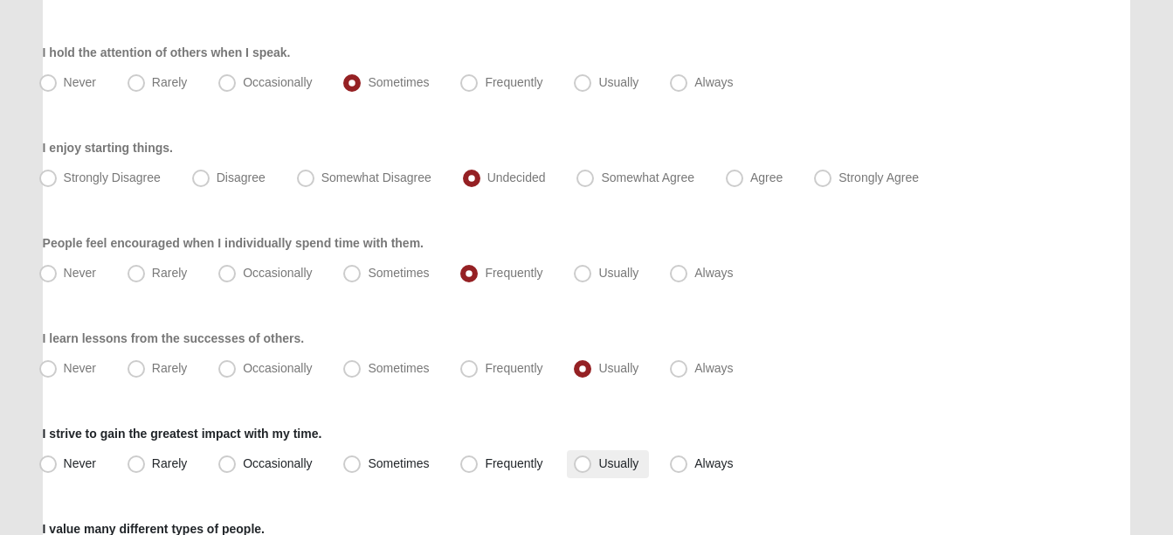
click at [609, 466] on span "Usually" at bounding box center [618, 463] width 40 height 14
click at [592, 466] on input "Usually" at bounding box center [586, 463] width 11 height 11
radio input "true"
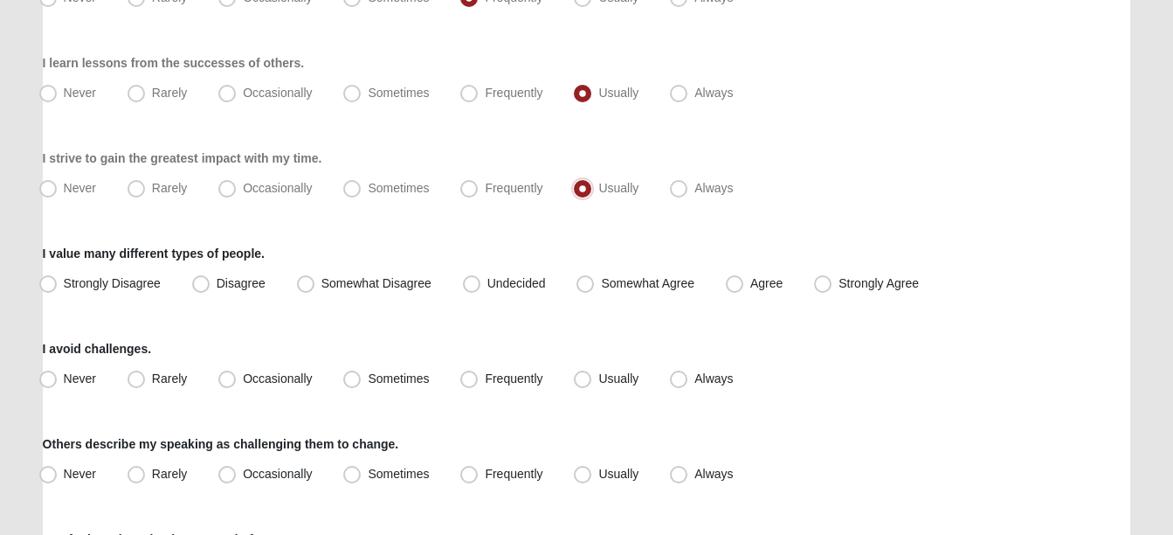
scroll to position [1428, 0]
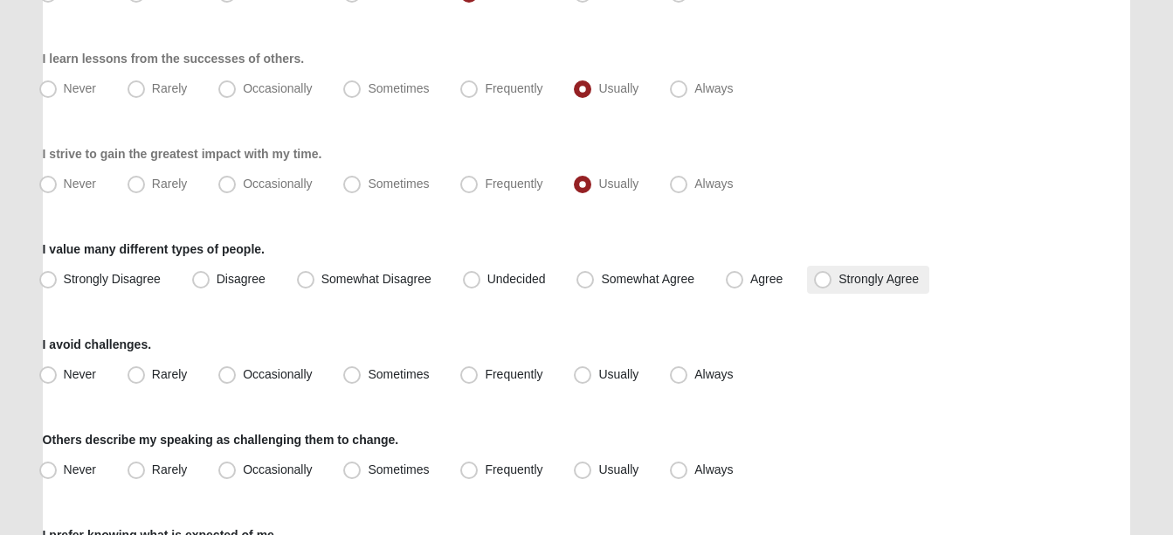
click at [834, 284] on label "Strongly Agree" at bounding box center [868, 280] width 122 height 28
click at [832, 284] on input "Strongly Agree" at bounding box center [826, 278] width 11 height 11
radio input "true"
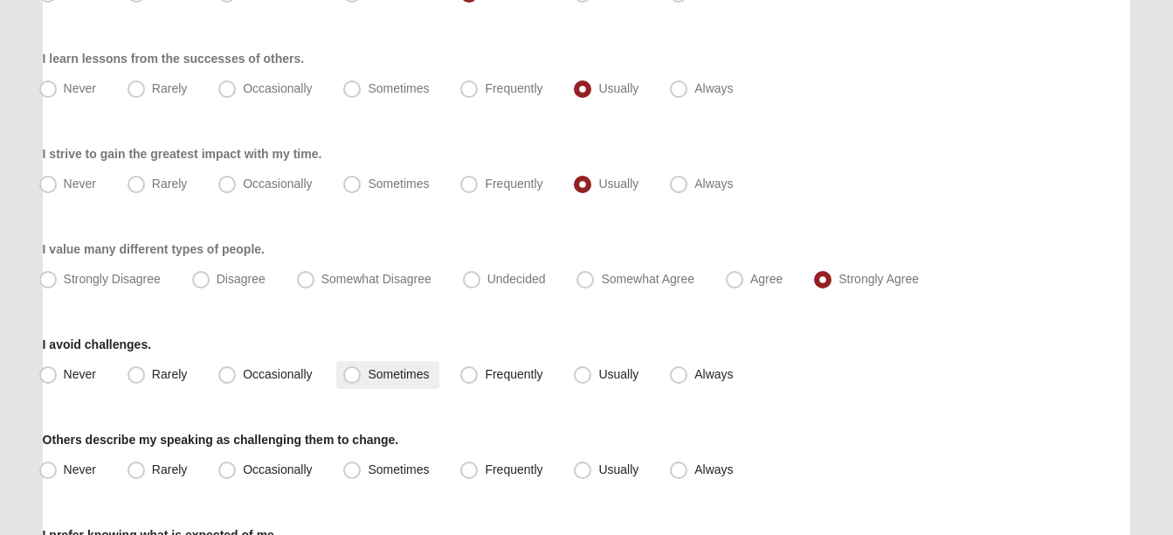
click at [395, 371] on span "Sometimes" at bounding box center [398, 374] width 61 height 14
click at [362, 371] on input "Sometimes" at bounding box center [355, 374] width 11 height 11
radio input "true"
click at [64, 472] on span "Never" at bounding box center [80, 469] width 32 height 14
click at [46, 472] on input "Never" at bounding box center [51, 469] width 11 height 11
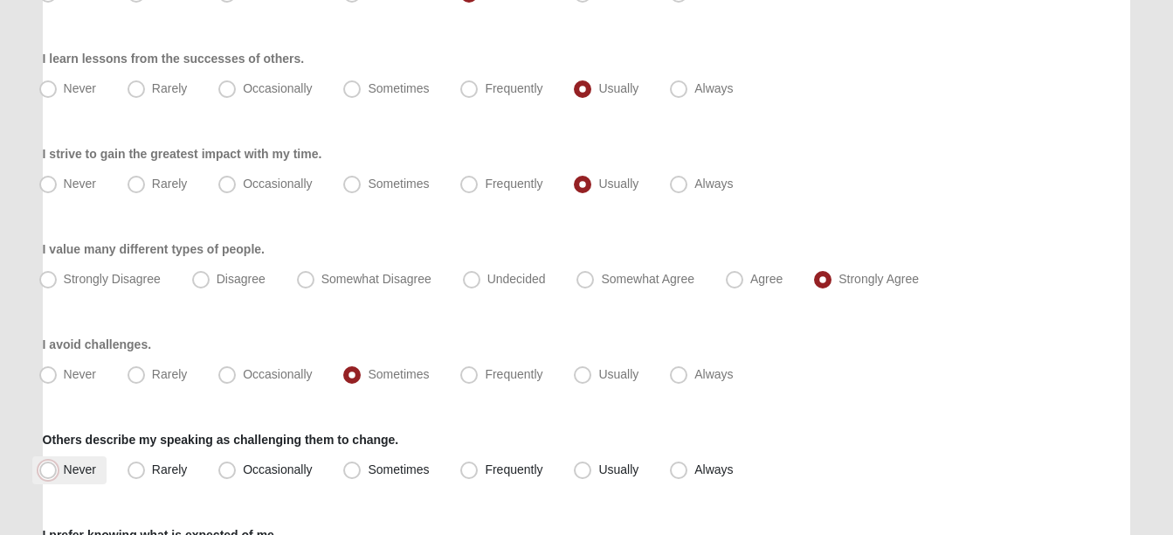
radio input "true"
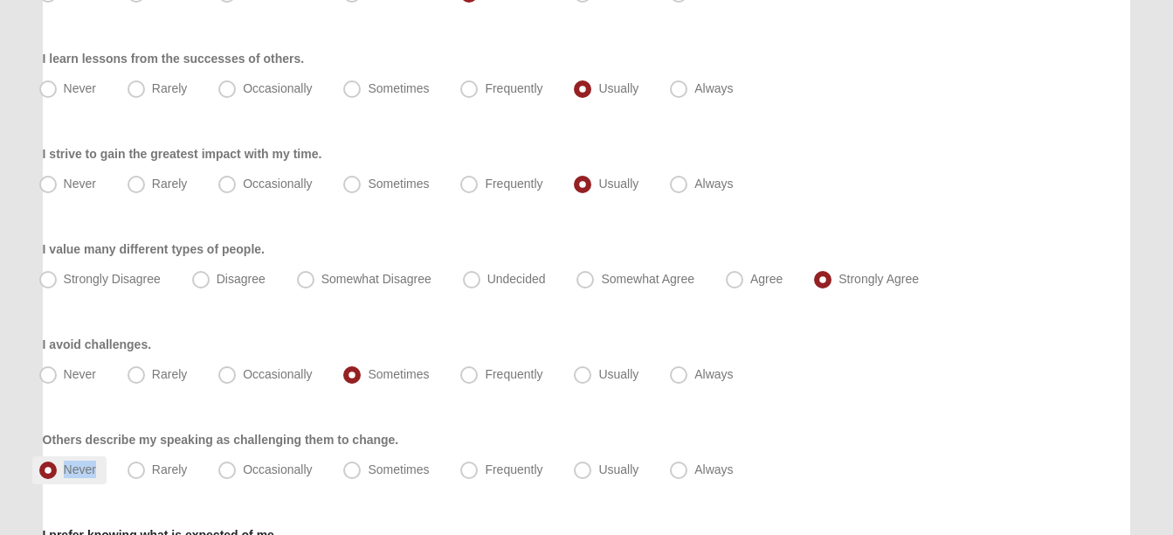
click at [64, 472] on span "Never" at bounding box center [80, 469] width 32 height 14
click at [46, 472] on input "Never" at bounding box center [51, 469] width 11 height 11
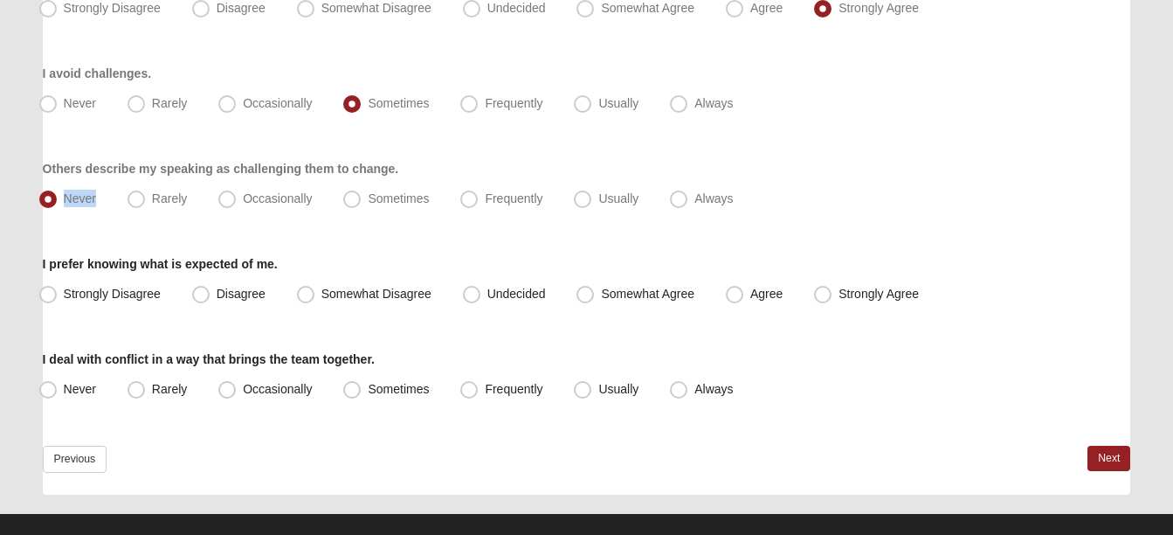
scroll to position [1695, 0]
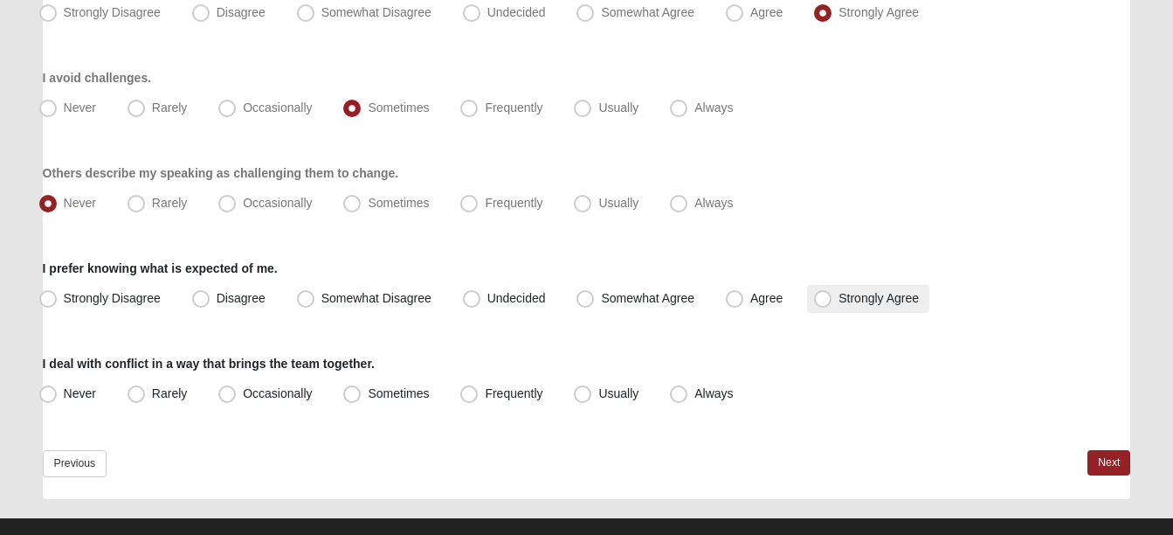
click at [816, 287] on label "Strongly Agree" at bounding box center [868, 299] width 122 height 28
click at [821, 293] on input "Strongly Agree" at bounding box center [826, 298] width 11 height 11
radio input "true"
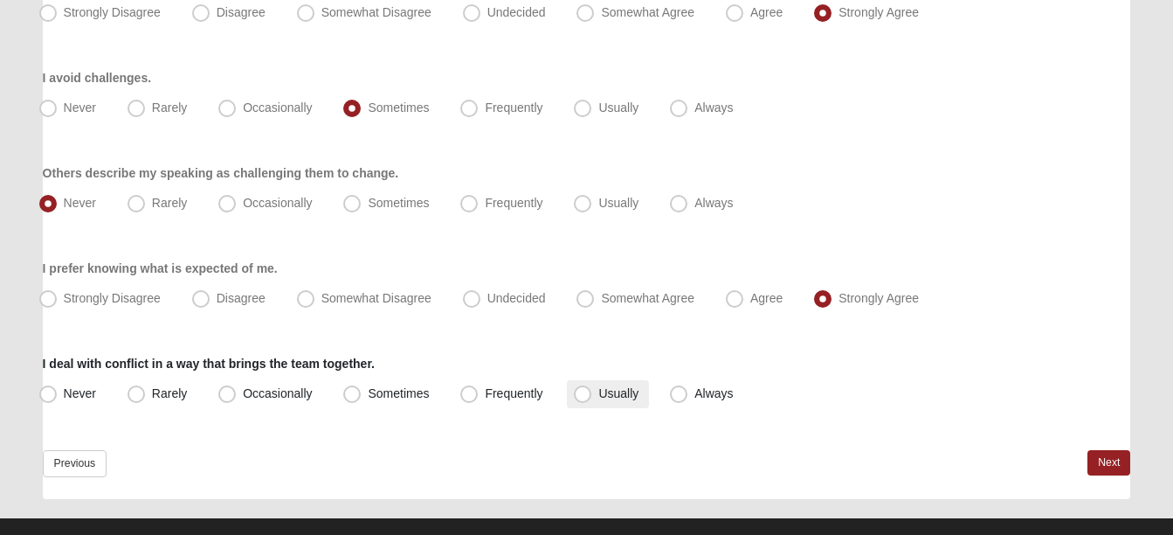
click at [610, 397] on span "Usually" at bounding box center [618, 393] width 40 height 14
click at [592, 397] on input "Usually" at bounding box center [586, 393] width 11 height 11
radio input "true"
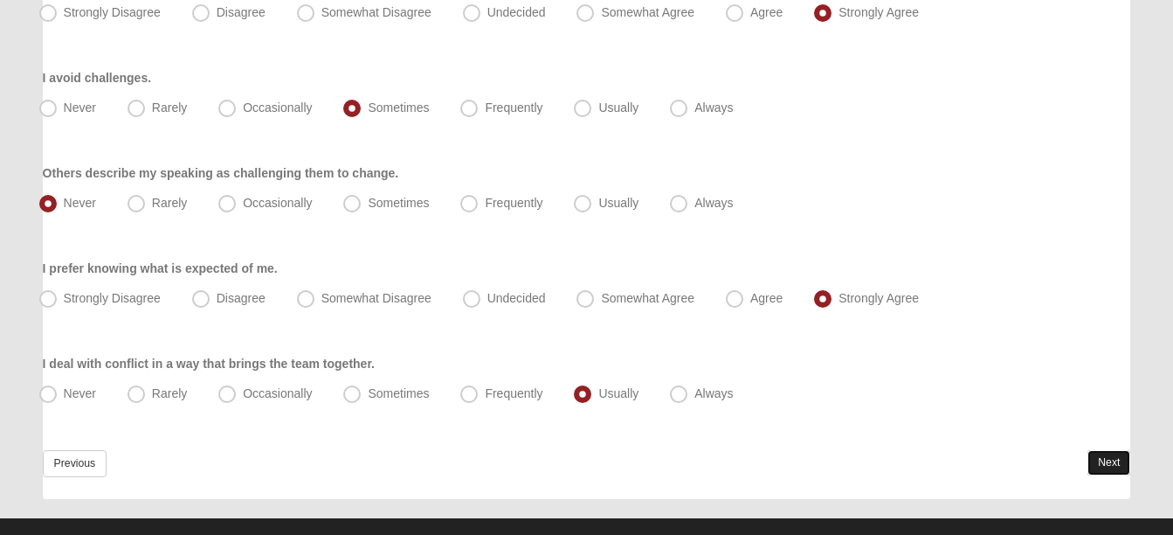
click at [1112, 456] on link "Next" at bounding box center [1109, 462] width 43 height 25
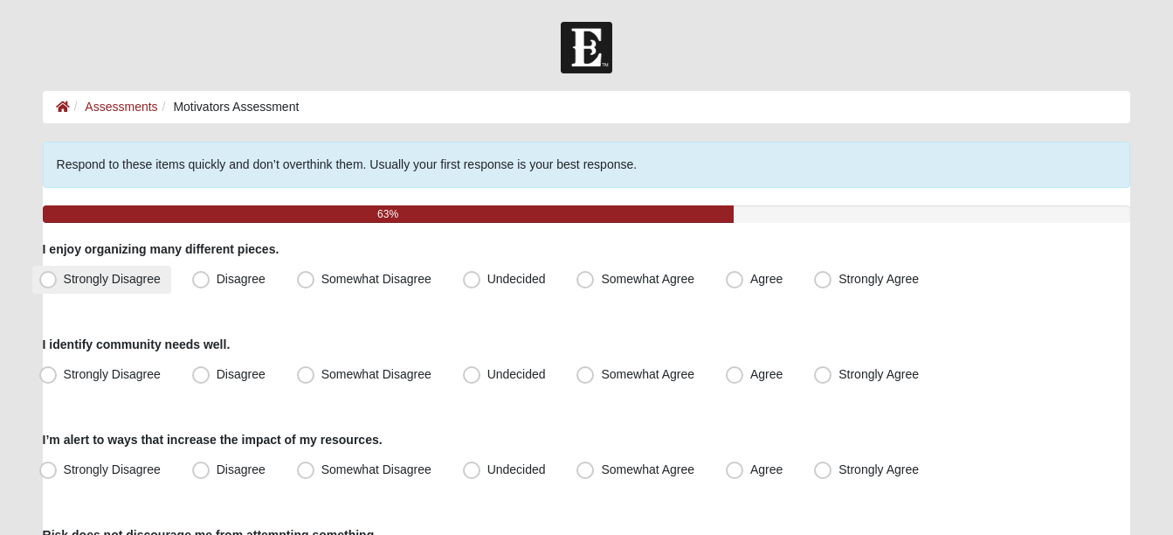
click at [64, 280] on span "Strongly Disagree" at bounding box center [112, 279] width 97 height 14
click at [52, 280] on input "Strongly Disagree" at bounding box center [51, 278] width 11 height 11
radio input "true"
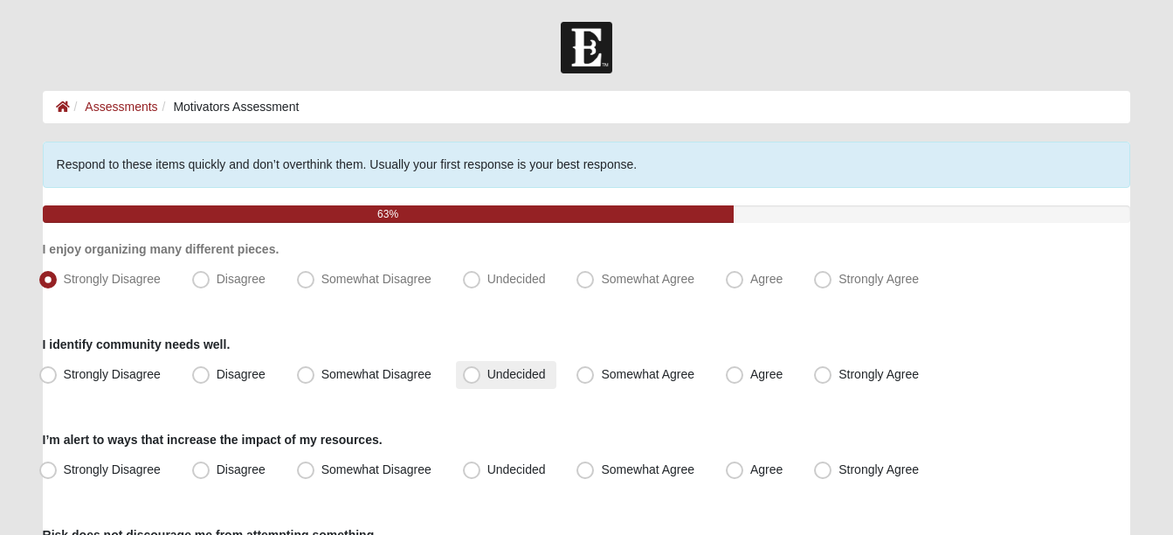
click at [521, 378] on span "Undecided" at bounding box center [516, 374] width 59 height 14
click at [481, 378] on input "Undecided" at bounding box center [475, 374] width 11 height 11
radio input "true"
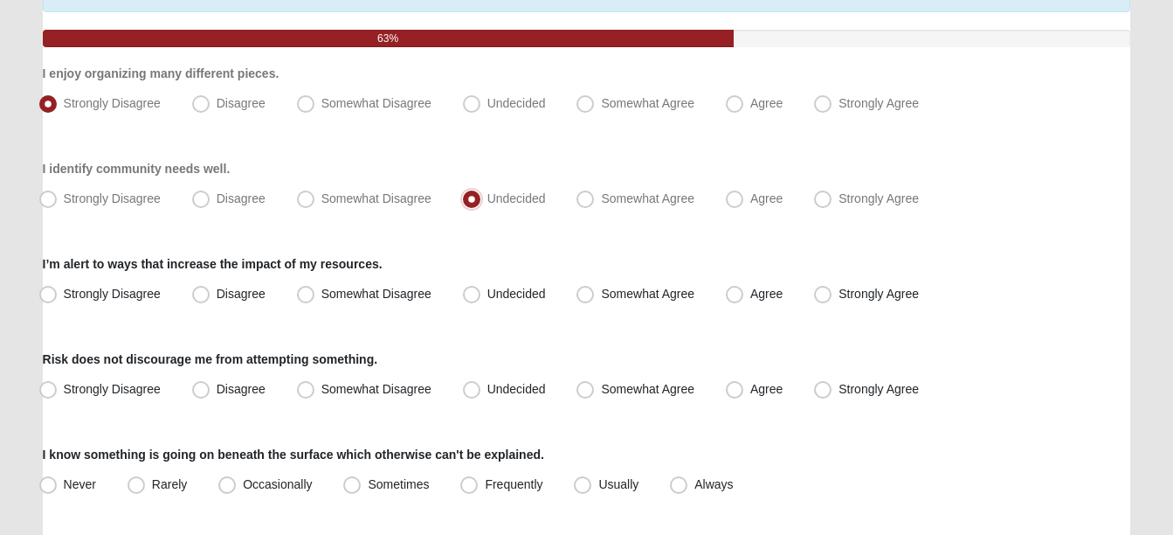
scroll to position [200, 0]
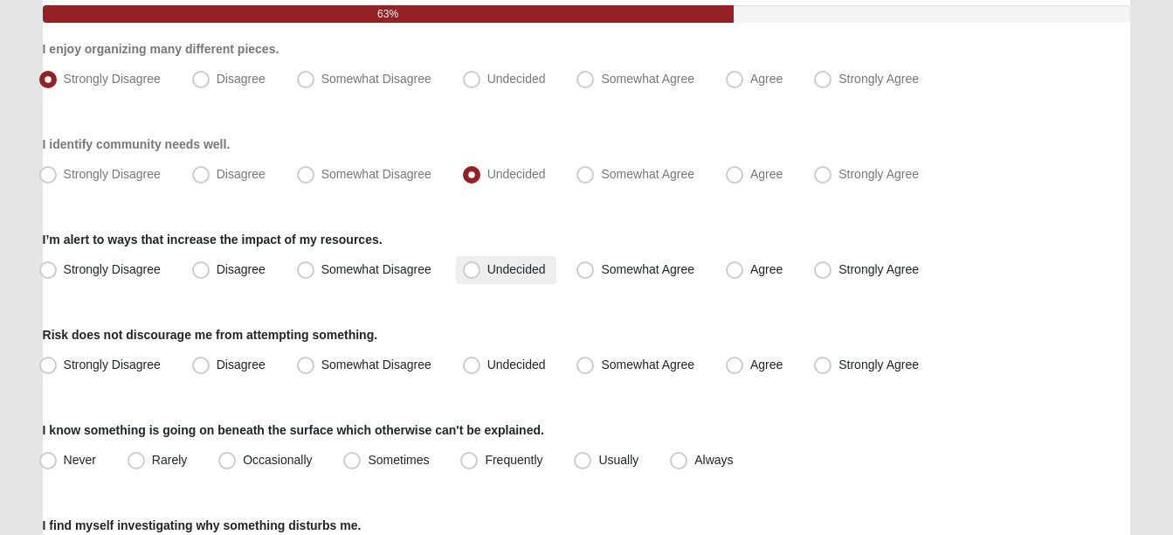
click at [494, 261] on label "Undecided" at bounding box center [506, 270] width 100 height 28
click at [481, 264] on input "Undecided" at bounding box center [475, 269] width 11 height 11
radio input "true"
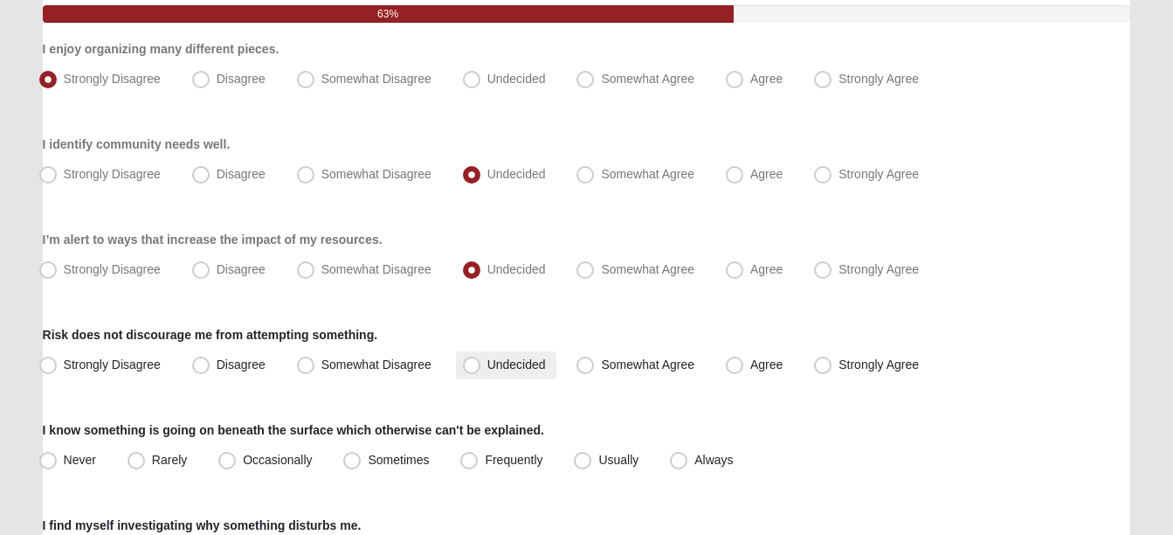
click at [496, 363] on span "Undecided" at bounding box center [516, 364] width 59 height 14
click at [481, 363] on input "Undecided" at bounding box center [475, 364] width 11 height 11
radio input "true"
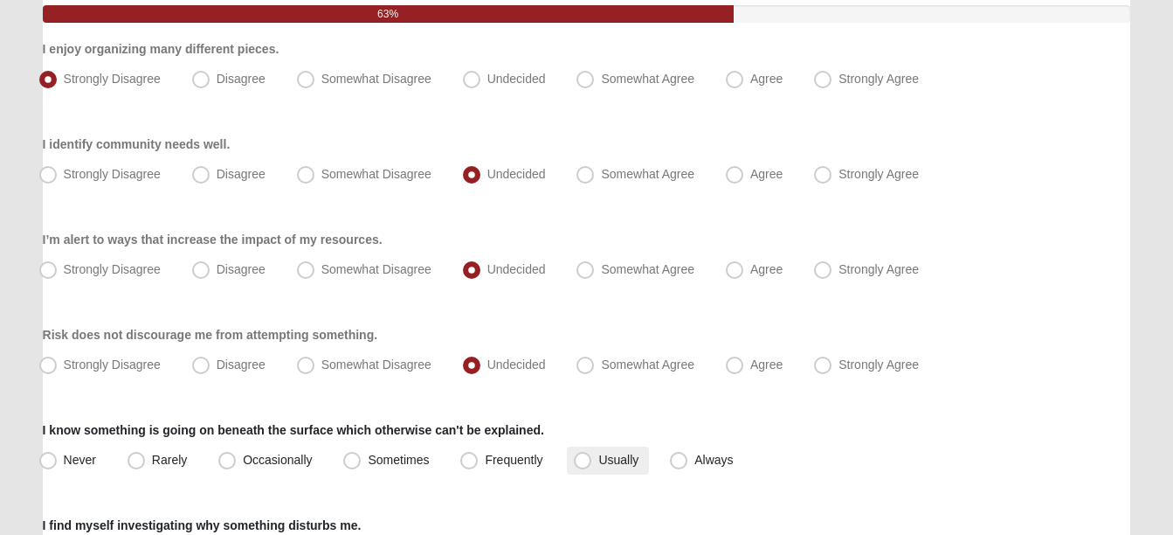
click at [598, 466] on span "Usually" at bounding box center [618, 459] width 40 height 14
click at [583, 466] on input "Usually" at bounding box center [586, 459] width 11 height 11
radio input "true"
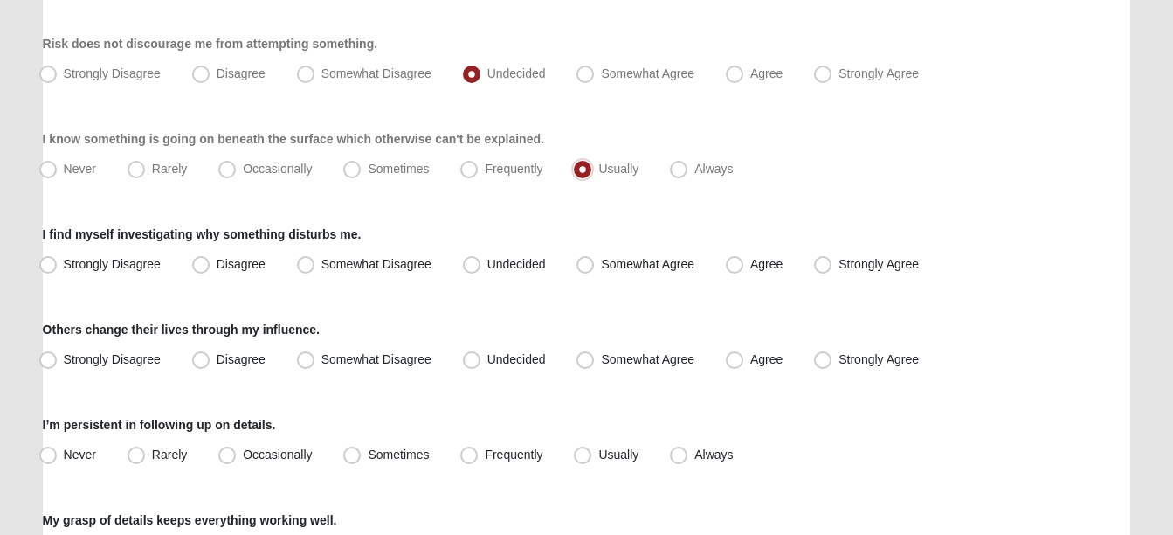
scroll to position [499, 0]
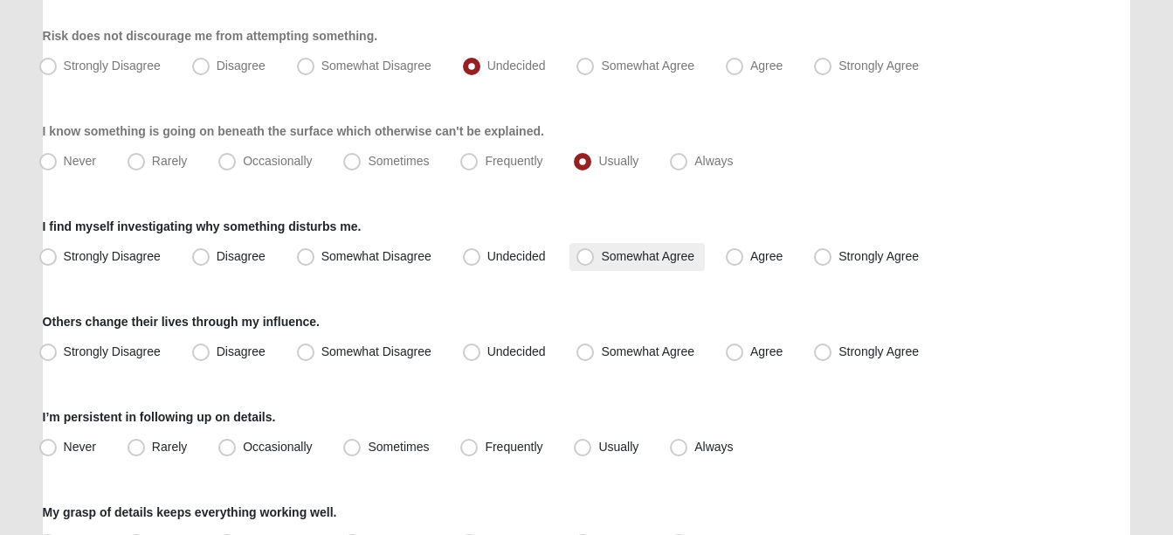
click at [616, 257] on span "Somewhat Agree" at bounding box center [647, 256] width 93 height 14
click at [595, 257] on input "Somewhat Agree" at bounding box center [589, 256] width 11 height 11
radio input "true"
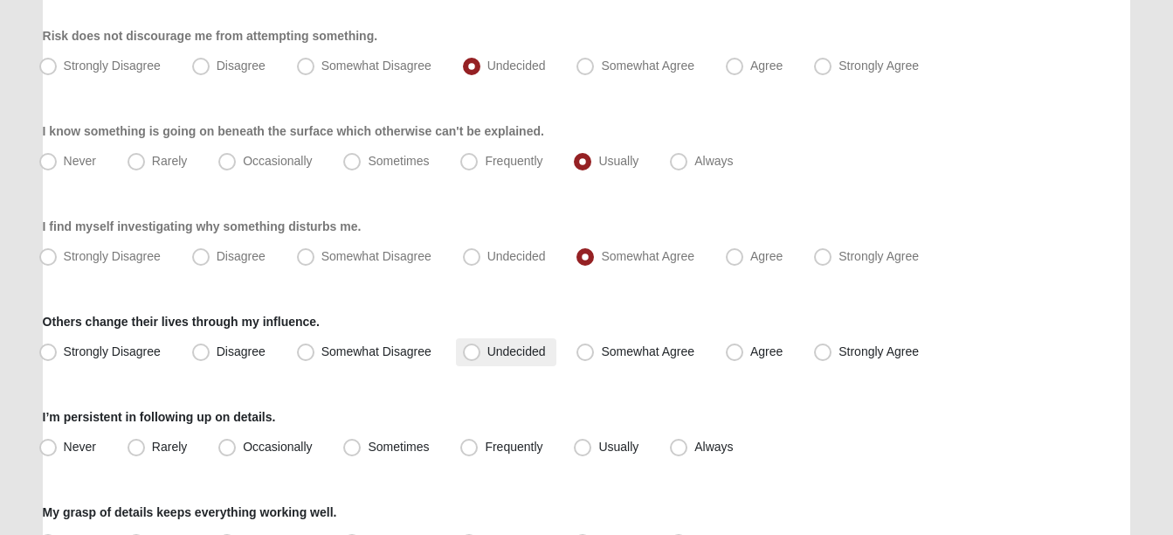
click at [492, 349] on span "Undecided" at bounding box center [516, 351] width 59 height 14
click at [481, 349] on input "Undecided" at bounding box center [475, 351] width 11 height 11
radio input "true"
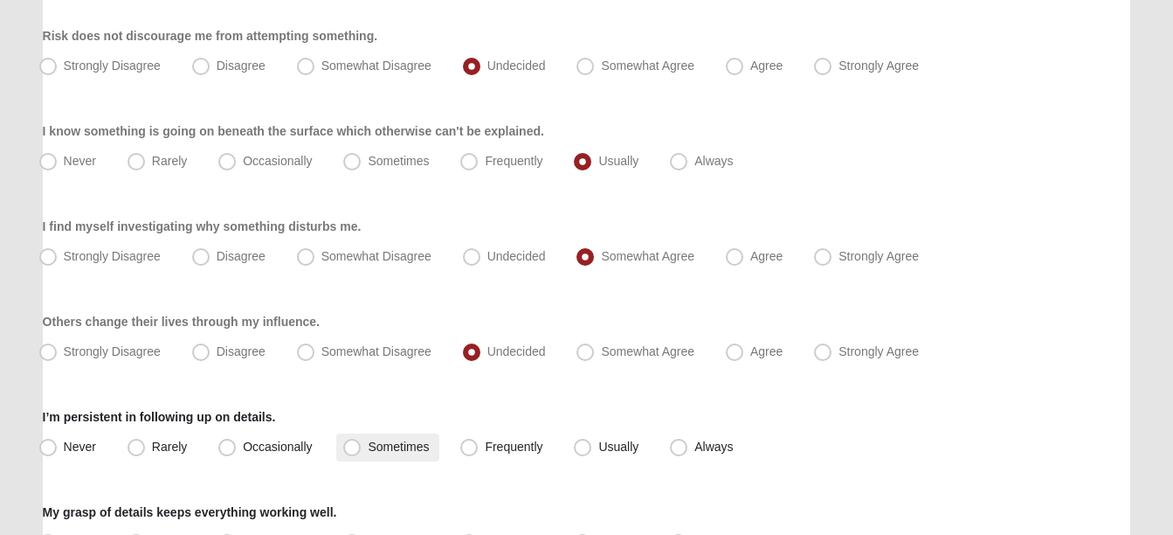
click at [398, 448] on span "Sometimes" at bounding box center [398, 446] width 61 height 14
click at [362, 448] on input "Sometimes" at bounding box center [355, 446] width 11 height 11
radio input "true"
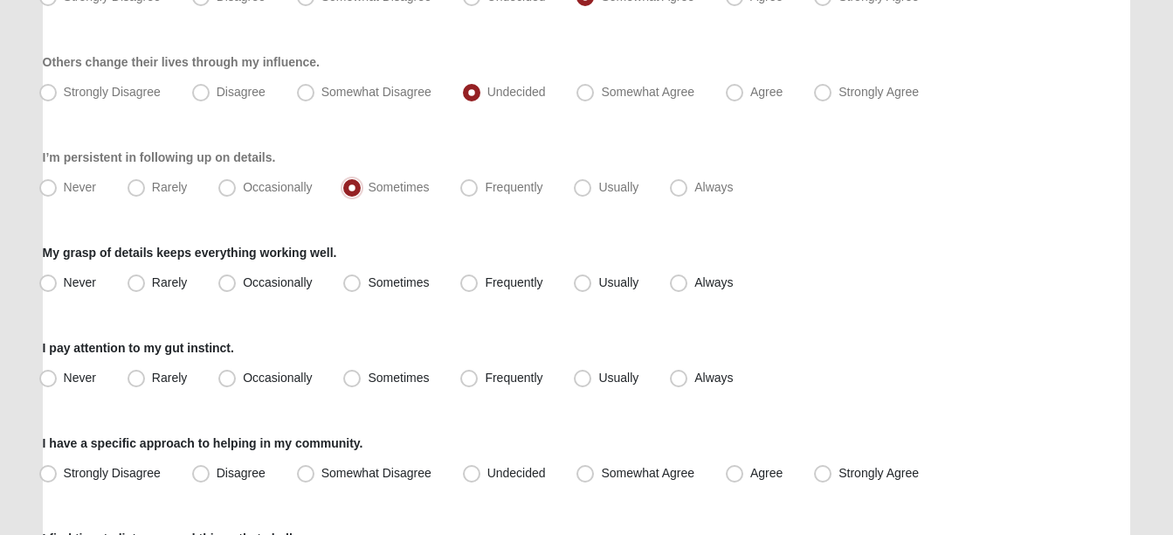
scroll to position [778, 0]
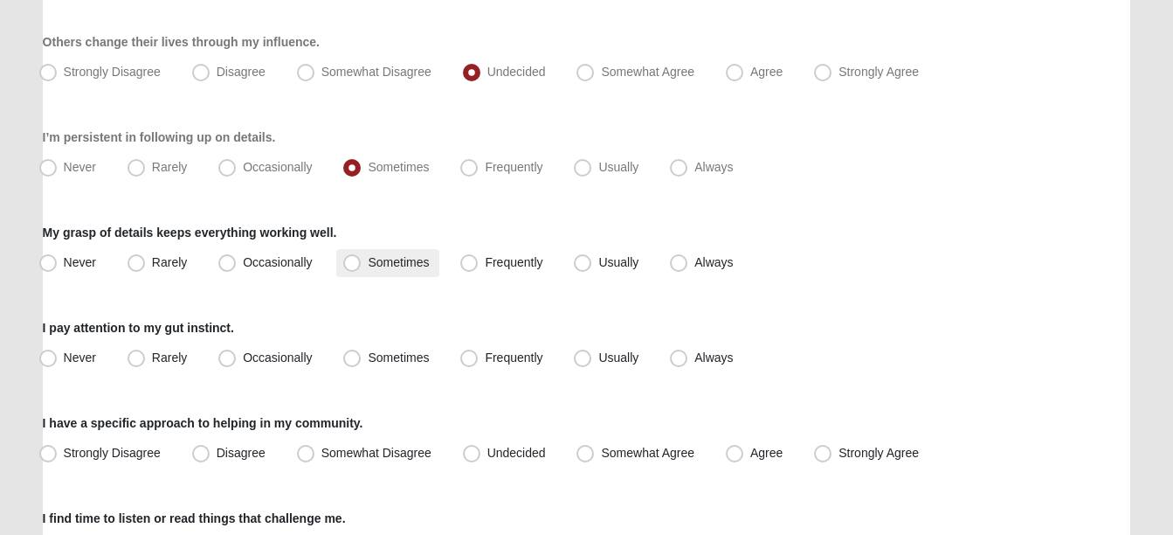
click at [368, 256] on span "Sometimes" at bounding box center [398, 262] width 61 height 14
click at [361, 257] on input "Sometimes" at bounding box center [355, 262] width 11 height 11
radio input "true"
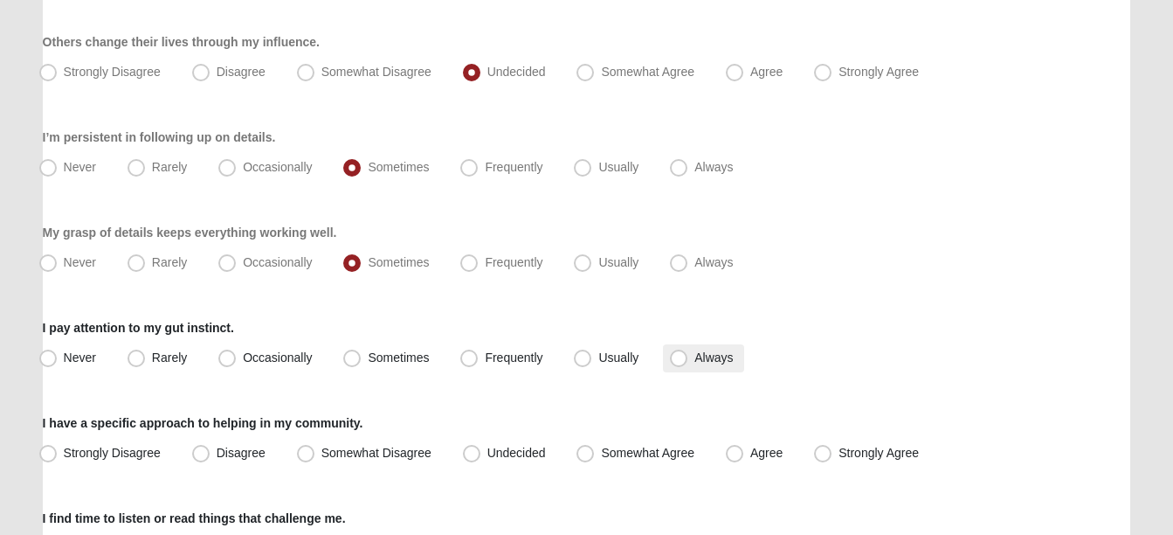
click at [694, 354] on span "Always" at bounding box center [713, 357] width 38 height 14
click at [681, 354] on input "Always" at bounding box center [682, 357] width 11 height 11
radio input "true"
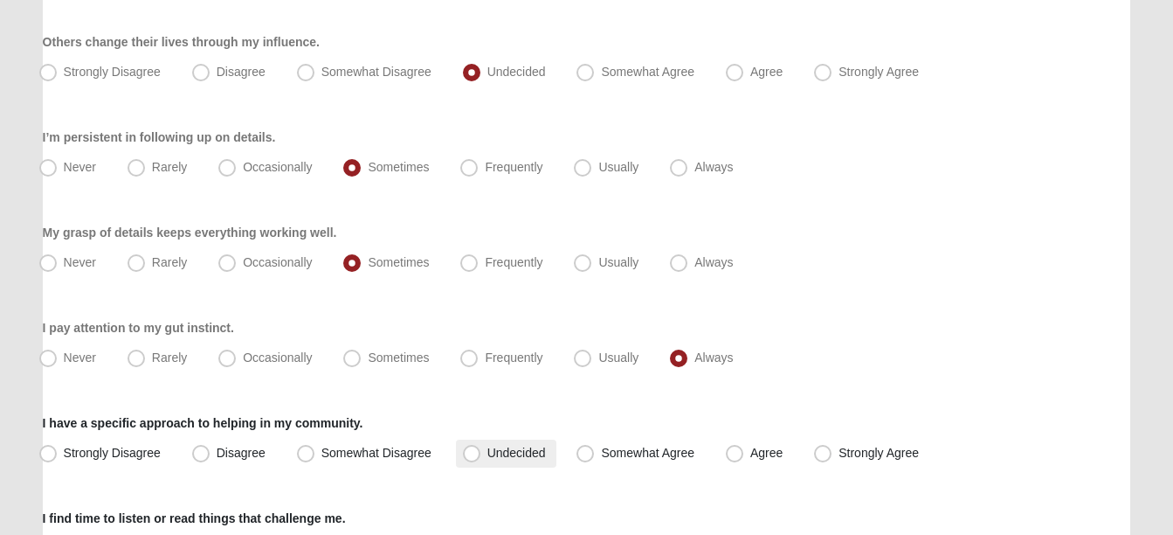
click at [508, 454] on span "Undecided" at bounding box center [516, 452] width 59 height 14
click at [481, 454] on input "Undecided" at bounding box center [475, 452] width 11 height 11
radio input "true"
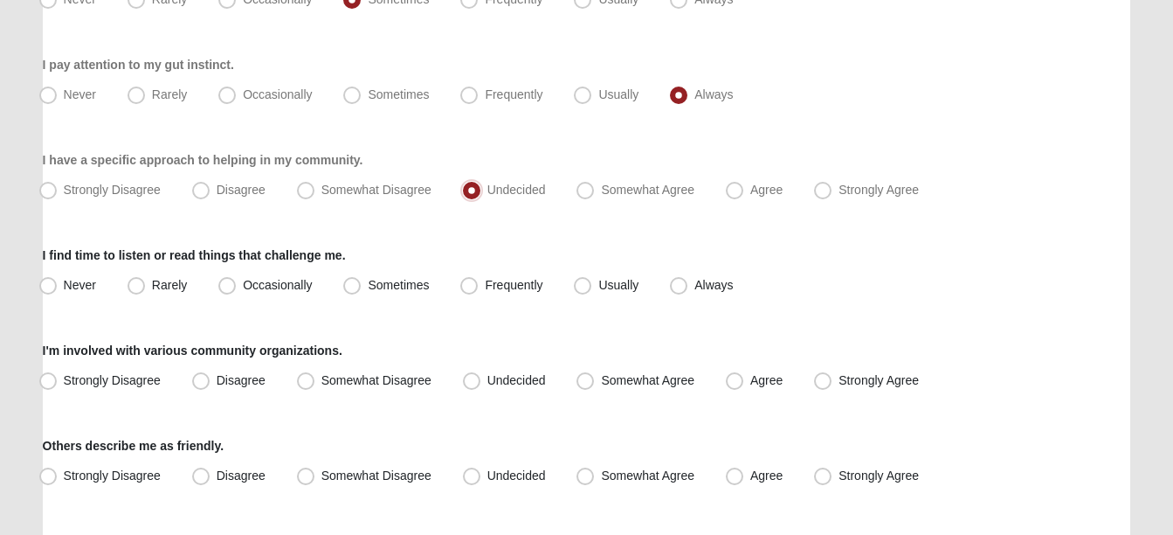
scroll to position [1045, 0]
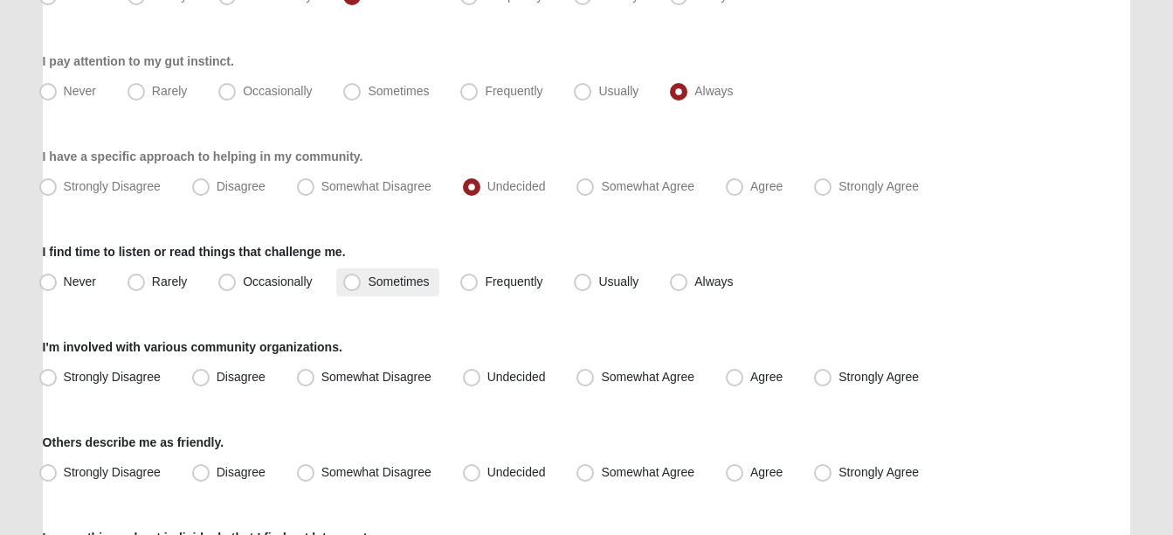
click at [369, 285] on span "Sometimes" at bounding box center [398, 281] width 61 height 14
click at [362, 285] on input "Sometimes" at bounding box center [355, 281] width 11 height 11
radio input "true"
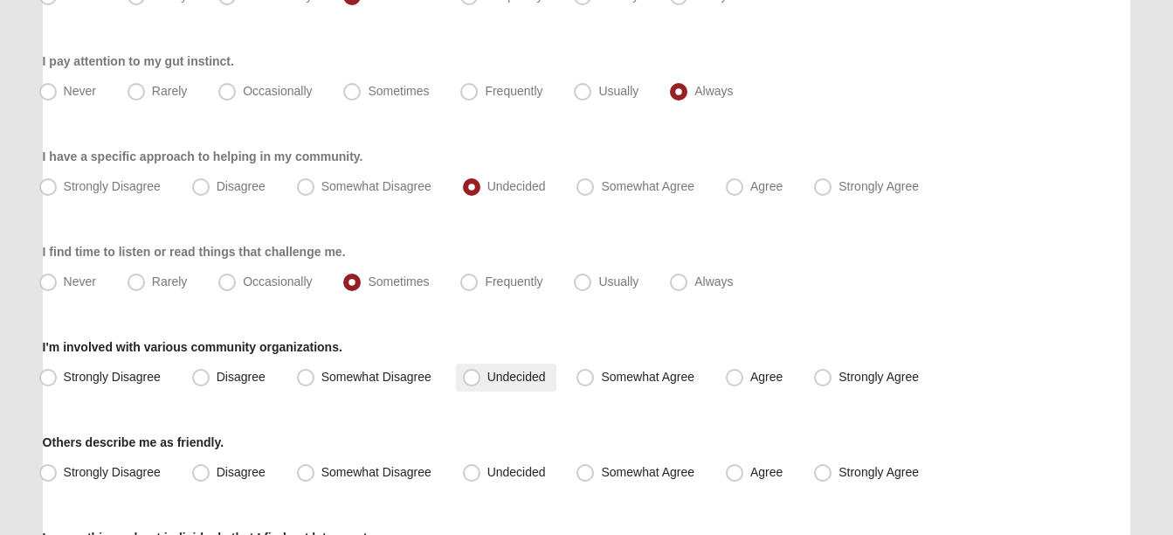
click at [495, 383] on label "Undecided" at bounding box center [506, 377] width 100 height 28
click at [481, 383] on input "Undecided" at bounding box center [475, 376] width 11 height 11
radio input "true"
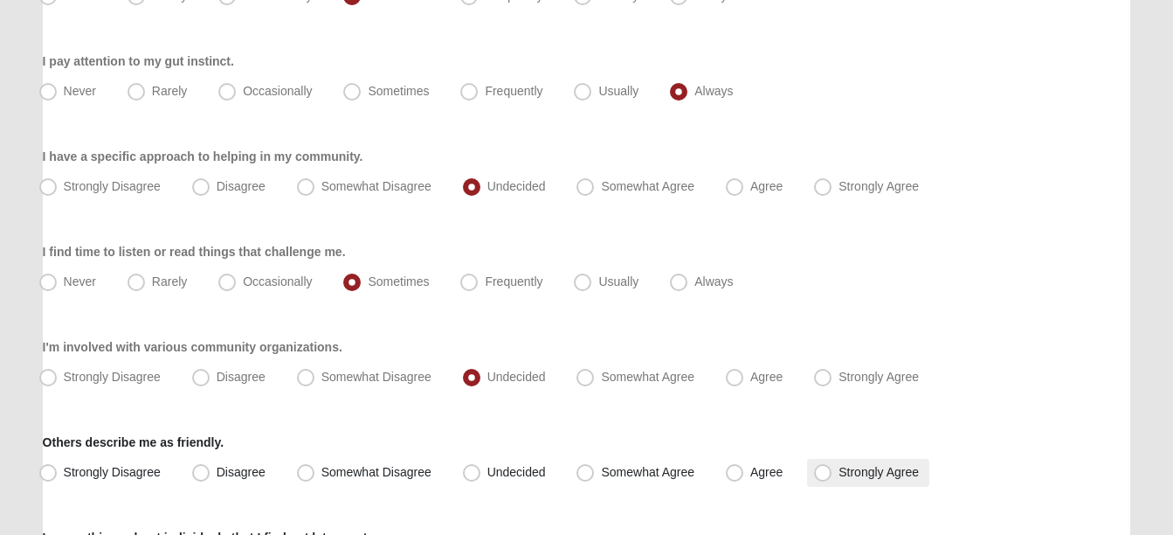
click at [847, 468] on span "Strongly Agree" at bounding box center [879, 472] width 80 height 14
click at [832, 468] on input "Strongly Agree" at bounding box center [826, 471] width 11 height 11
radio input "true"
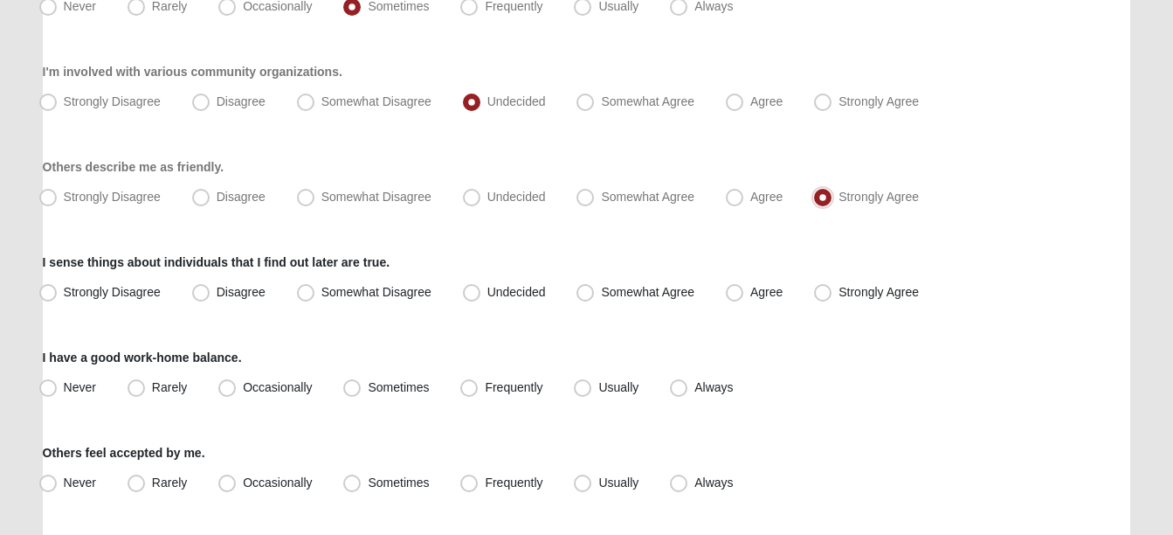
scroll to position [1388, 0]
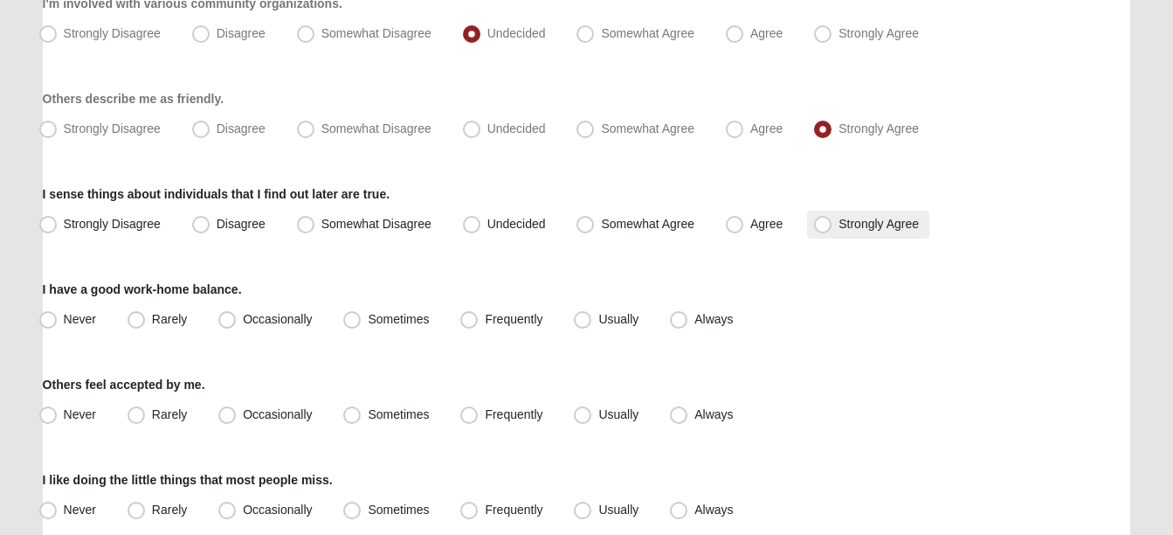
click at [849, 222] on span "Strongly Agree" at bounding box center [879, 224] width 80 height 14
click at [832, 222] on input "Strongly Agree" at bounding box center [826, 223] width 11 height 11
radio input "true"
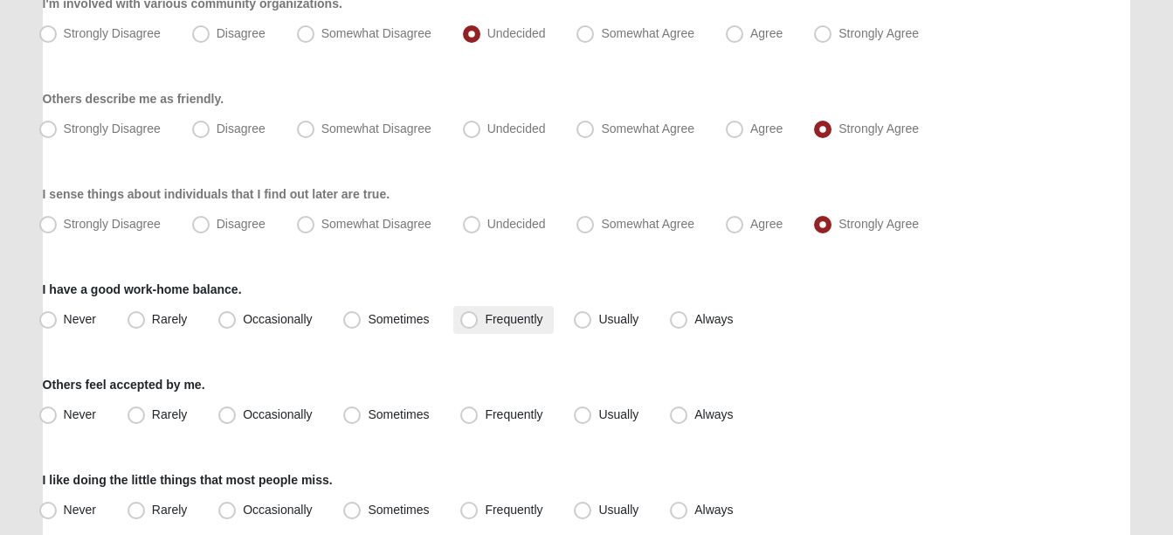
click at [485, 326] on span "Frequently" at bounding box center [514, 319] width 58 height 14
click at [475, 325] on input "Frequently" at bounding box center [472, 319] width 11 height 11
radio input "true"
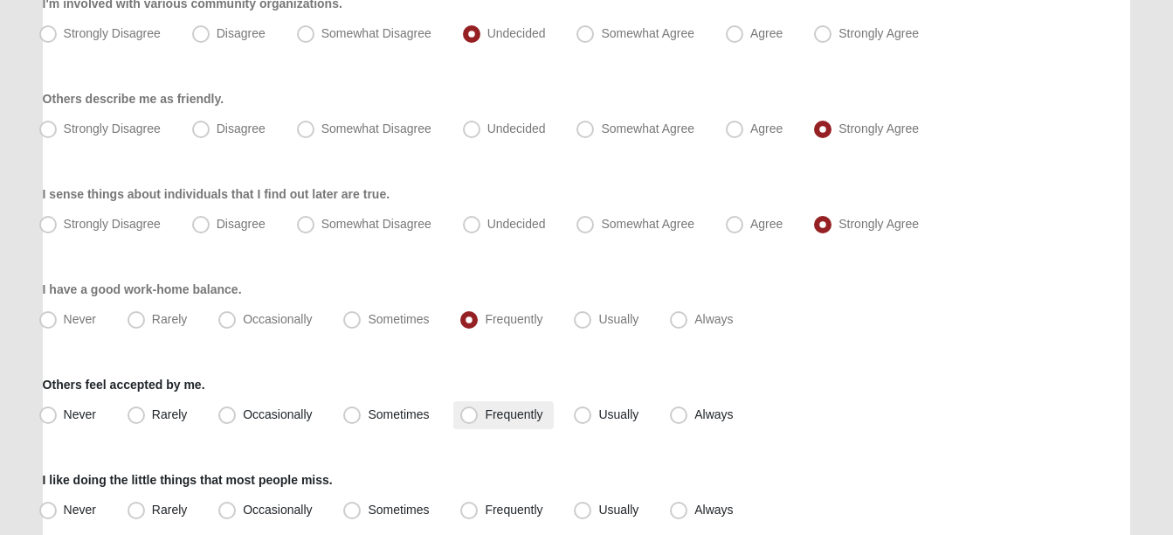
click at [488, 416] on span "Frequently" at bounding box center [514, 414] width 58 height 14
click at [479, 416] on input "Frequently" at bounding box center [472, 414] width 11 height 11
radio input "true"
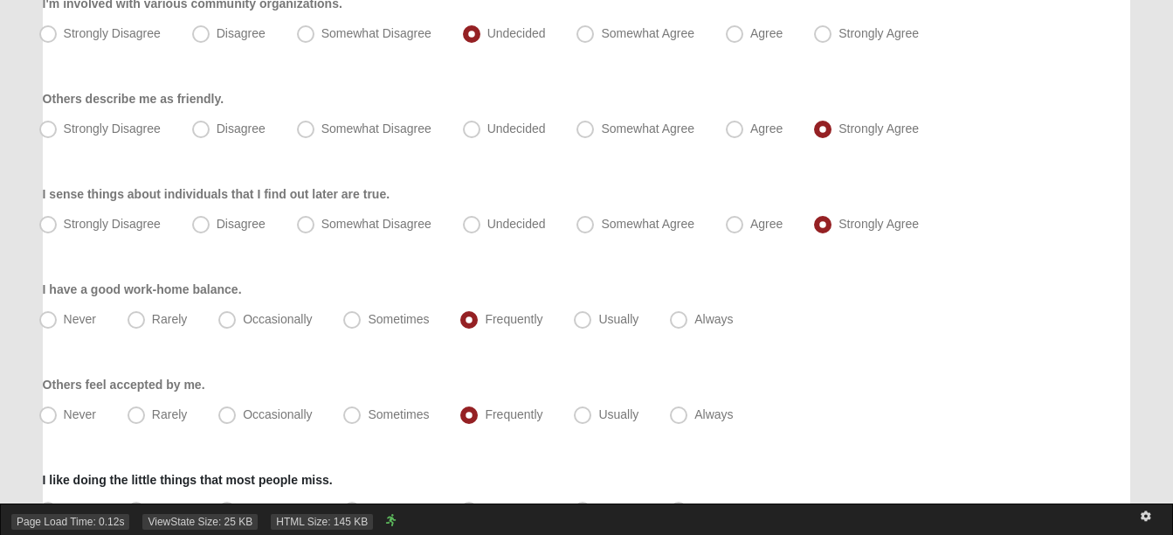
click at [369, 512] on div "Page Load Time: 0.12s ViewState Size: 25 KB HTML Size: 145 KB" at bounding box center [586, 518] width 1173 height 31
click at [406, 504] on div "Page Load Time: 0.12s ViewState Size: 25 KB HTML Size: 145 KB" at bounding box center [586, 518] width 1173 height 31
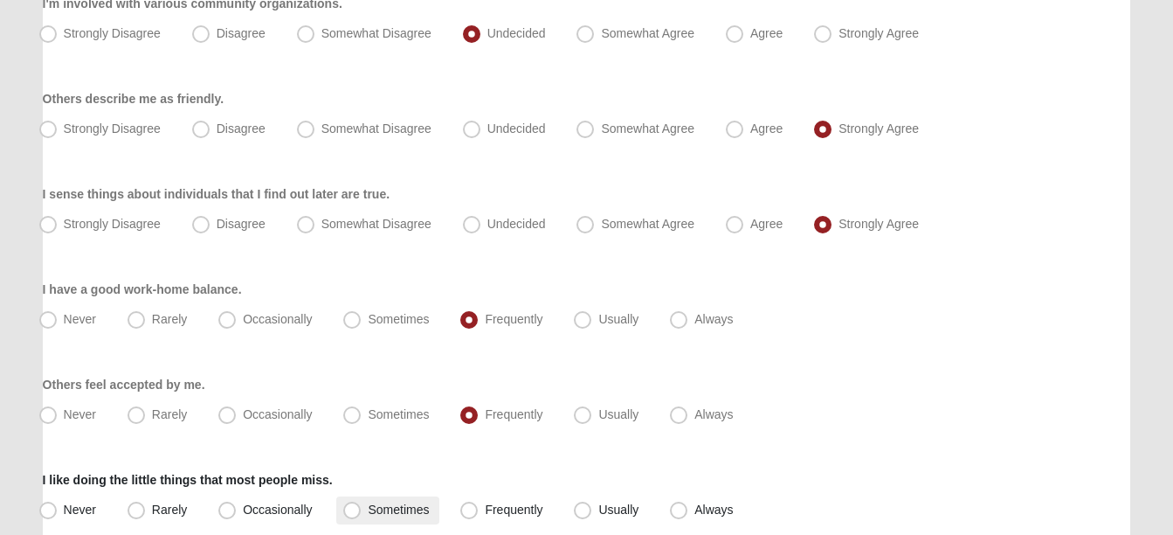
click at [425, 499] on label "Sometimes" at bounding box center [387, 510] width 103 height 28
click at [362, 504] on input "Sometimes" at bounding box center [355, 509] width 11 height 11
radio input "true"
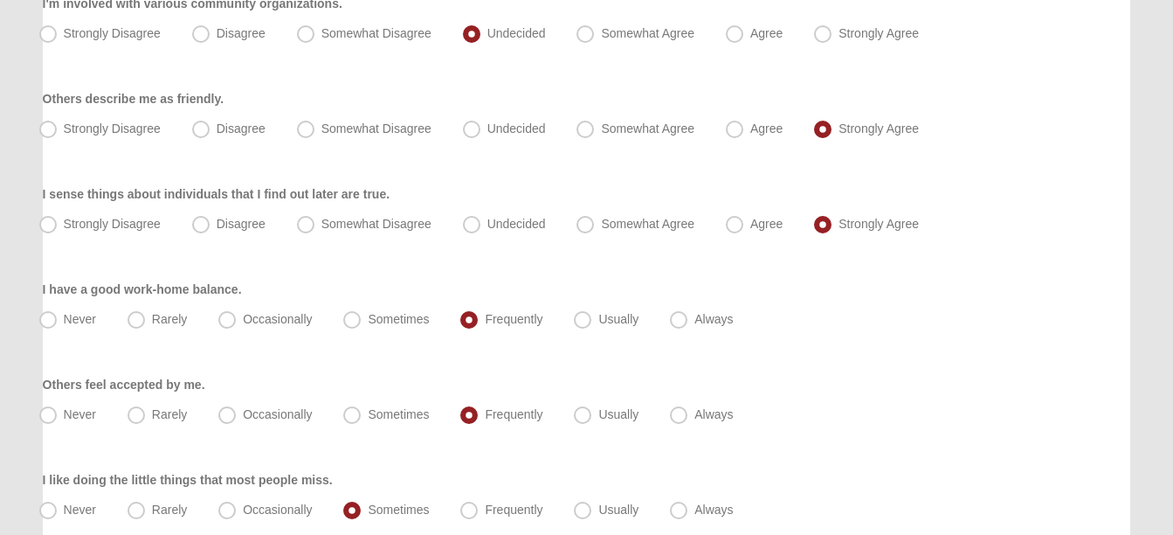
drag, startPoint x: 1170, startPoint y: 362, endPoint x: 1183, endPoint y: 385, distance: 26.6
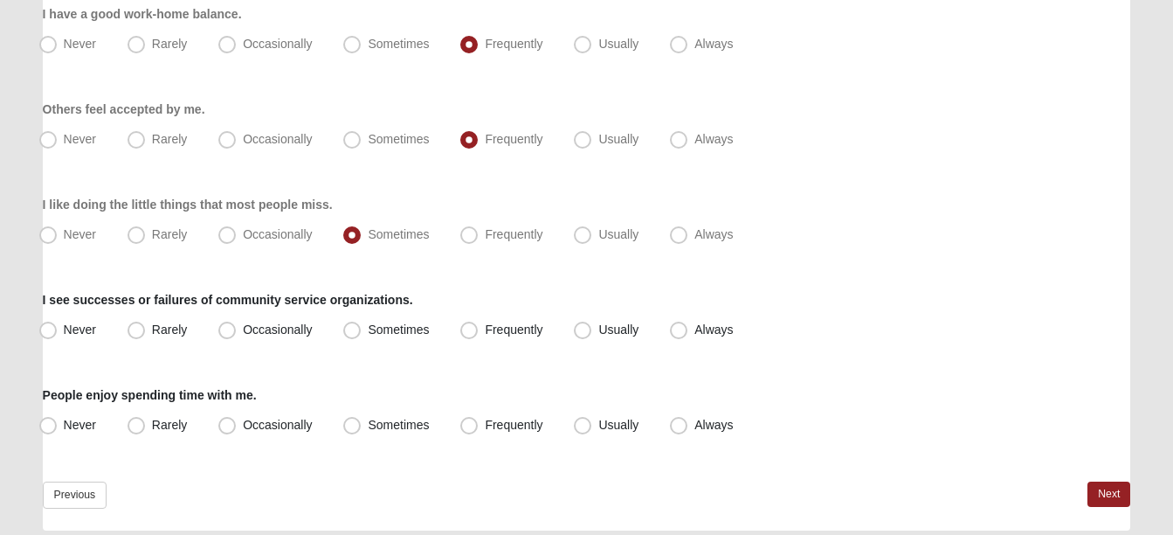
scroll to position [1655, 0]
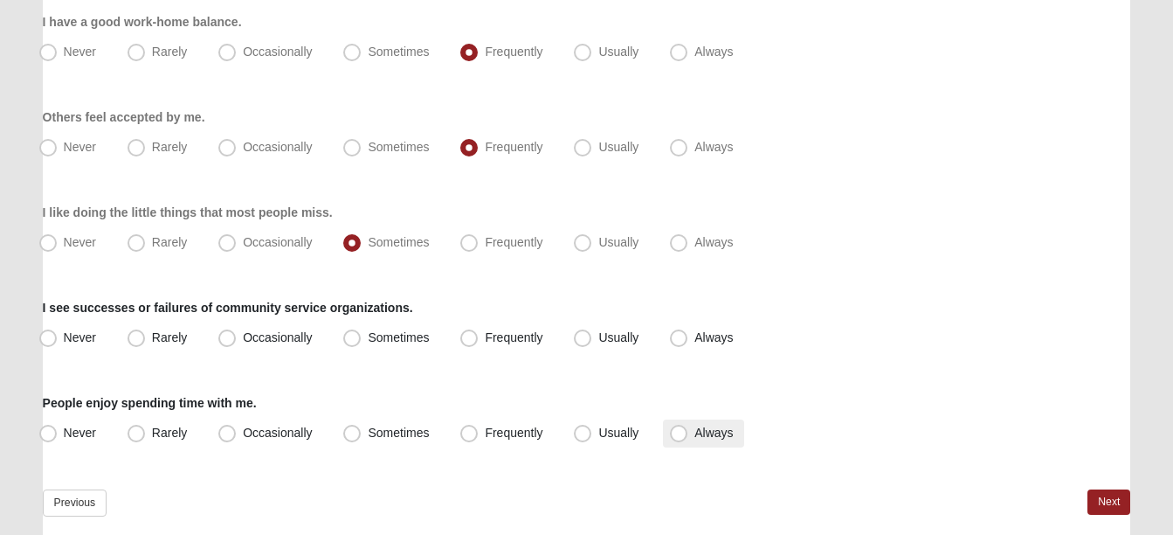
click at [702, 431] on span "Always" at bounding box center [713, 432] width 38 height 14
click at [688, 431] on input "Always" at bounding box center [682, 432] width 11 height 11
radio input "true"
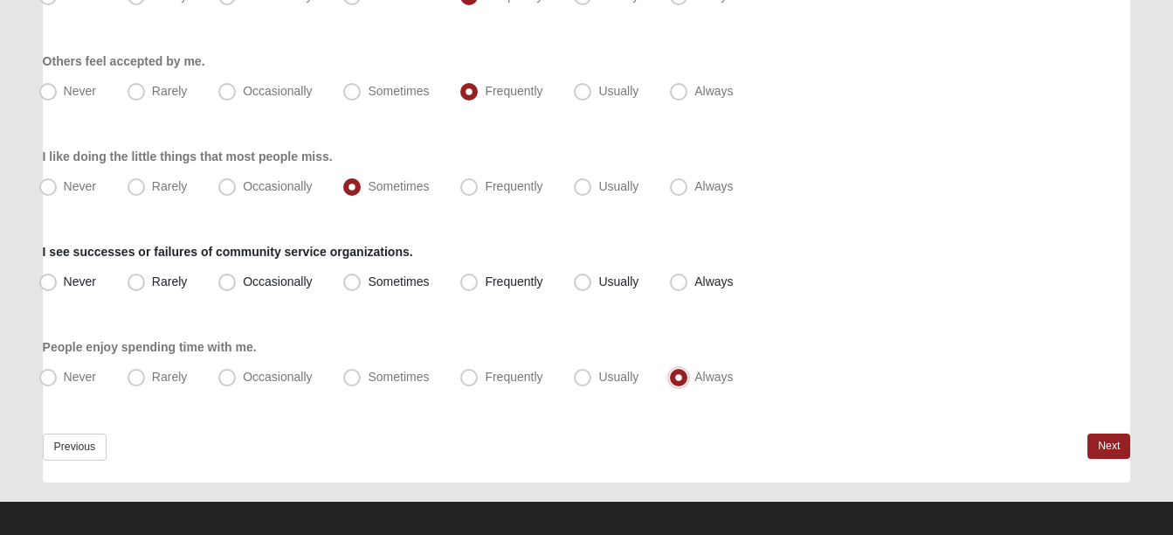
scroll to position [1723, 0]
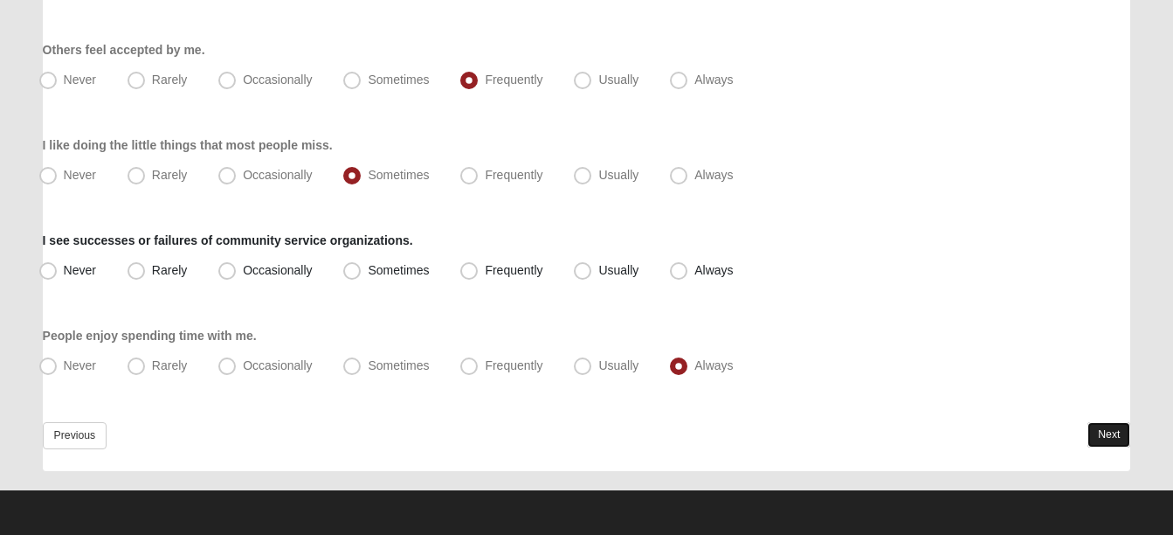
click at [1116, 432] on link "Next" at bounding box center [1109, 434] width 43 height 25
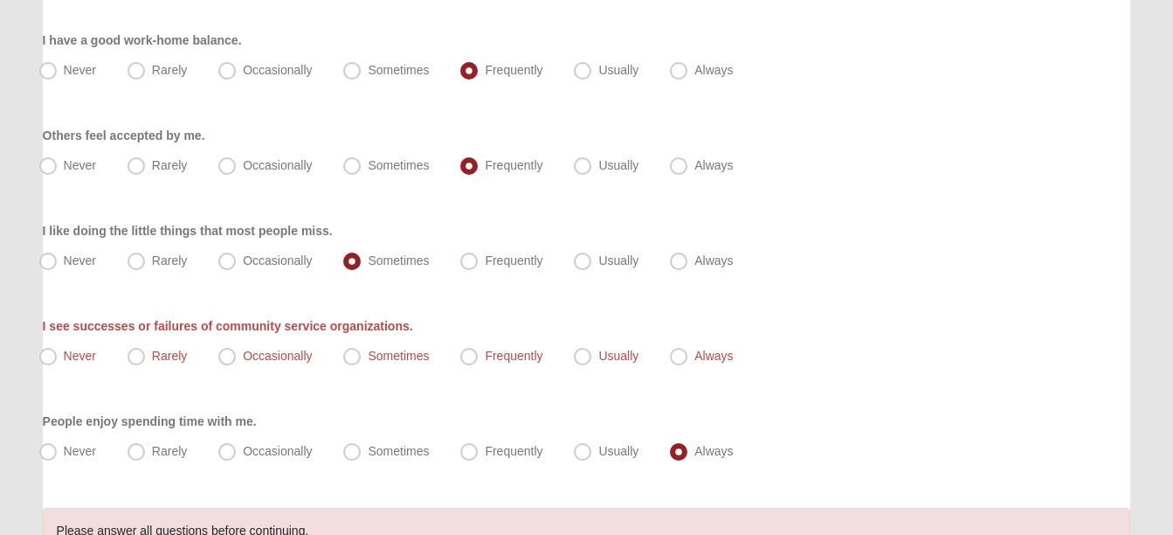
scroll to position [1653, 0]
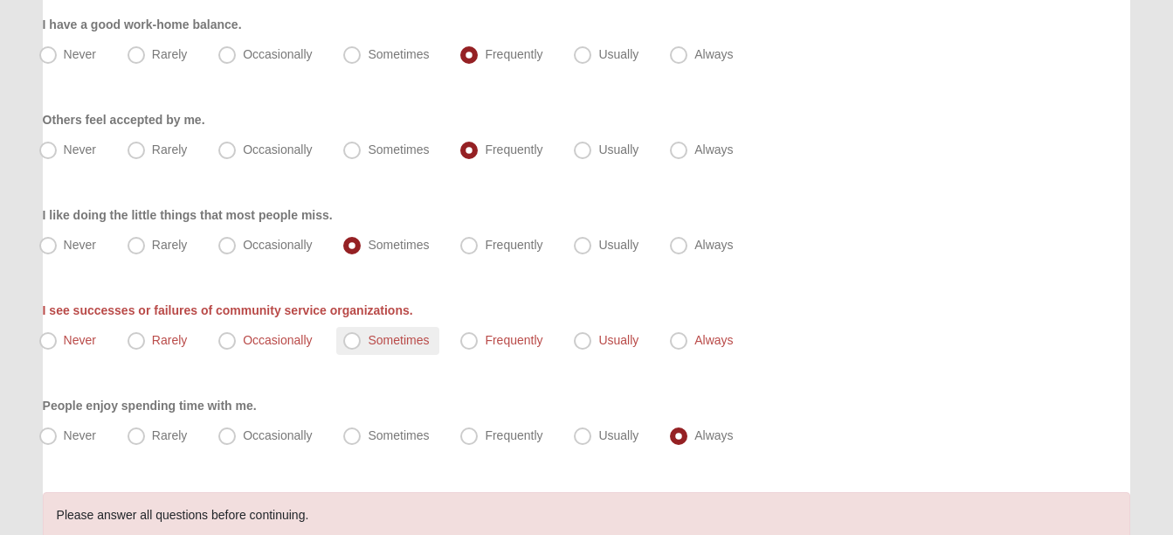
click at [380, 336] on span "Sometimes" at bounding box center [398, 340] width 61 height 14
click at [362, 336] on input "Sometimes" at bounding box center [355, 340] width 11 height 11
radio input "true"
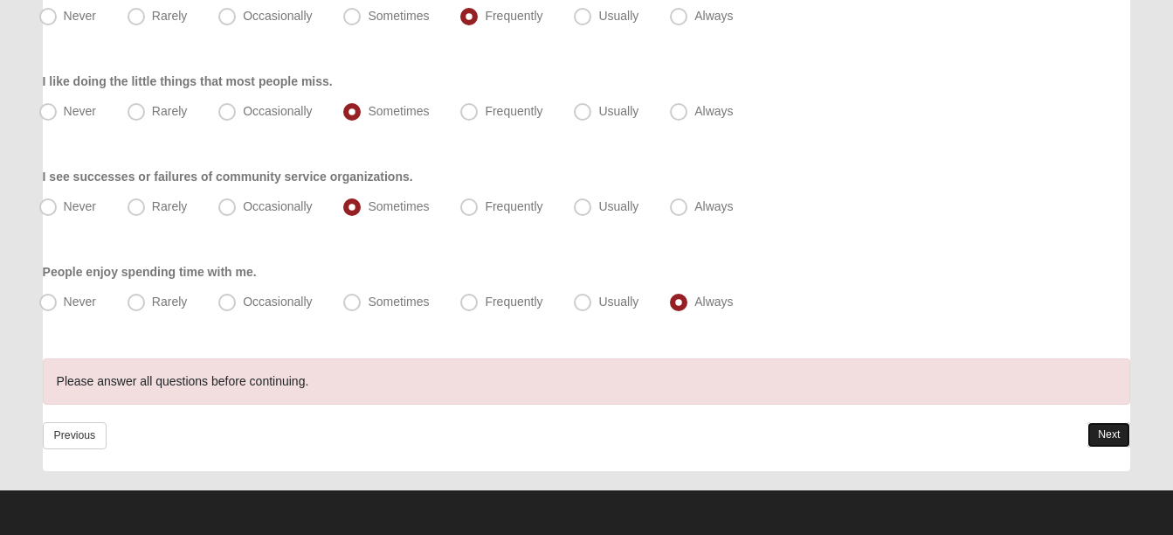
click at [1095, 431] on link "Next" at bounding box center [1109, 434] width 43 height 25
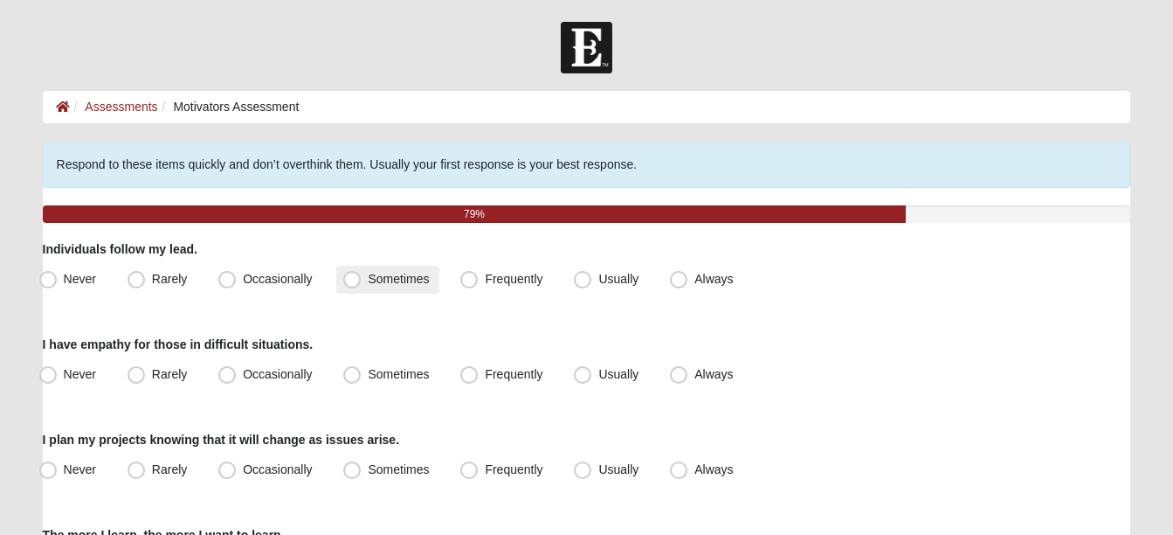
click at [378, 274] on span "Sometimes" at bounding box center [398, 279] width 61 height 14
click at [362, 274] on input "Sometimes" at bounding box center [355, 278] width 11 height 11
radio input "true"
click at [169, 274] on span "Rarely" at bounding box center [169, 279] width 35 height 14
click at [146, 274] on input "Rarely" at bounding box center [140, 278] width 11 height 11
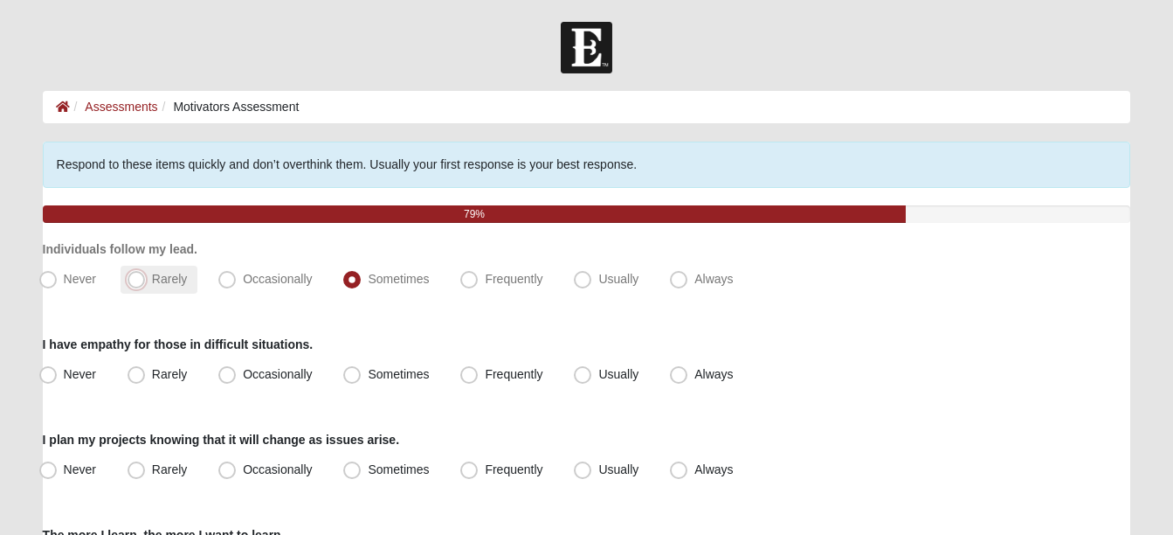
radio input "true"
click at [694, 369] on span "Always" at bounding box center [713, 374] width 38 height 14
click at [677, 369] on input "Always" at bounding box center [682, 374] width 11 height 11
radio input "true"
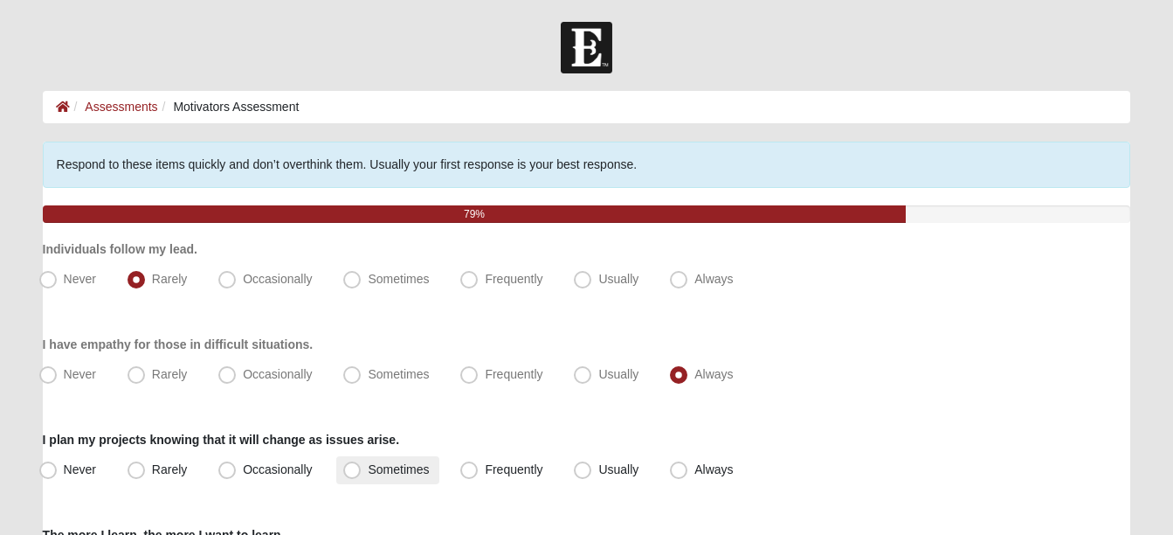
click at [368, 465] on span "Sometimes" at bounding box center [398, 469] width 61 height 14
click at [362, 465] on input "Sometimes" at bounding box center [355, 469] width 11 height 11
radio input "true"
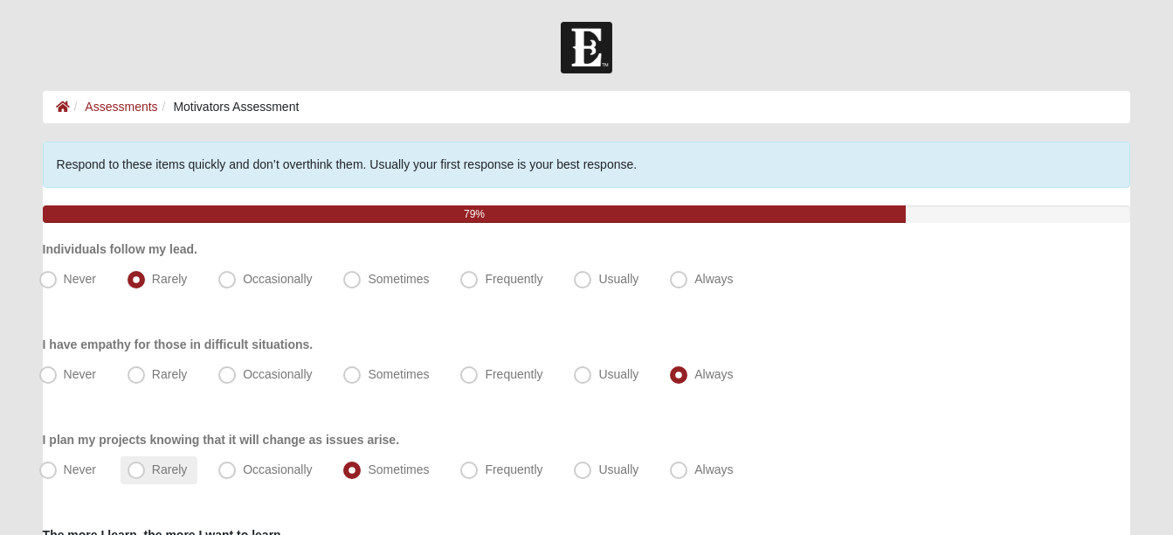
click at [121, 472] on label "Rarely" at bounding box center [159, 470] width 77 height 28
click at [135, 472] on input "Rarely" at bounding box center [140, 469] width 11 height 11
radio input "true"
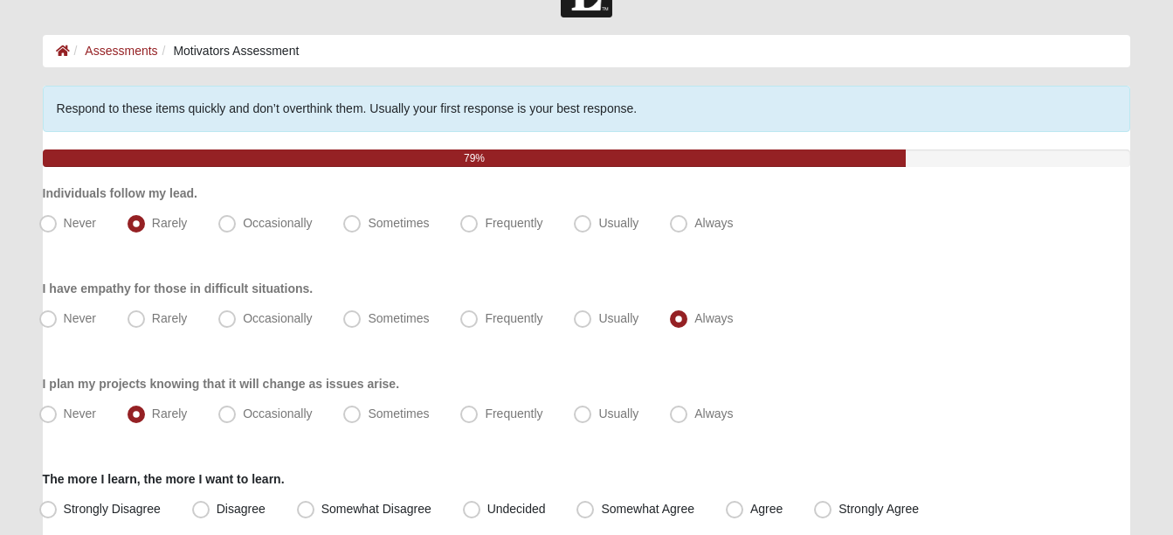
scroll to position [68, 0]
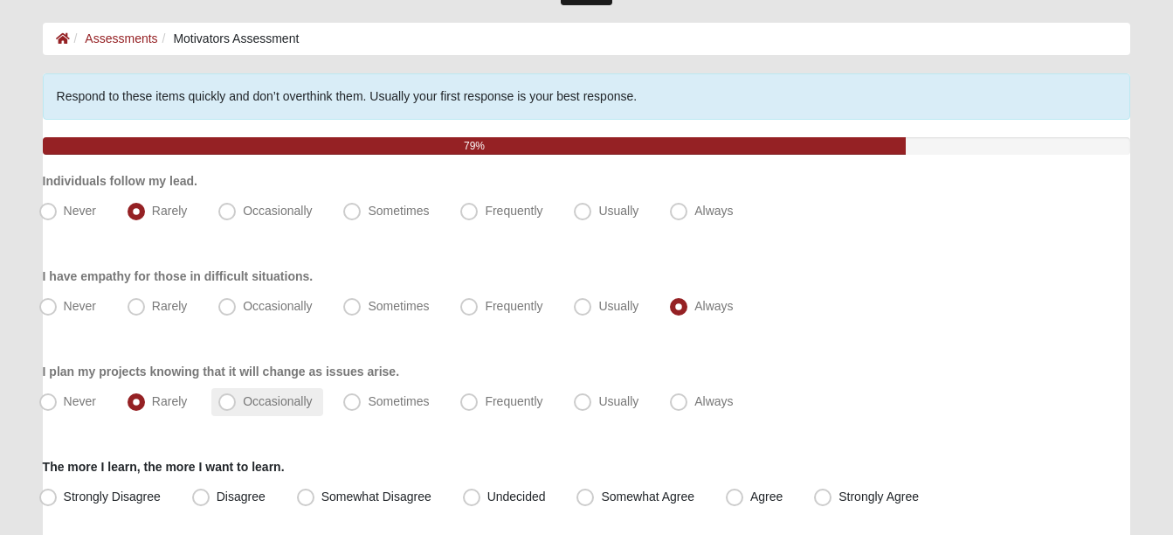
click at [266, 408] on label "Occasionally" at bounding box center [266, 402] width 111 height 28
click at [237, 407] on input "Occasionally" at bounding box center [230, 401] width 11 height 11
radio input "true"
click at [613, 494] on span "Somewhat Agree" at bounding box center [647, 496] width 93 height 14
click at [595, 494] on input "Somewhat Agree" at bounding box center [589, 496] width 11 height 11
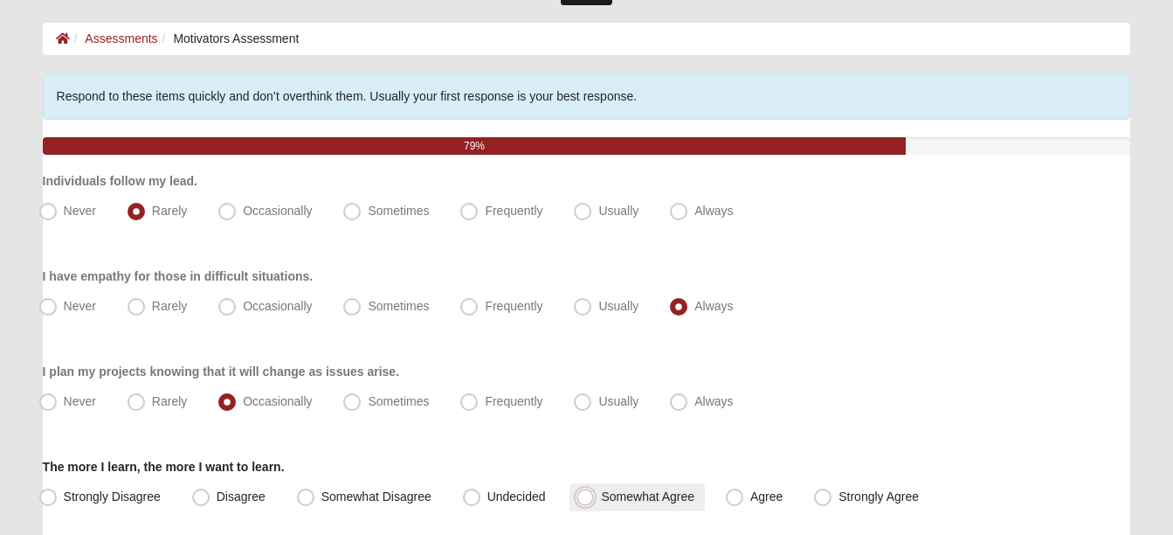
radio input "true"
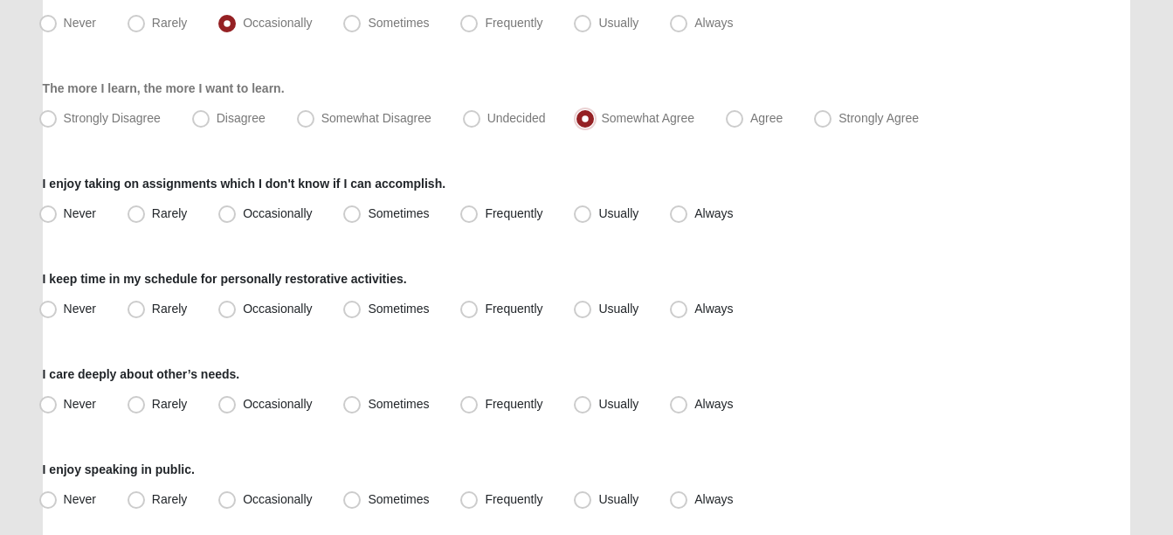
scroll to position [466, 0]
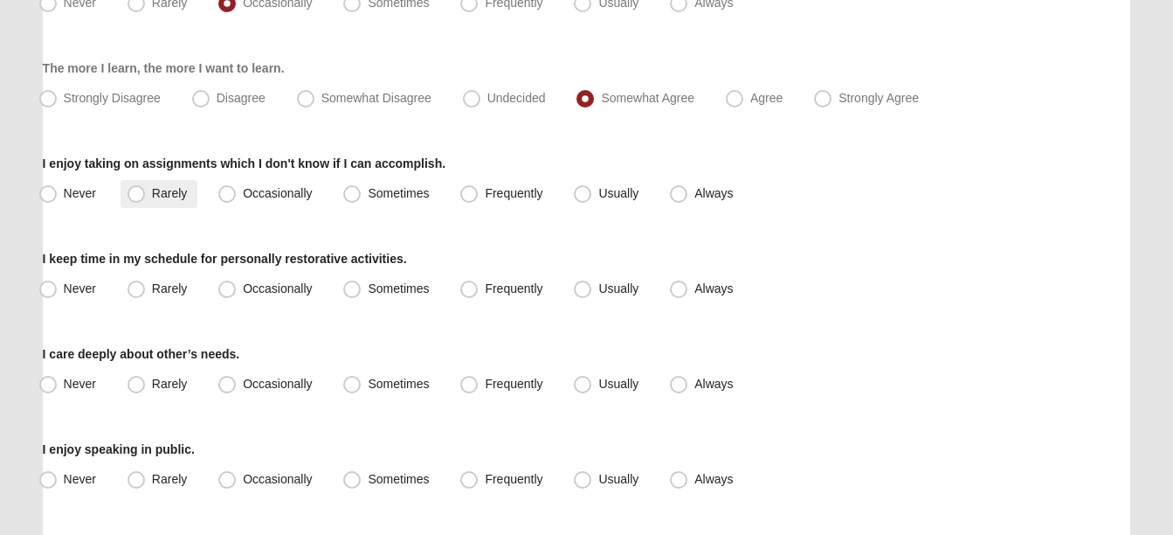
click at [159, 191] on span "Rarely" at bounding box center [169, 193] width 35 height 14
click at [146, 191] on input "Rarely" at bounding box center [140, 193] width 11 height 11
radio input "true"
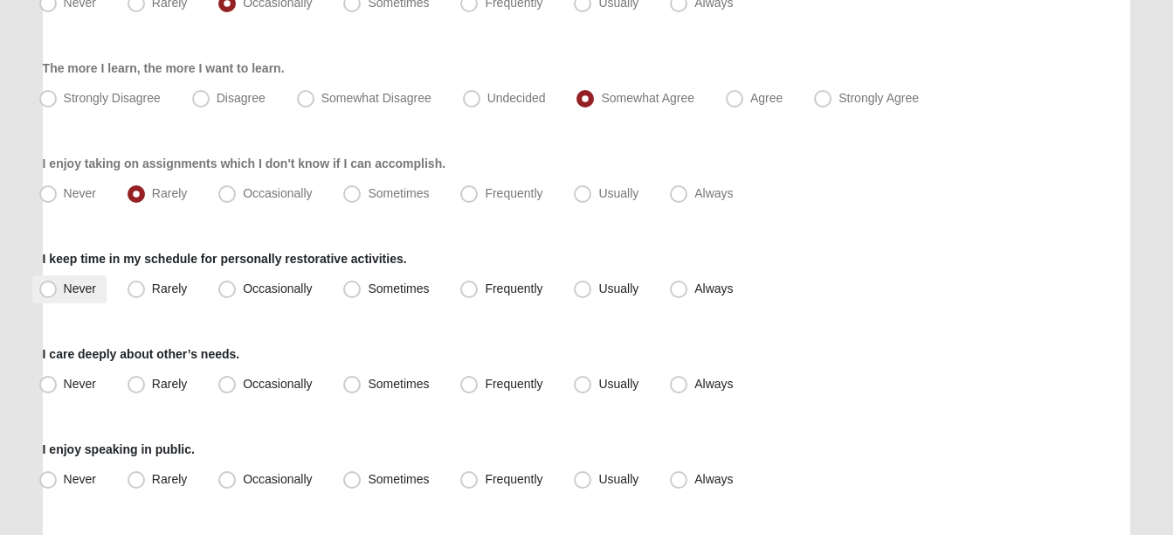
click at [58, 294] on label "Never" at bounding box center [69, 289] width 74 height 28
click at [58, 294] on input "Never" at bounding box center [51, 288] width 11 height 11
radio input "true"
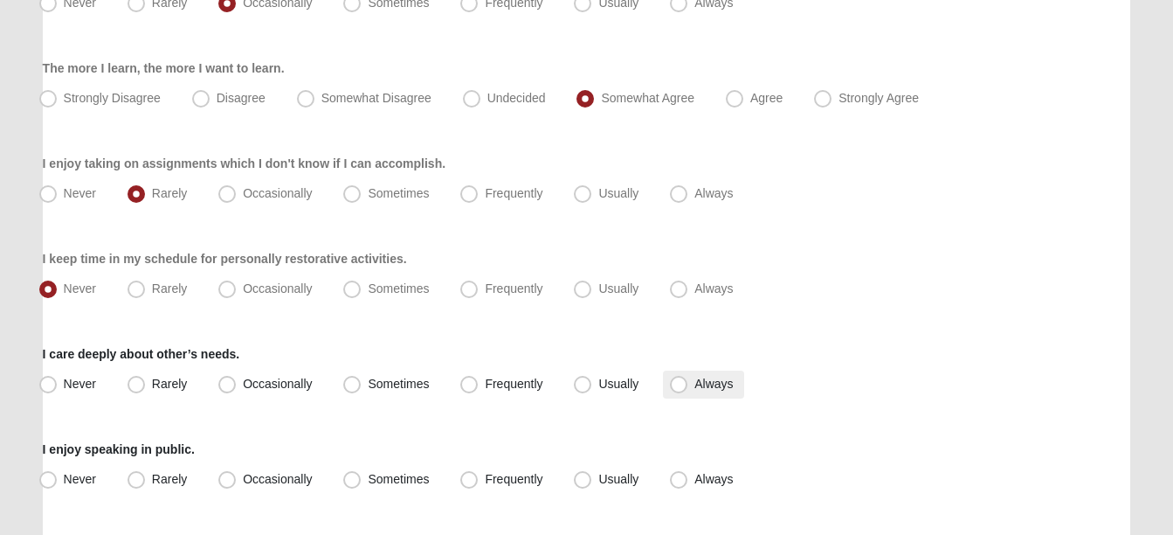
click at [694, 385] on span "Always" at bounding box center [713, 383] width 38 height 14
click at [678, 385] on input "Always" at bounding box center [682, 383] width 11 height 11
radio input "true"
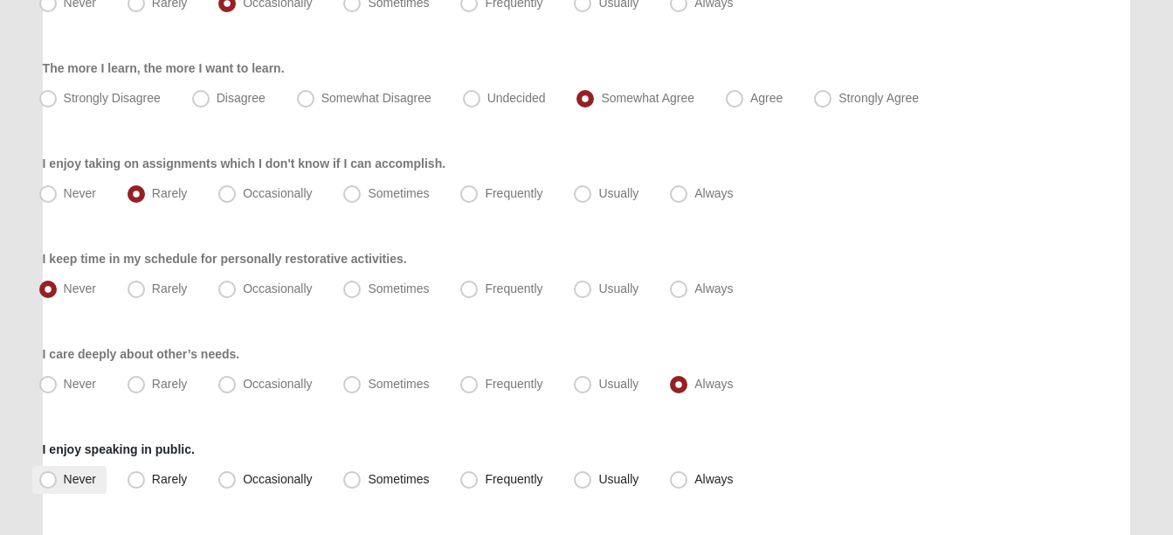
click at [100, 474] on label "Never" at bounding box center [69, 480] width 74 height 28
click at [58, 474] on input "Never" at bounding box center [51, 478] width 11 height 11
radio input "true"
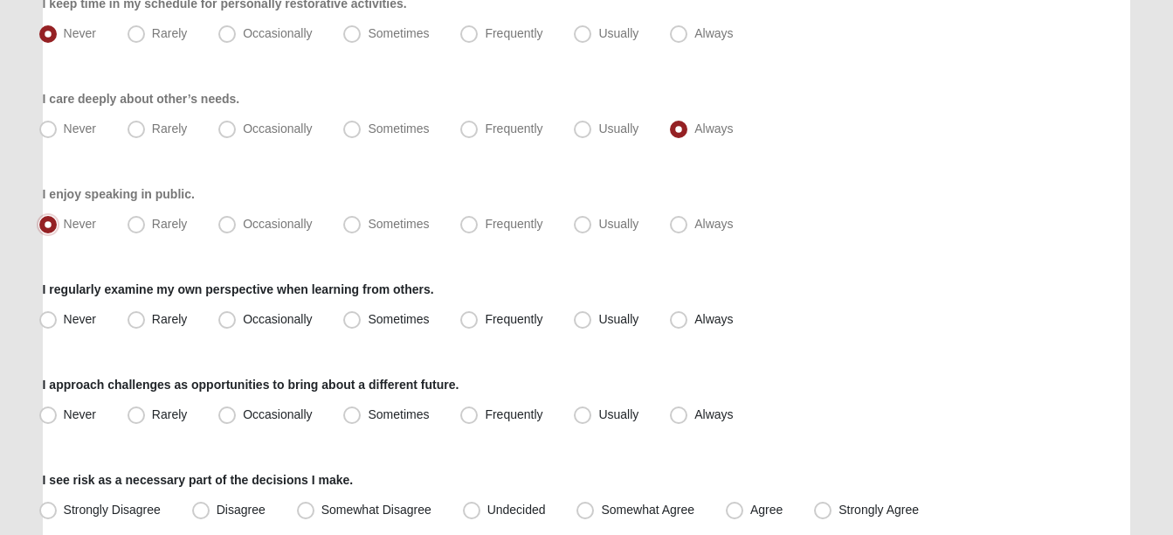
scroll to position [917, 0]
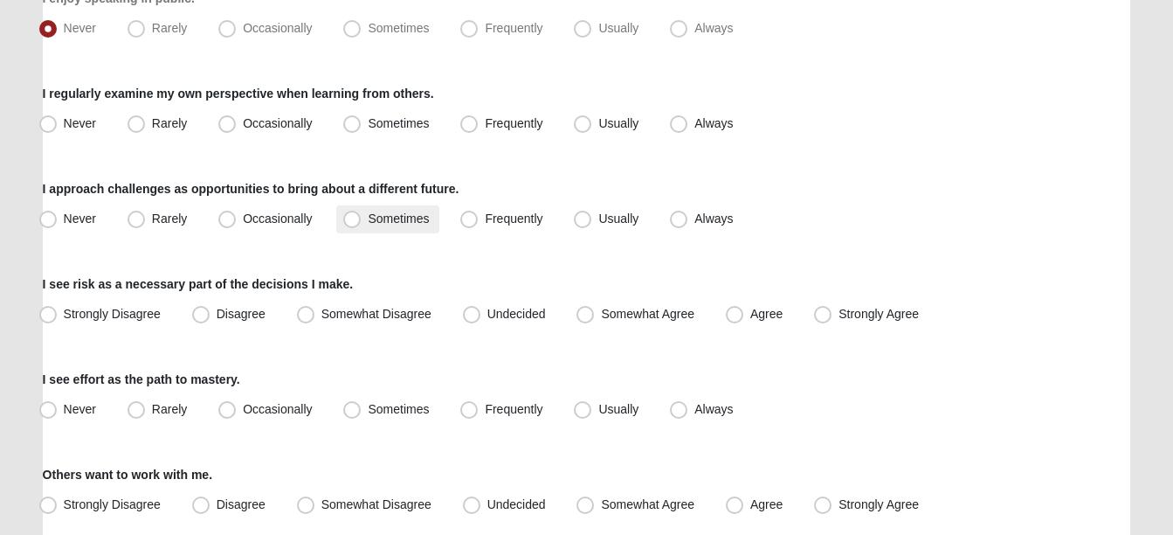
click at [369, 218] on span "Sometimes" at bounding box center [398, 218] width 61 height 14
click at [362, 218] on input "Sometimes" at bounding box center [355, 218] width 11 height 11
radio input "true"
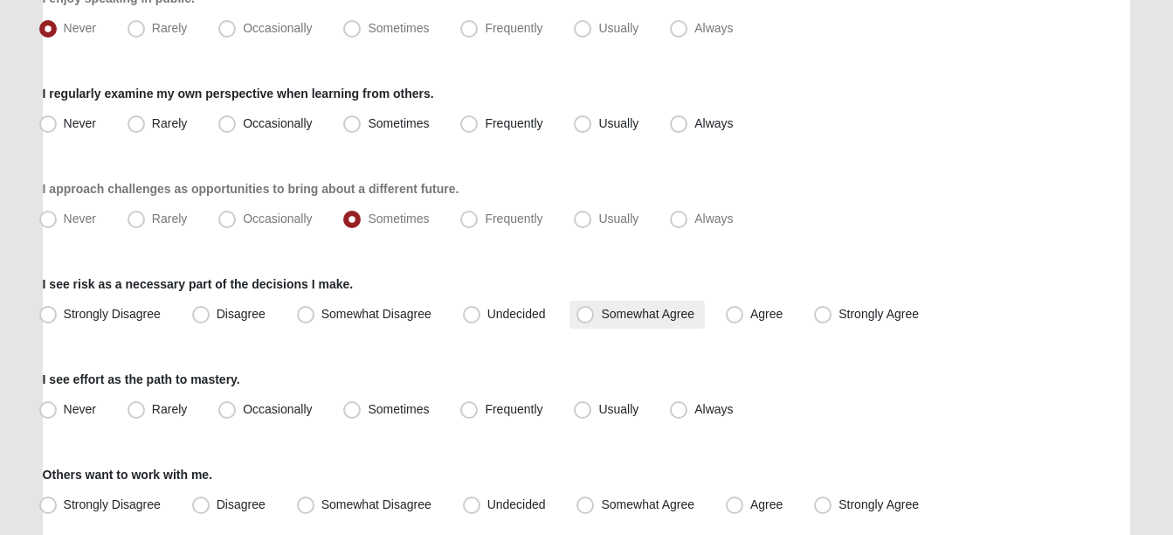
click at [618, 311] on span "Somewhat Agree" at bounding box center [647, 314] width 93 height 14
click at [595, 311] on input "Somewhat Agree" at bounding box center [589, 313] width 11 height 11
radio input "true"
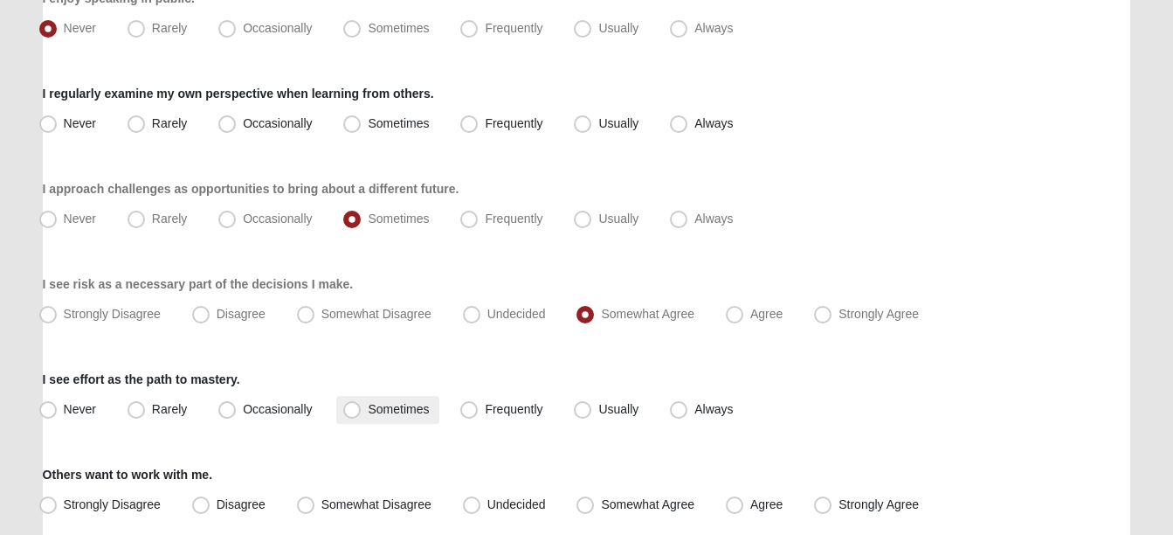
click at [393, 397] on label "Sometimes" at bounding box center [387, 410] width 103 height 28
click at [362, 404] on input "Sometimes" at bounding box center [355, 409] width 11 height 11
radio input "true"
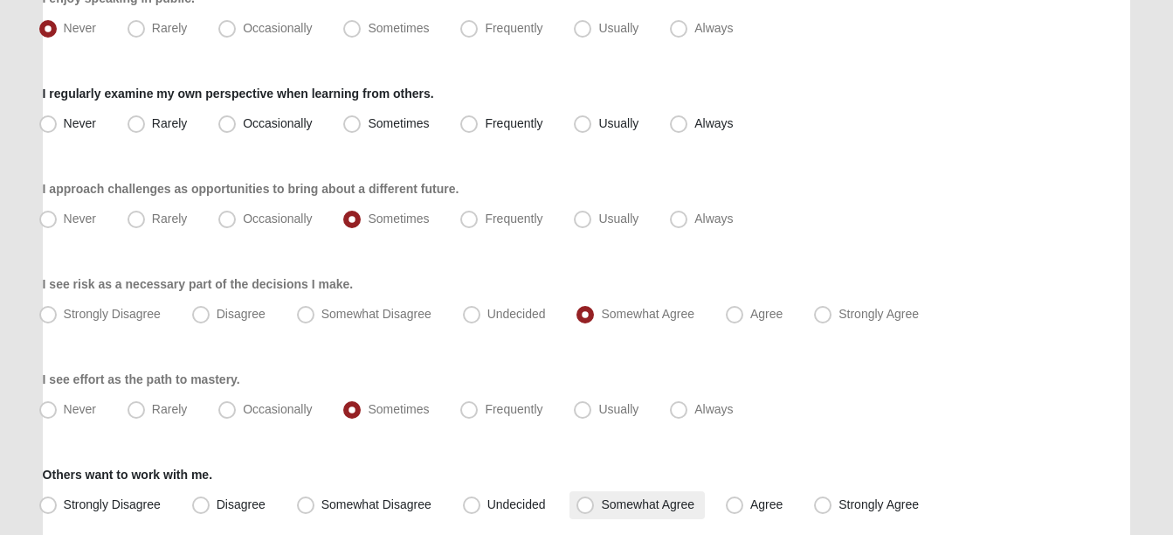
click at [658, 498] on span "Somewhat Agree" at bounding box center [647, 504] width 93 height 14
click at [595, 499] on input "Somewhat Agree" at bounding box center [589, 504] width 11 height 11
radio input "true"
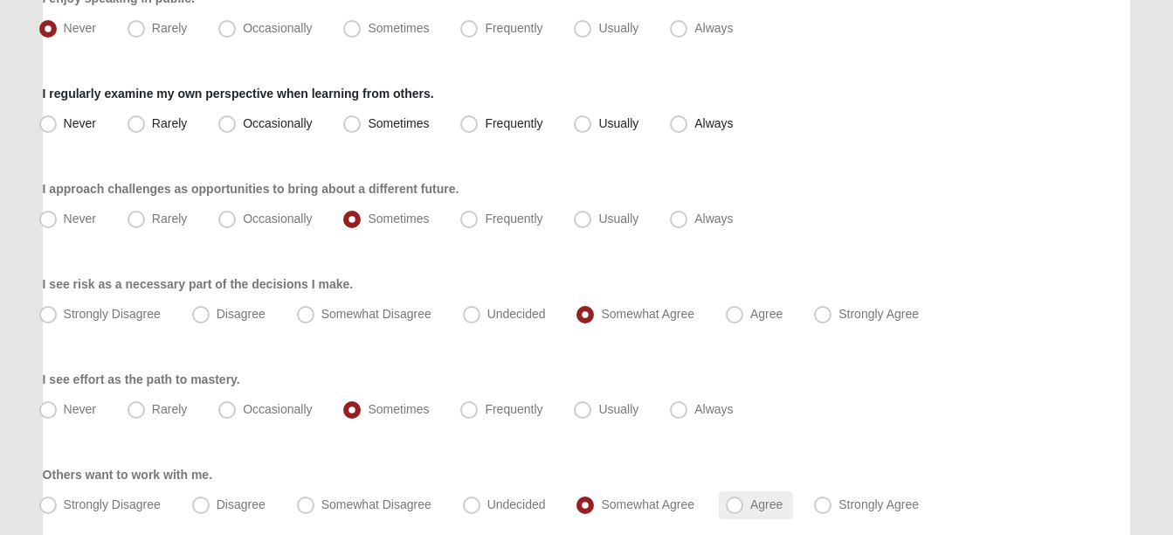
click at [757, 491] on label "Agree" at bounding box center [756, 505] width 74 height 28
click at [744, 499] on input "Agree" at bounding box center [738, 504] width 11 height 11
radio input "true"
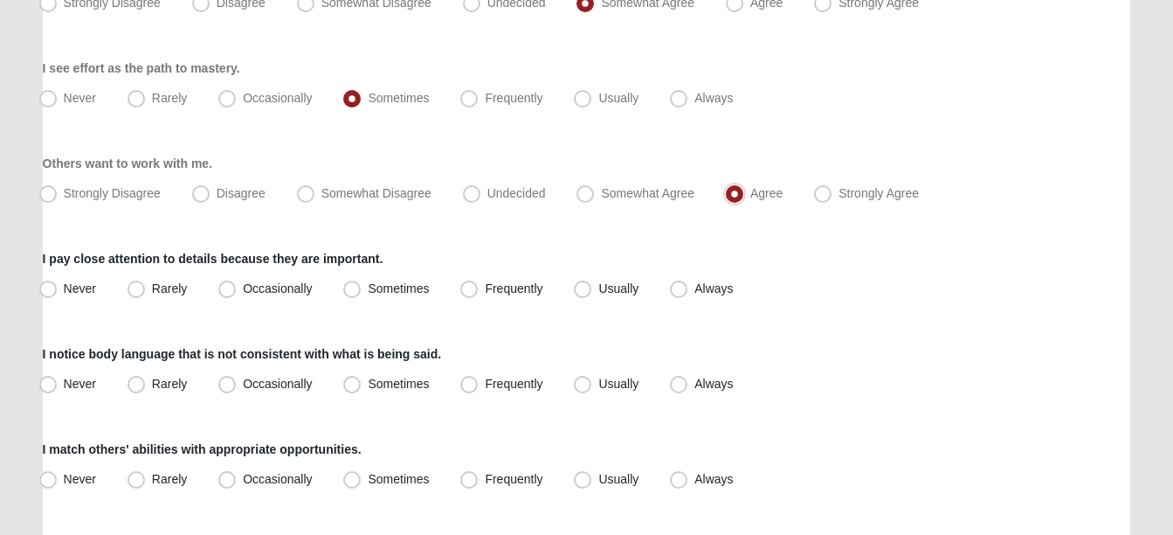
scroll to position [1233, 0]
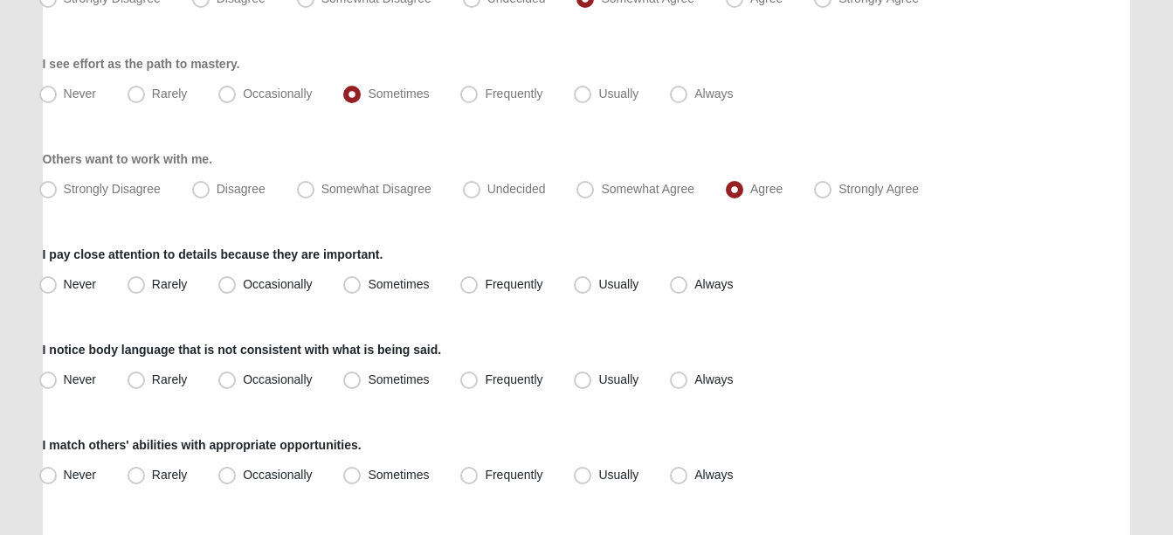
click at [805, 349] on div "I notice body language that is not consistent with what is being said. Never Ra…" at bounding box center [587, 367] width 1088 height 53
click at [698, 277] on span "Always" at bounding box center [713, 284] width 38 height 14
click at [688, 279] on input "Always" at bounding box center [682, 284] width 11 height 11
radio input "true"
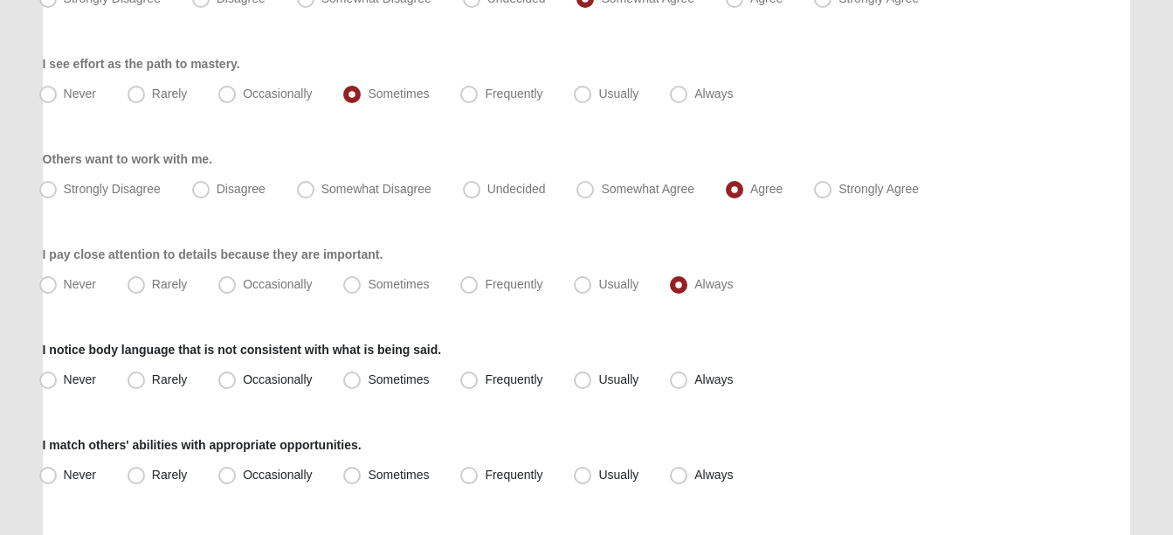
drag, startPoint x: 686, startPoint y: 374, endPoint x: 555, endPoint y: 414, distance: 137.0
click at [572, 459] on div "I match others' abilities with appropriate opportunities. Never Rarely Occasion…" at bounding box center [587, 462] width 1088 height 53
click at [598, 473] on span "Usually" at bounding box center [618, 474] width 40 height 14
click at [584, 473] on input "Usually" at bounding box center [586, 474] width 11 height 11
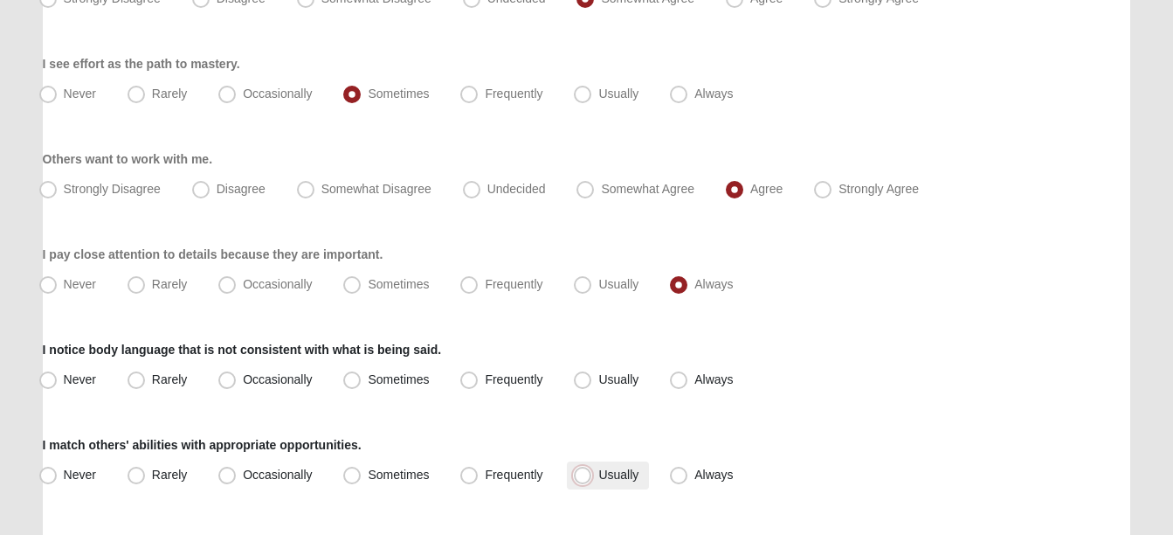
radio input "true"
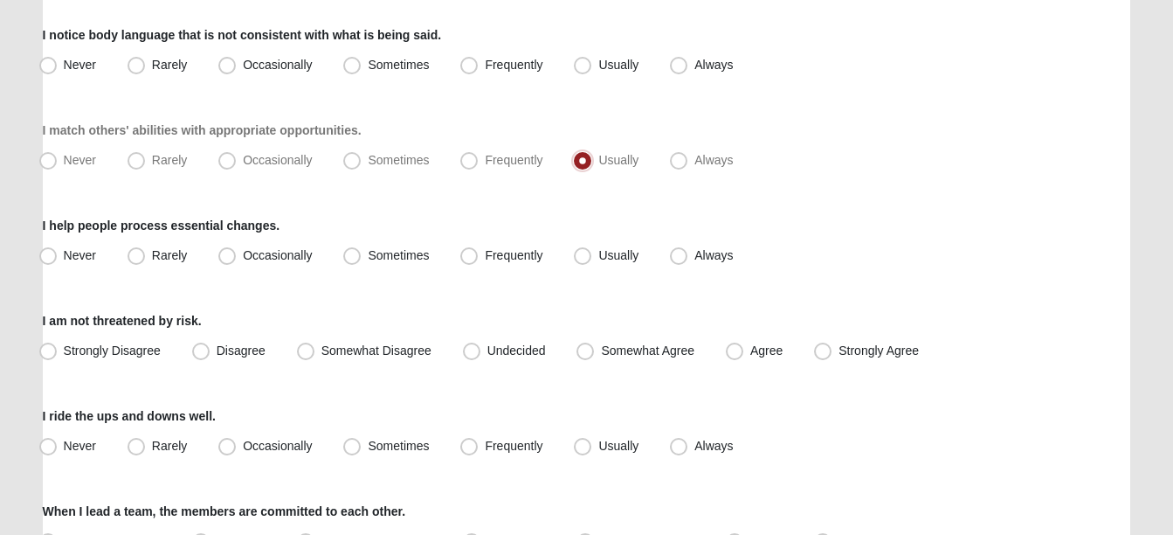
scroll to position [1551, 0]
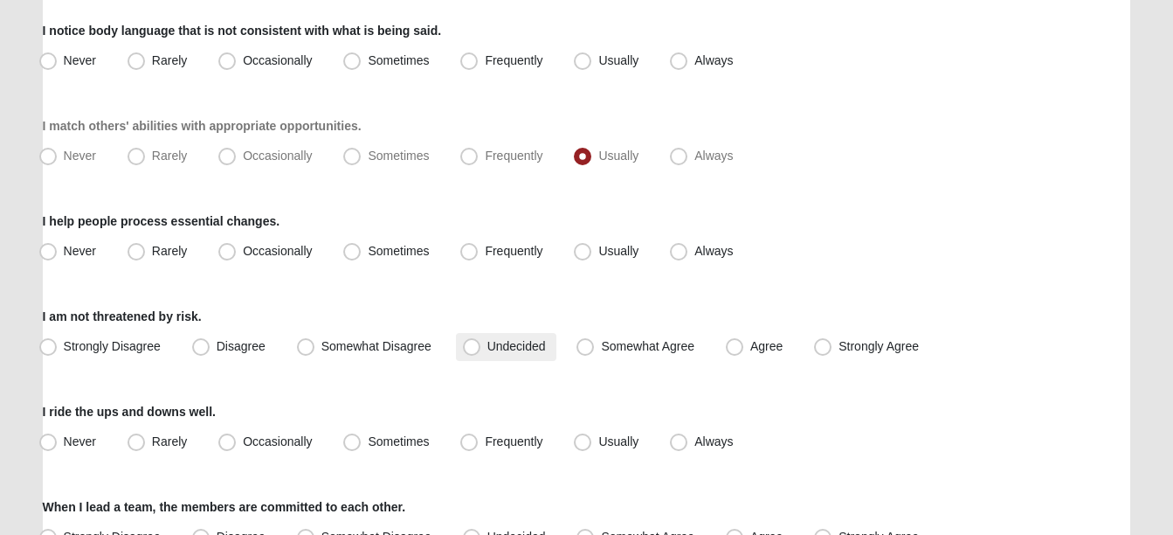
click at [514, 334] on label "Undecided" at bounding box center [506, 347] width 100 height 28
click at [481, 341] on input "Undecided" at bounding box center [475, 346] width 11 height 11
radio input "true"
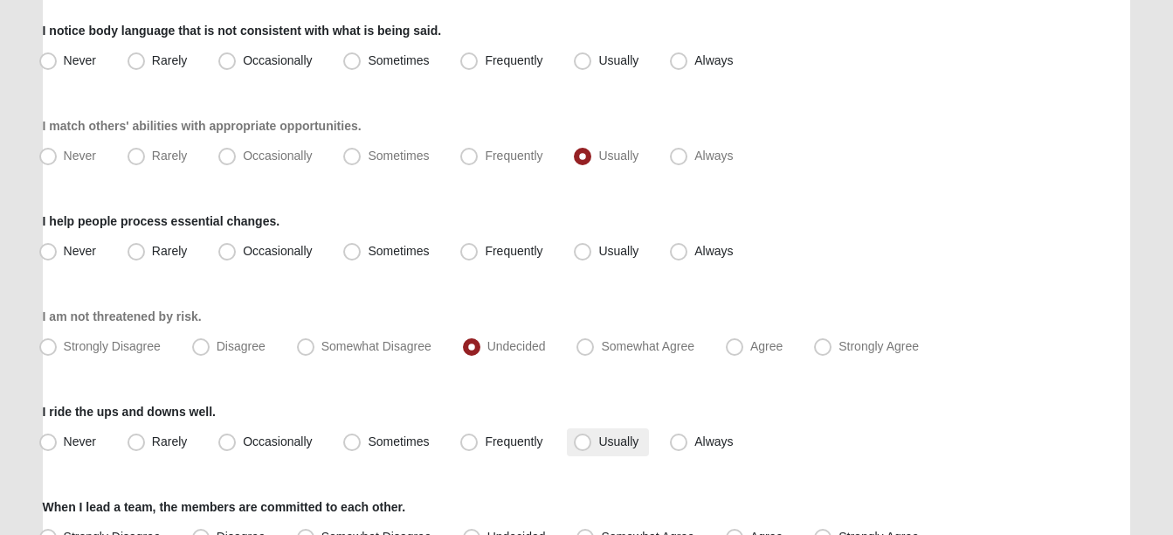
click at [598, 439] on span "Usually" at bounding box center [618, 441] width 40 height 14
click at [584, 439] on input "Usually" at bounding box center [586, 441] width 11 height 11
radio input "true"
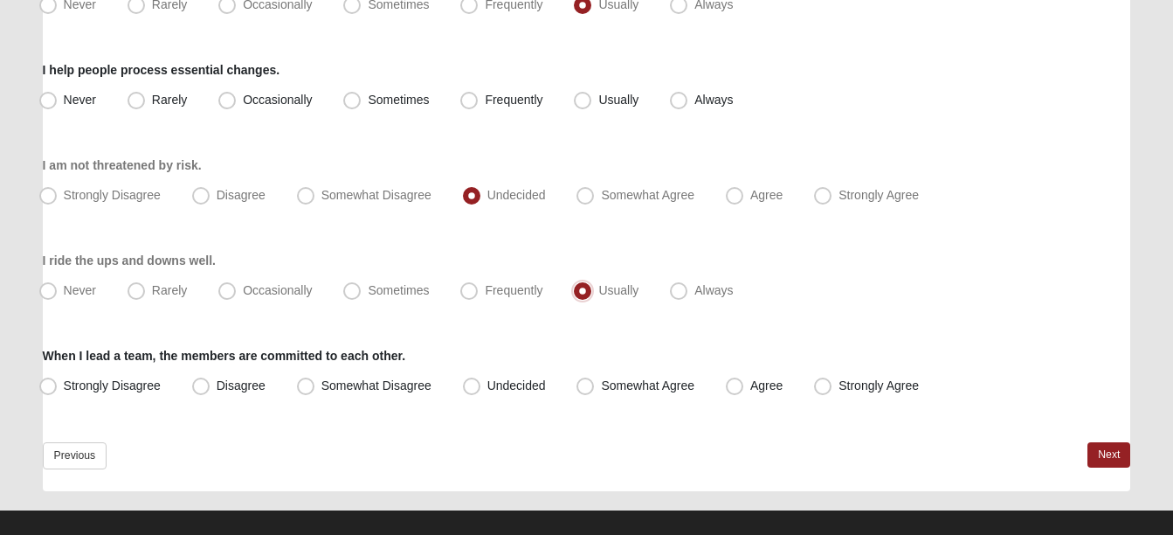
scroll to position [1723, 0]
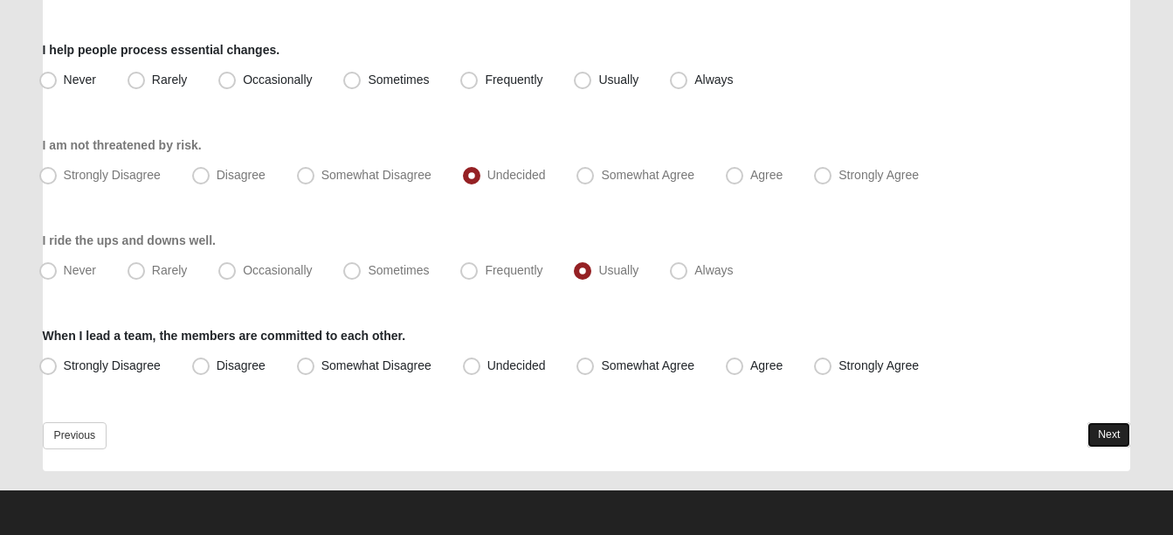
click at [1102, 426] on link "Next" at bounding box center [1109, 434] width 43 height 25
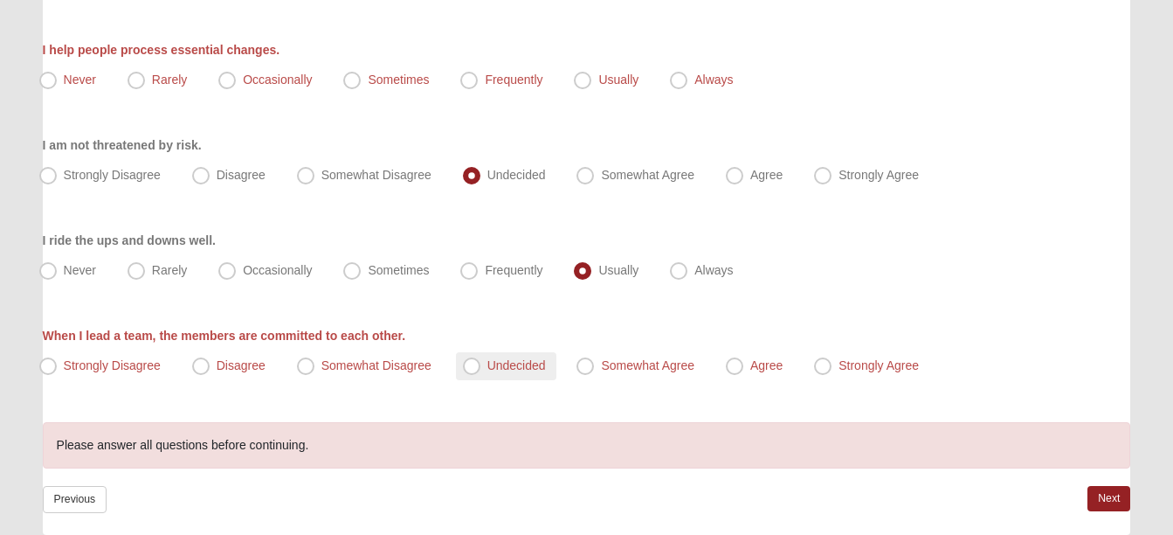
click at [525, 366] on span "Undecided" at bounding box center [516, 365] width 59 height 14
click at [481, 366] on input "Undecided" at bounding box center [475, 365] width 11 height 11
radio input "true"
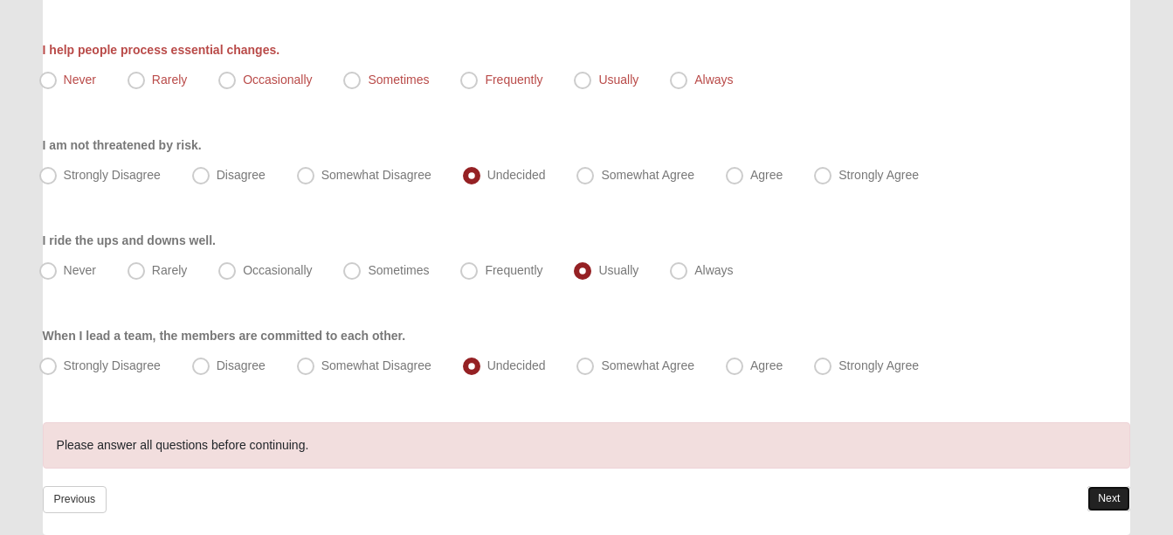
click at [1101, 494] on link "Next" at bounding box center [1109, 498] width 43 height 25
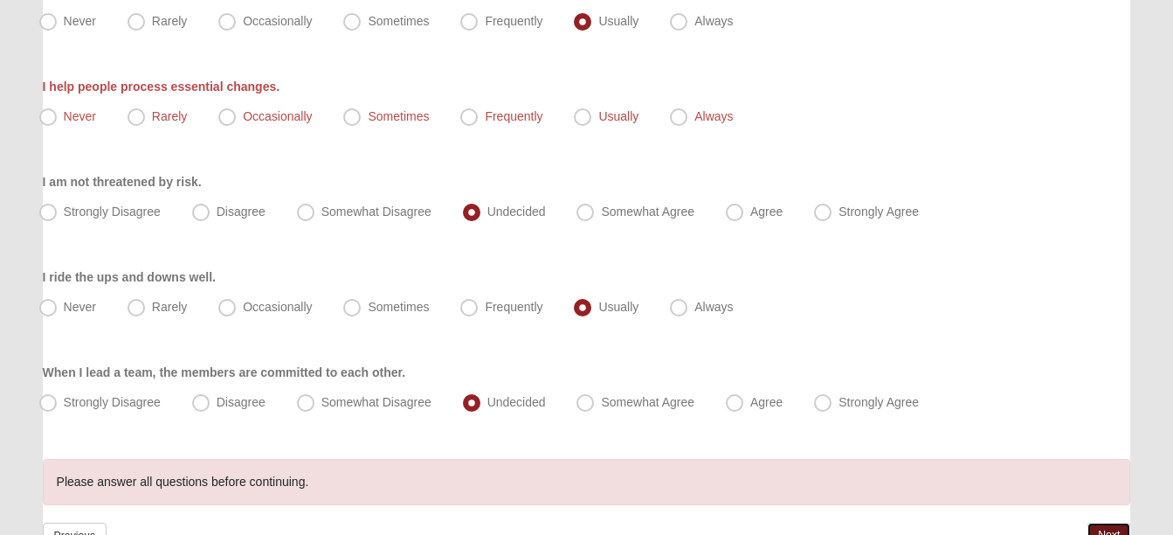
scroll to position [1786, 0]
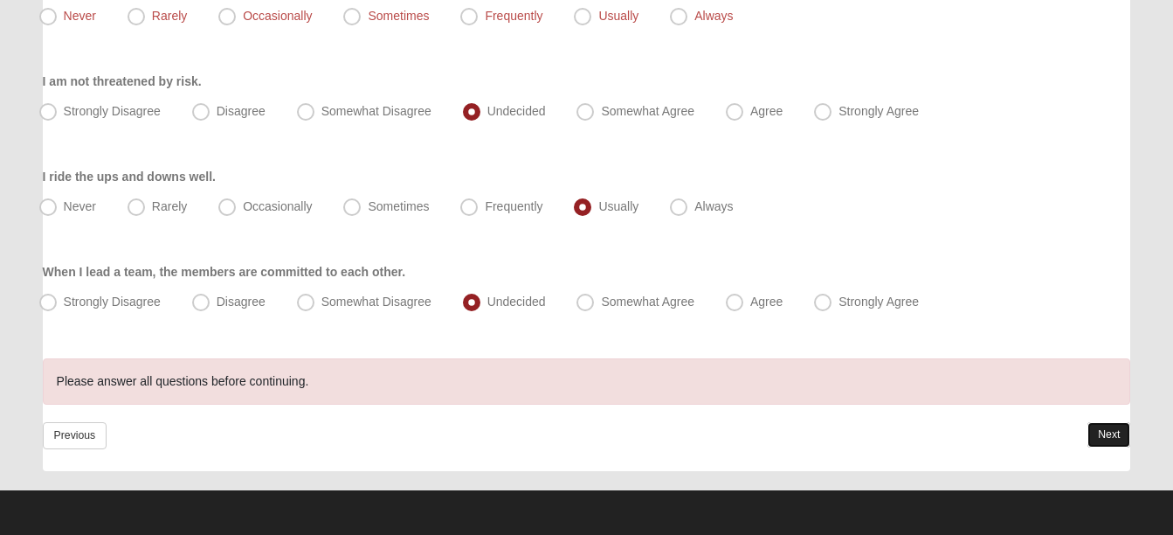
click at [1108, 427] on link "Next" at bounding box center [1109, 434] width 43 height 25
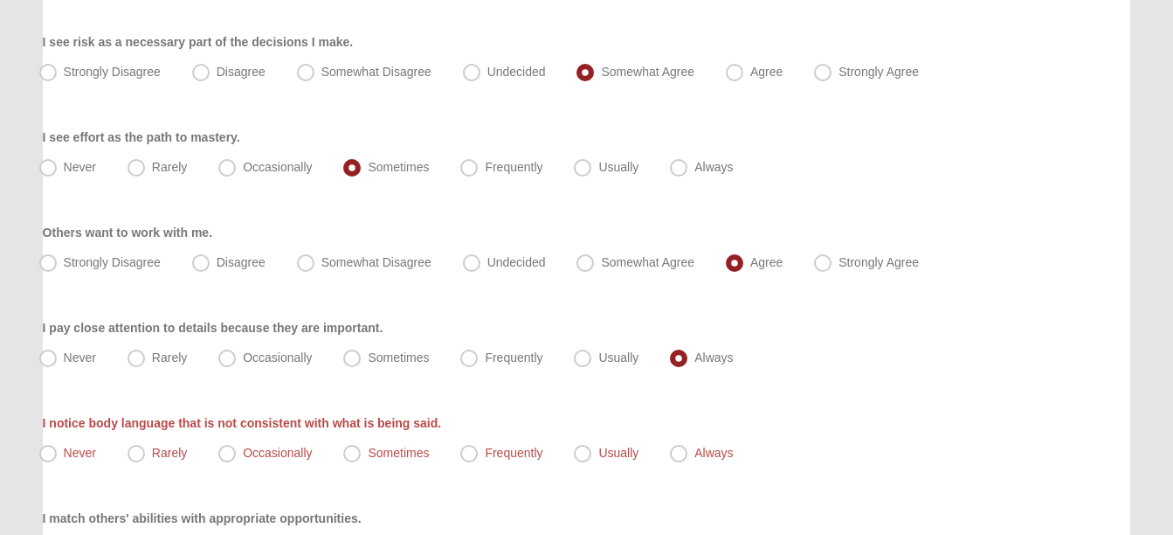
scroll to position [1233, 0]
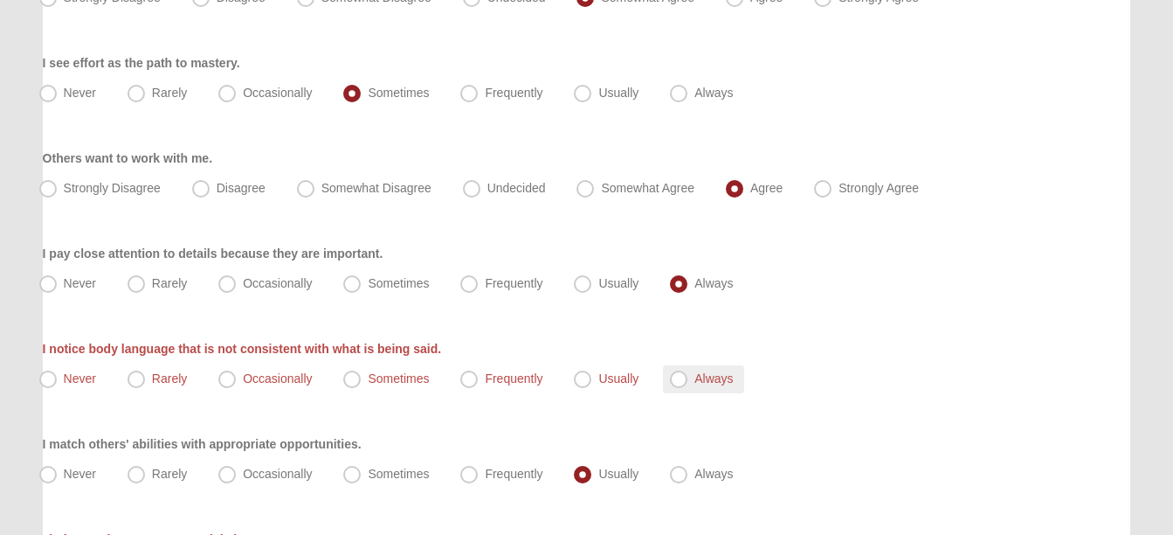
click at [694, 379] on span "Always" at bounding box center [713, 378] width 38 height 14
click at [682, 379] on input "Always" at bounding box center [682, 378] width 11 height 11
radio input "true"
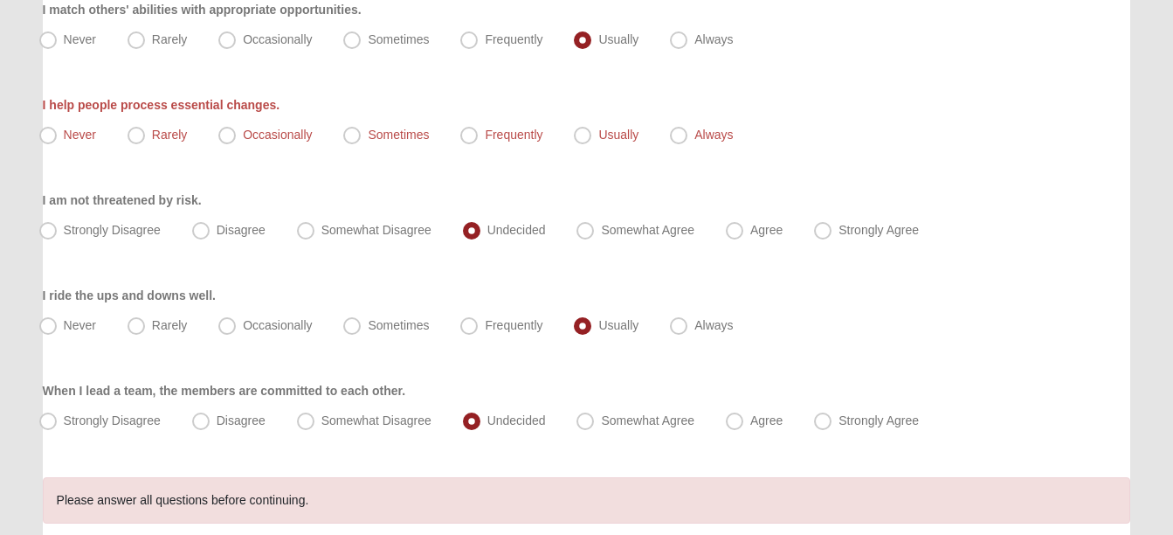
scroll to position [1786, 0]
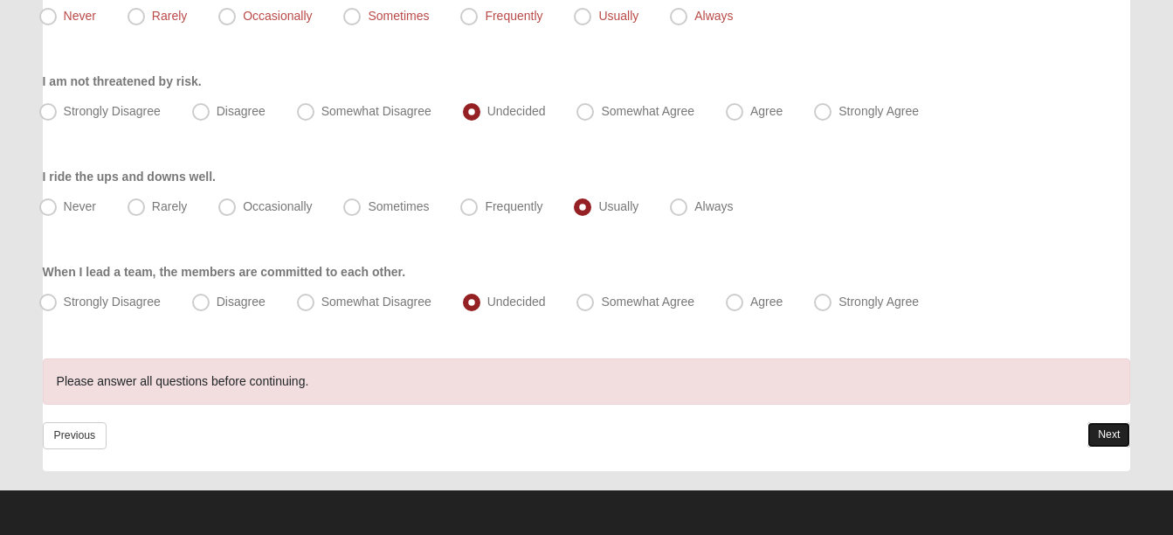
click at [1118, 432] on link "Next" at bounding box center [1109, 434] width 43 height 25
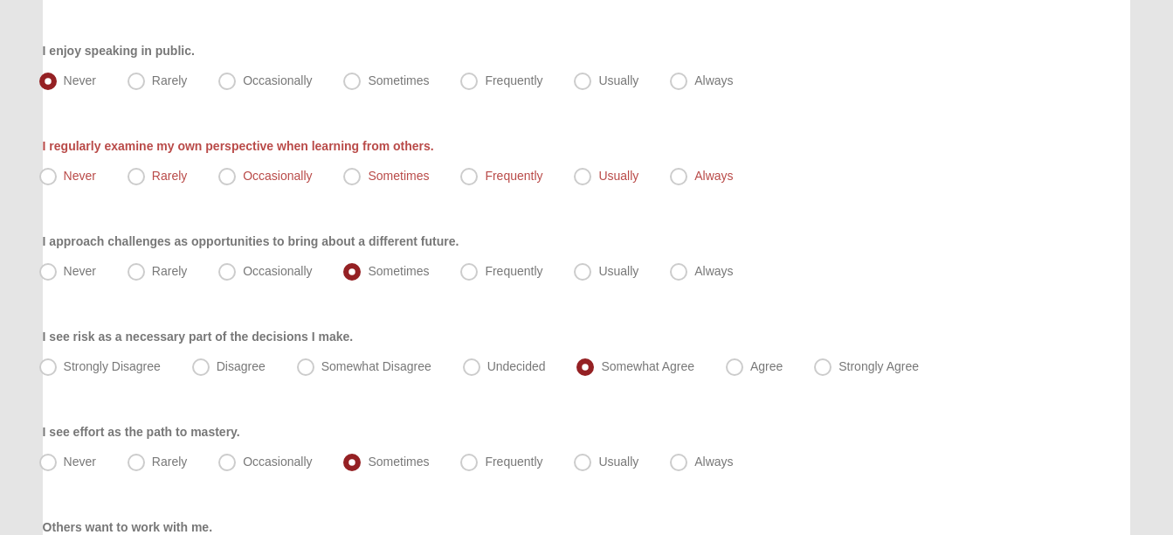
scroll to position [807, 0]
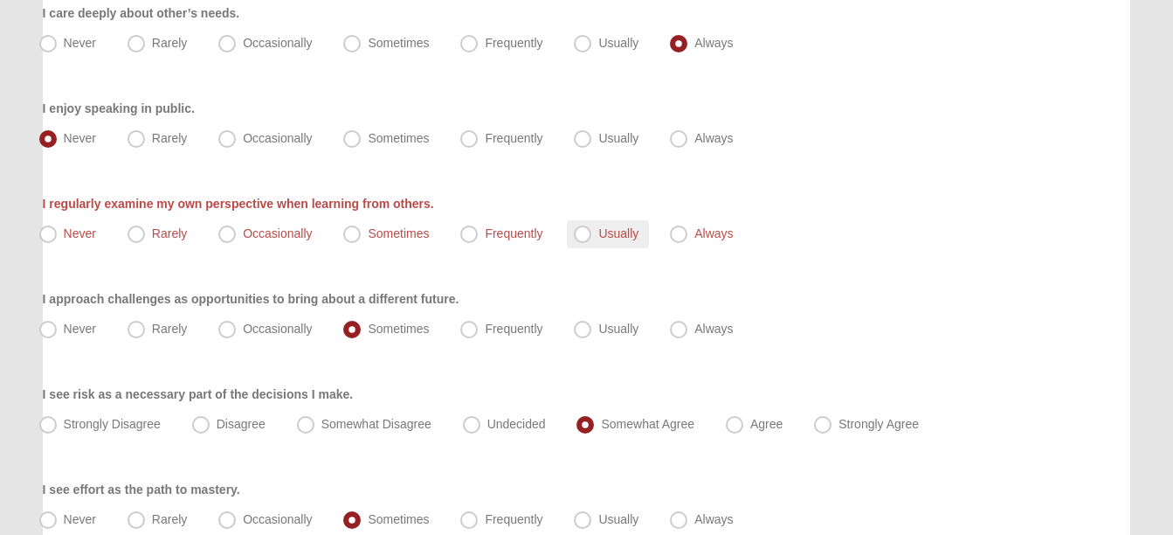
click at [624, 234] on span "Usually" at bounding box center [618, 233] width 40 height 14
click at [592, 234] on input "Usually" at bounding box center [586, 233] width 11 height 11
radio input "true"
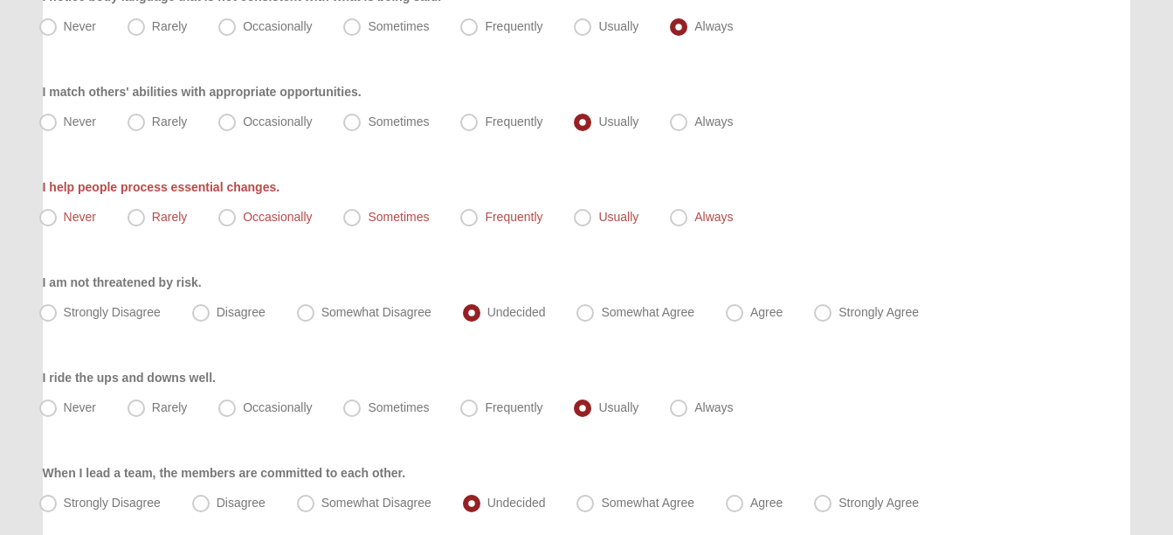
scroll to position [1786, 0]
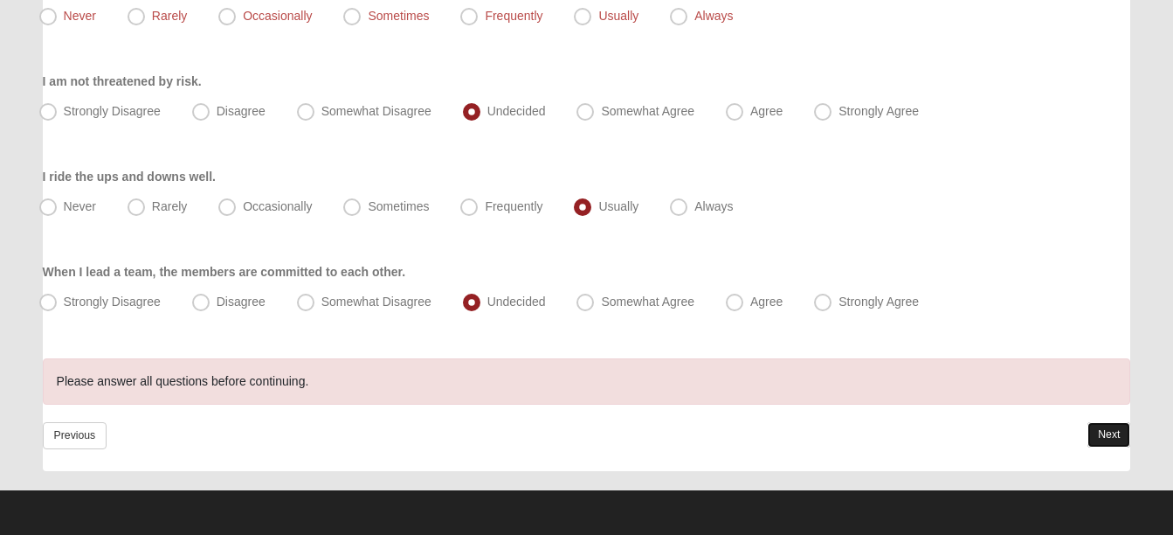
click at [1101, 433] on link "Next" at bounding box center [1109, 434] width 43 height 25
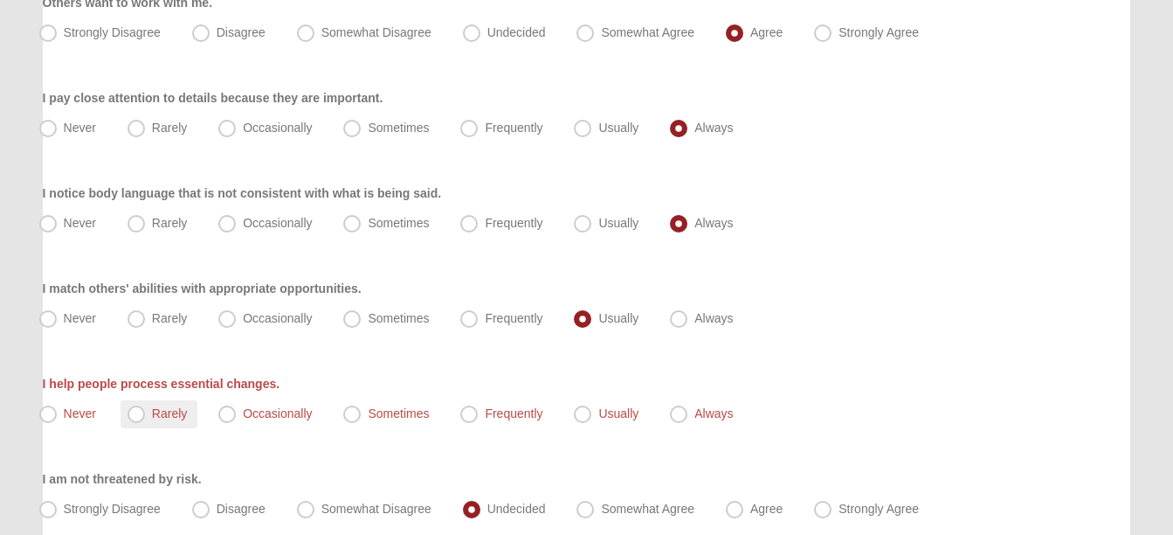
scroll to position [1390, 0]
click at [79, 411] on span "Never" at bounding box center [80, 412] width 32 height 14
click at [58, 411] on input "Never" at bounding box center [51, 412] width 11 height 11
radio input "true"
click at [397, 407] on span "Sometimes" at bounding box center [398, 412] width 61 height 14
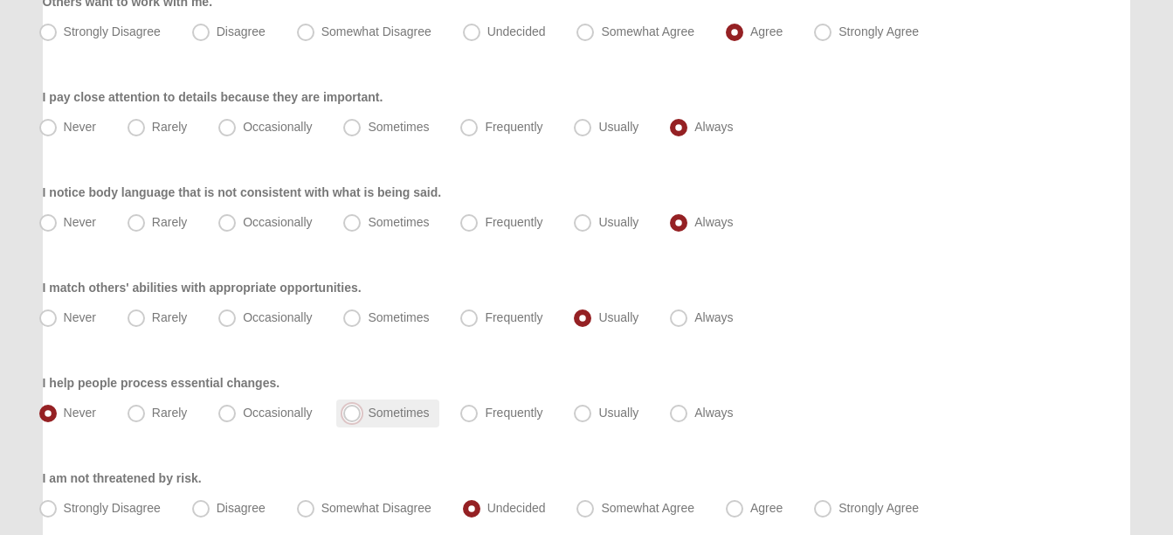
click at [362, 407] on input "Sometimes" at bounding box center [355, 412] width 11 height 11
radio input "true"
click at [397, 407] on span "Sometimes" at bounding box center [398, 412] width 61 height 14
click at [362, 407] on input "Sometimes" at bounding box center [355, 412] width 11 height 11
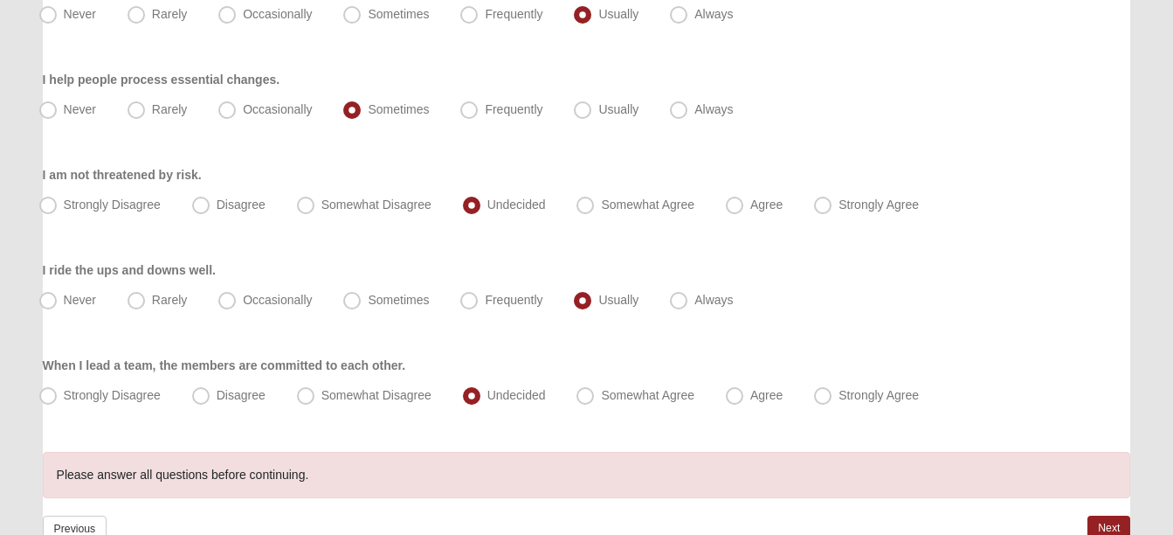
scroll to position [1786, 0]
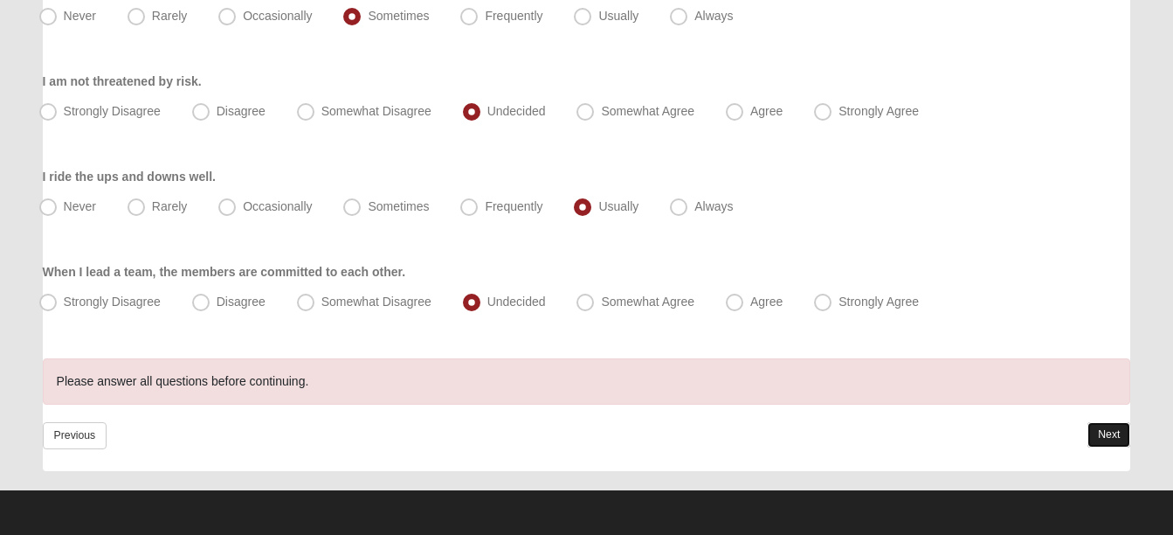
click at [1103, 439] on link "Next" at bounding box center [1109, 434] width 43 height 25
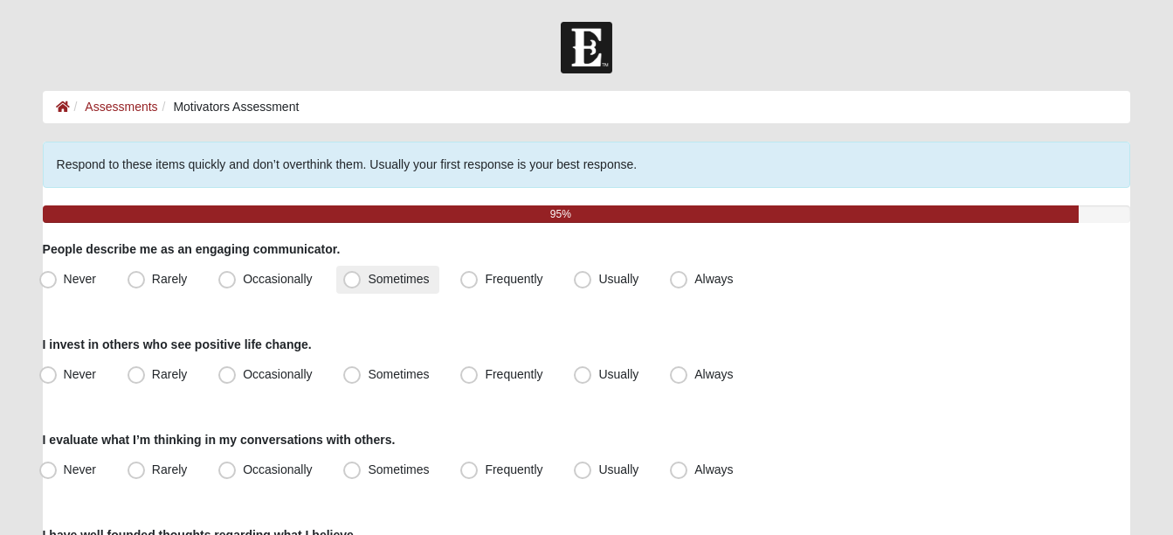
click at [367, 277] on label "Sometimes" at bounding box center [387, 280] width 103 height 28
click at [362, 277] on input "Sometimes" at bounding box center [355, 278] width 11 height 11
radio input "true"
click at [367, 277] on label "Sometimes" at bounding box center [387, 280] width 103 height 28
click at [362, 277] on input "Sometimes" at bounding box center [355, 278] width 11 height 11
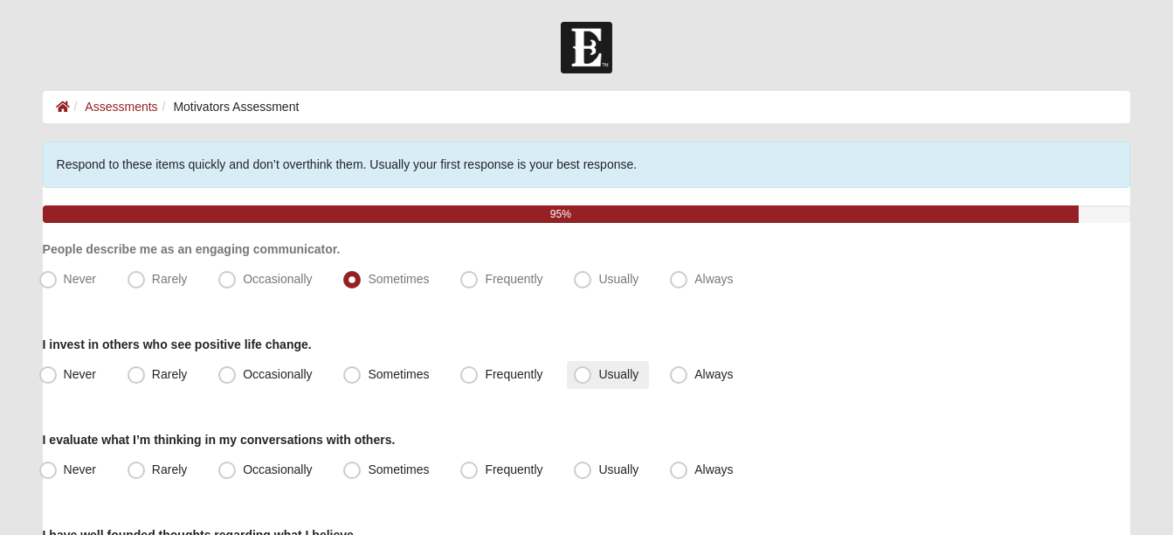
click at [616, 371] on span "Usually" at bounding box center [618, 374] width 40 height 14
click at [592, 371] on input "Usually" at bounding box center [586, 374] width 11 height 11
radio input "true"
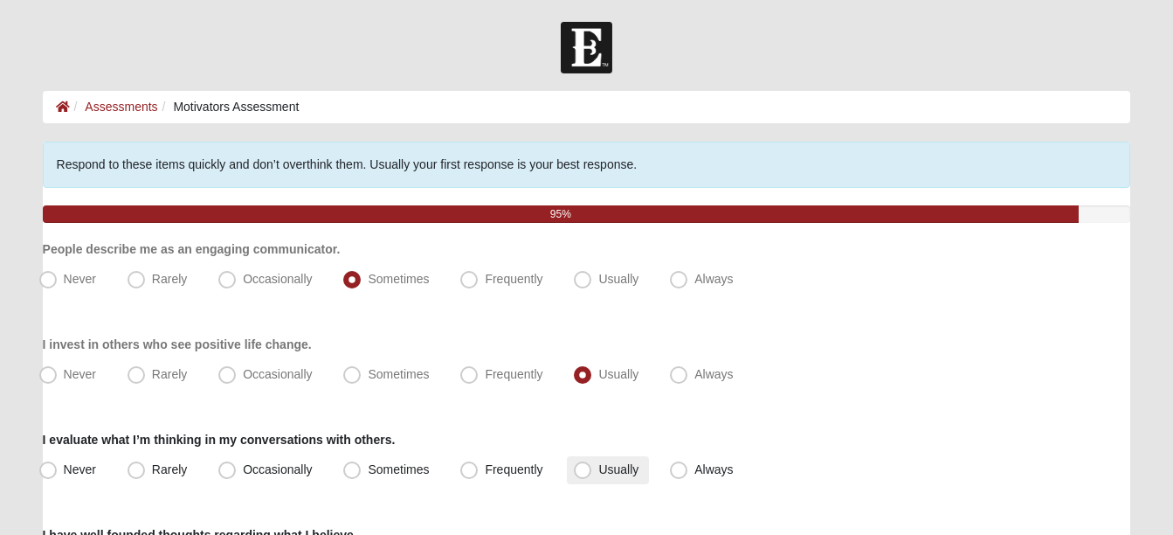
click at [629, 466] on span "Usually" at bounding box center [618, 469] width 40 height 14
click at [592, 466] on input "Usually" at bounding box center [586, 469] width 11 height 11
radio input "true"
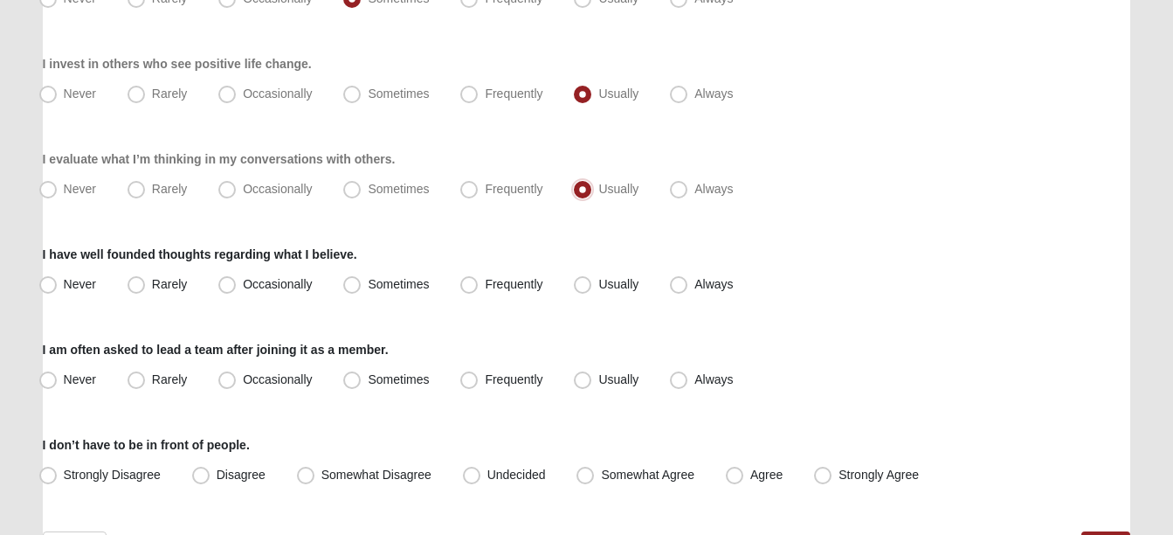
scroll to position [290, 0]
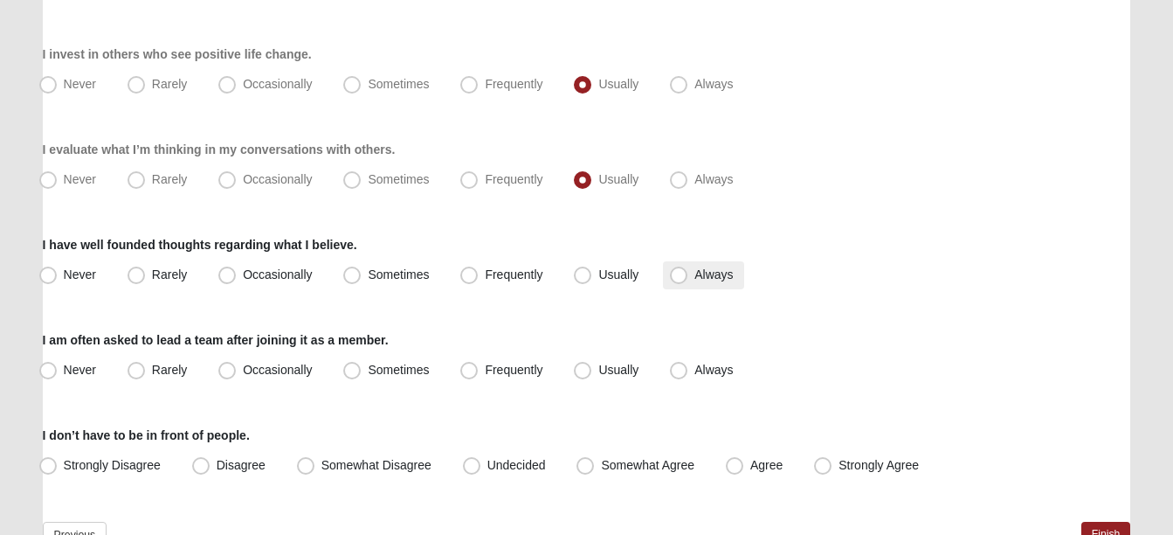
click at [701, 285] on label "Always" at bounding box center [703, 275] width 80 height 28
click at [688, 280] on input "Always" at bounding box center [682, 274] width 11 height 11
radio input "true"
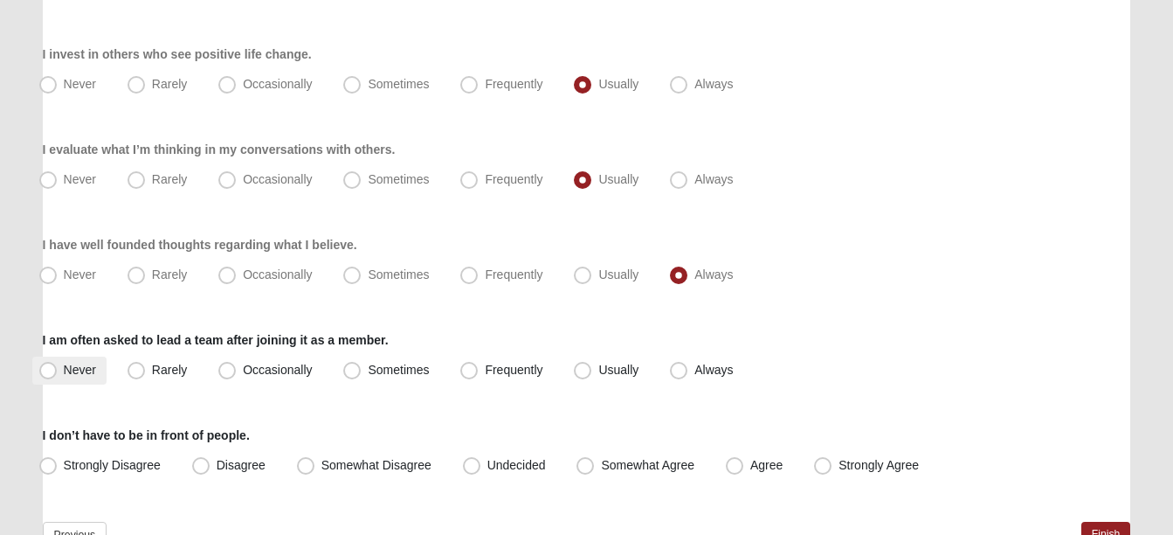
click at [78, 365] on span "Never" at bounding box center [80, 370] width 32 height 14
click at [58, 365] on input "Never" at bounding box center [51, 369] width 11 height 11
radio input "true"
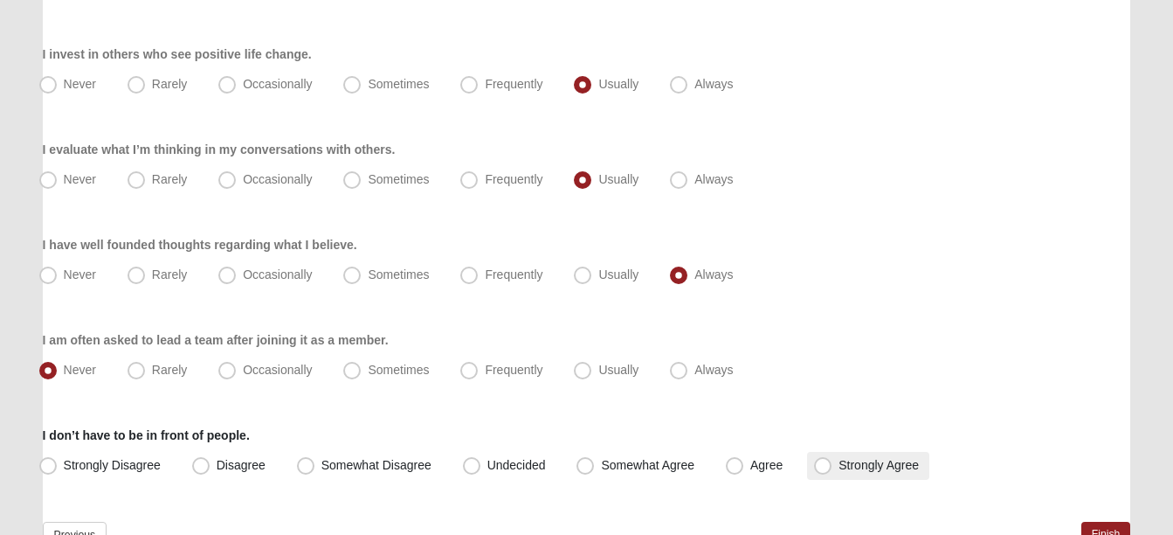
click at [875, 462] on span "Strongly Agree" at bounding box center [879, 465] width 80 height 14
click at [832, 462] on input "Strongly Agree" at bounding box center [826, 464] width 11 height 11
radio input "true"
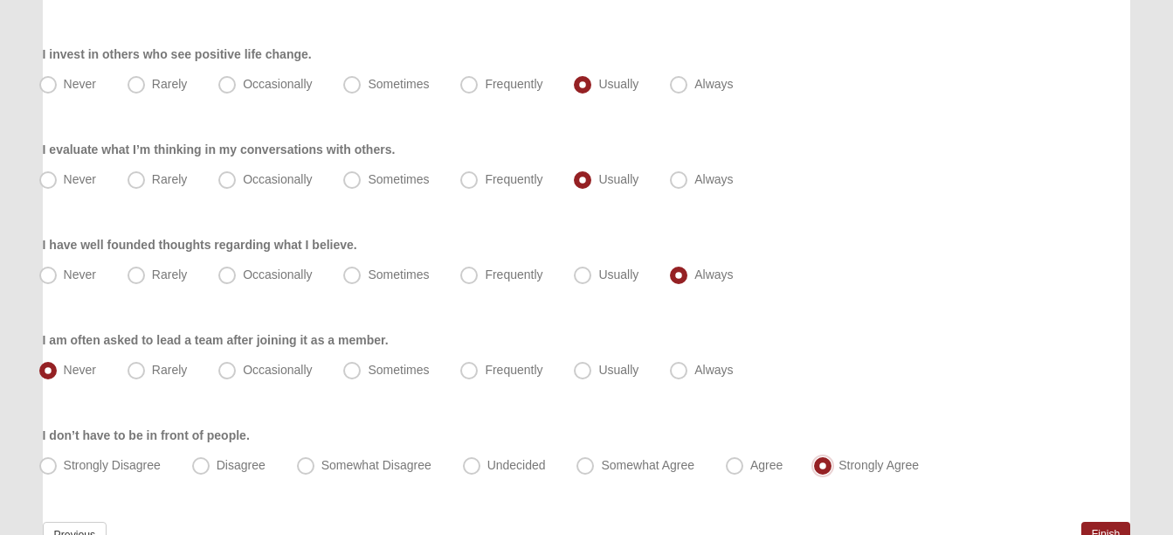
scroll to position [390, 0]
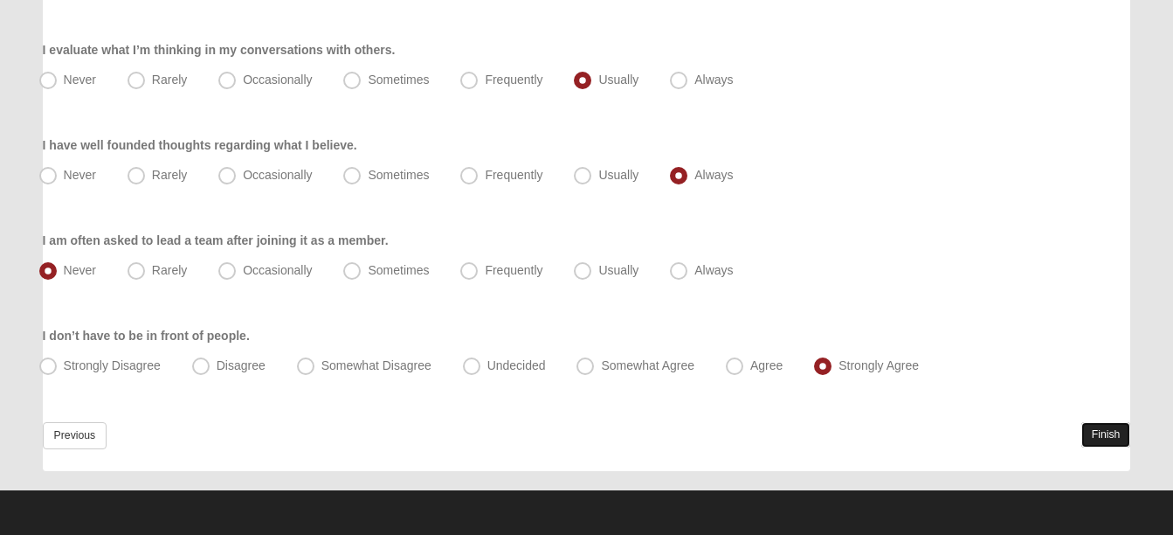
click at [1101, 441] on link "Finish" at bounding box center [1106, 434] width 50 height 25
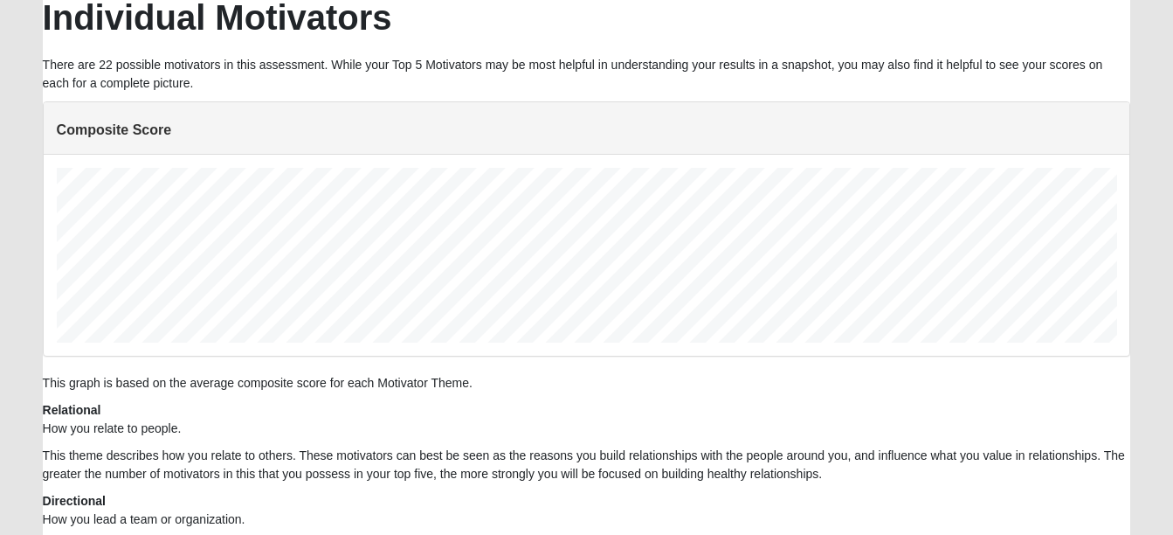
scroll to position [559, 0]
